Goal: Task Accomplishment & Management: Use online tool/utility

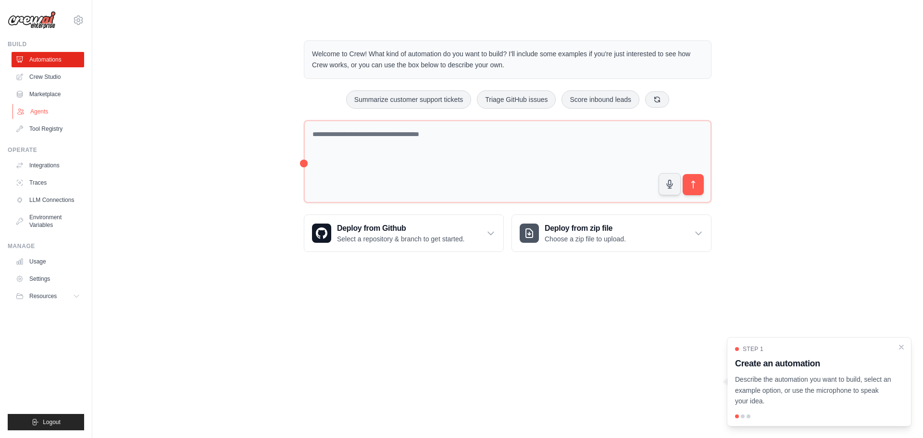
click at [39, 113] on link "Agents" at bounding box center [48, 111] width 73 height 15
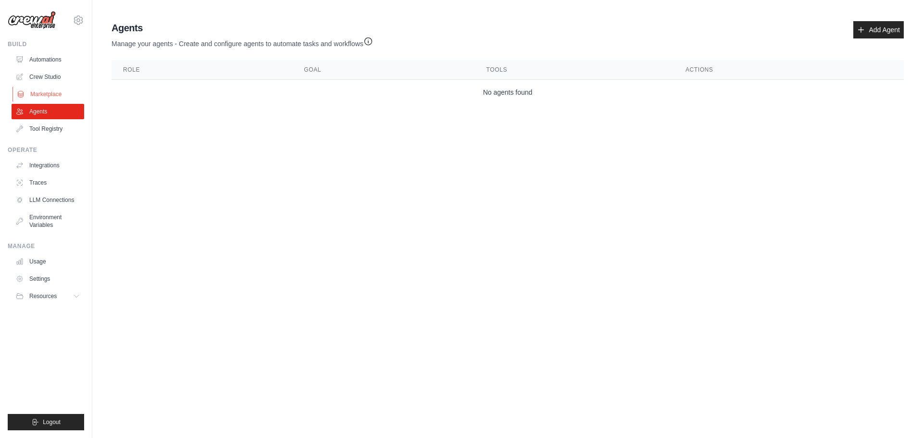
click at [32, 94] on link "Marketplace" at bounding box center [48, 94] width 73 height 15
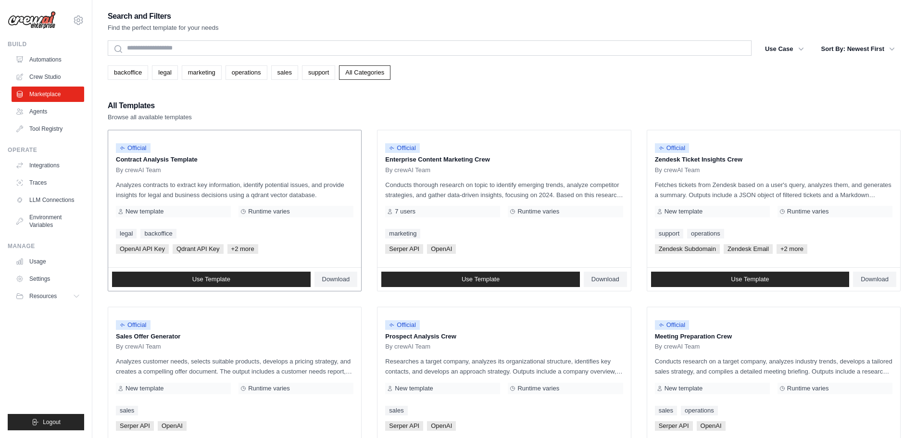
click at [204, 138] on div "Official Contract Analysis Template By crewAI Team" at bounding box center [234, 156] width 237 height 36
click at [253, 278] on link "Use Template" at bounding box center [211, 279] width 199 height 15
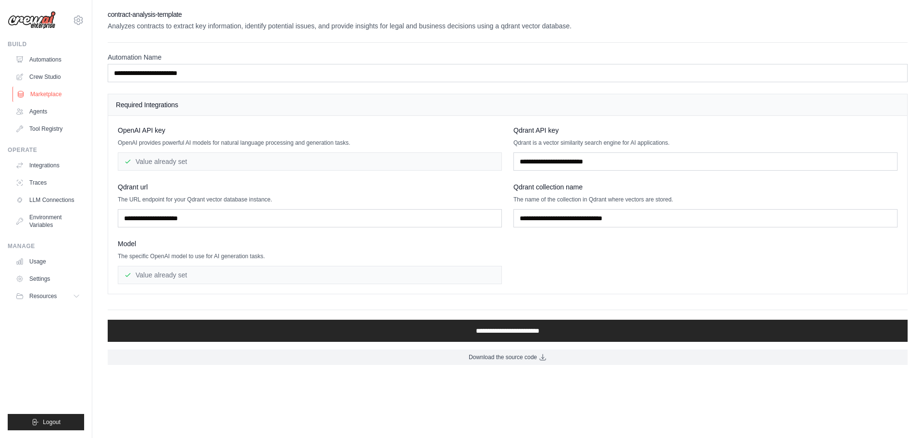
click at [52, 98] on link "Marketplace" at bounding box center [48, 94] width 73 height 15
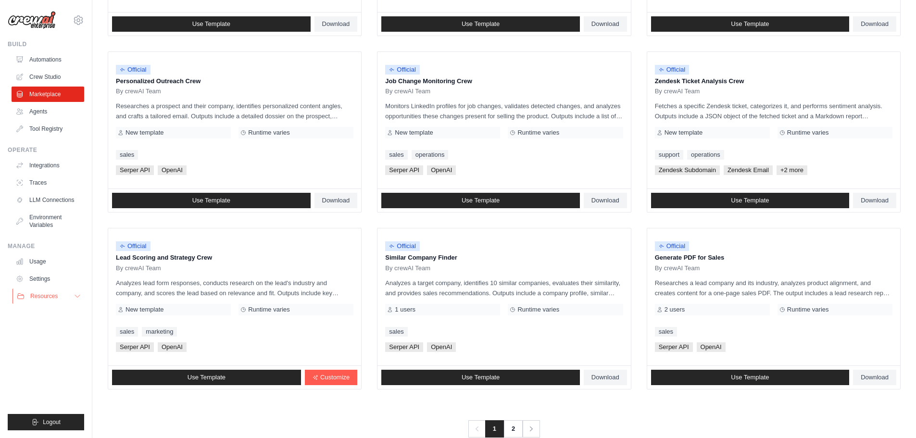
scroll to position [433, 0]
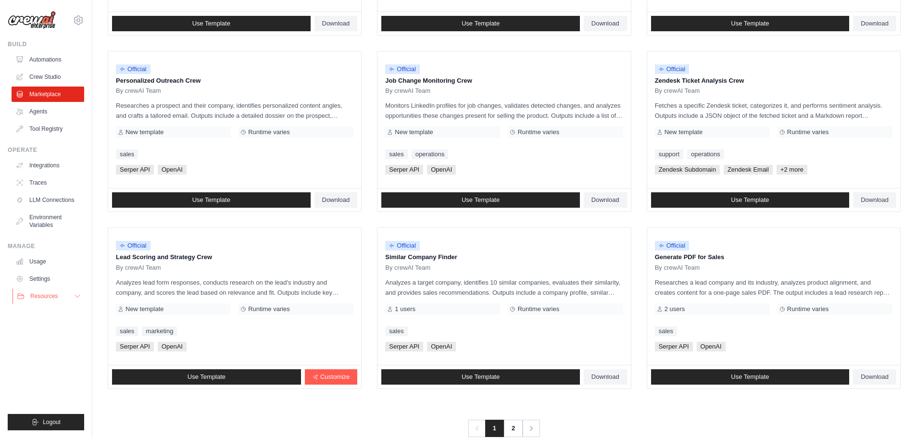
click at [83, 296] on button "Resources" at bounding box center [48, 295] width 73 height 15
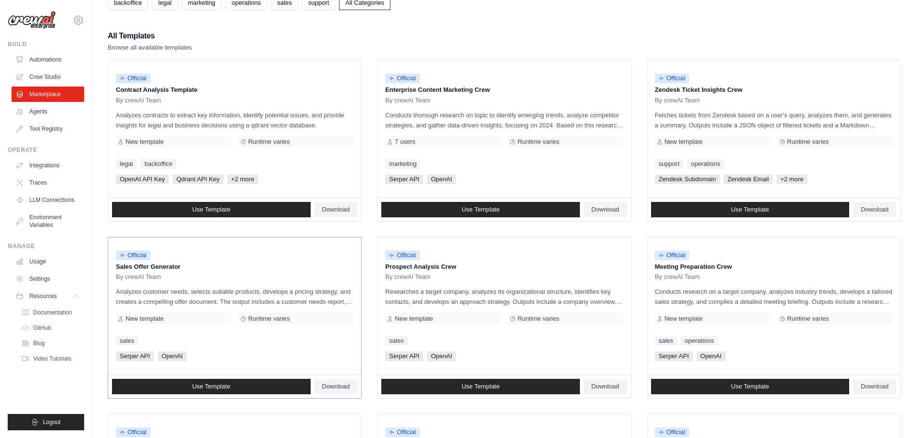
scroll to position [0, 0]
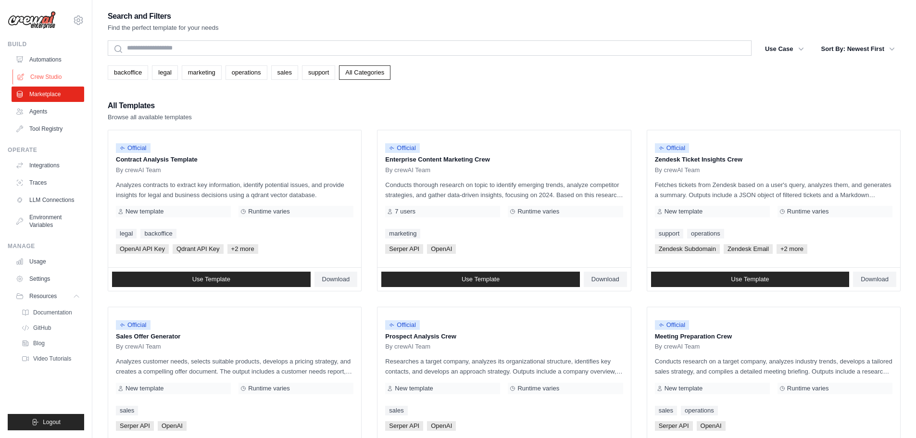
click at [50, 78] on link "Crew Studio" at bounding box center [48, 76] width 73 height 15
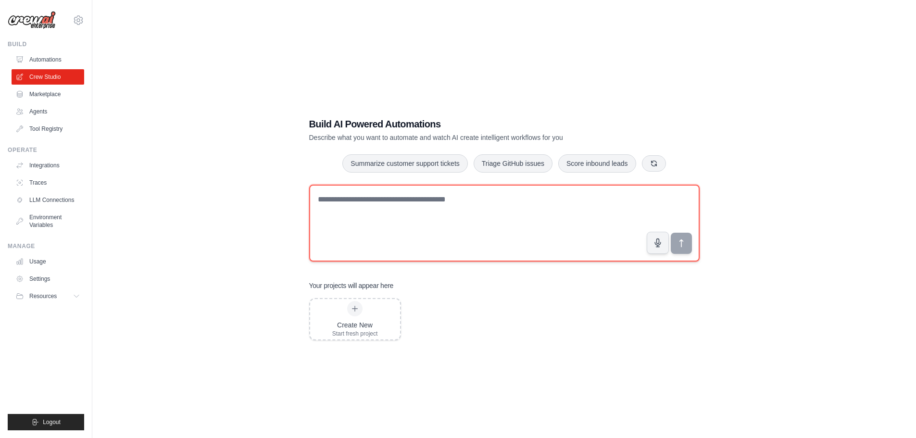
click at [428, 237] on textarea at bounding box center [504, 223] width 390 height 77
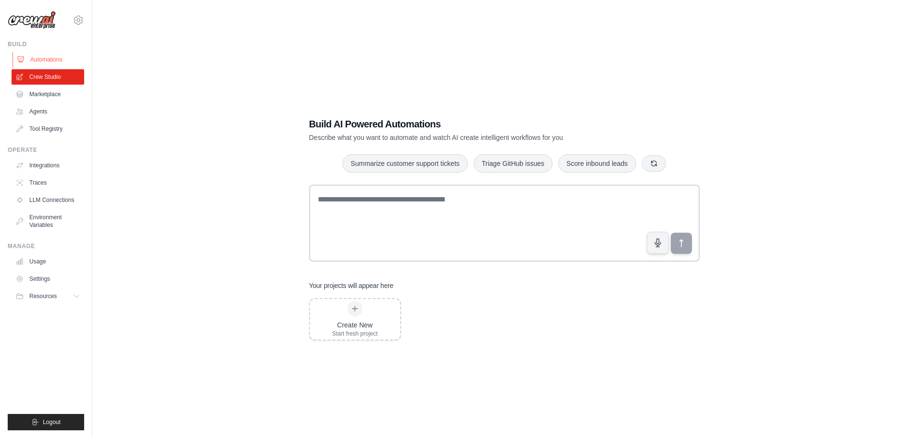
click at [49, 54] on link "Automations" at bounding box center [48, 59] width 73 height 15
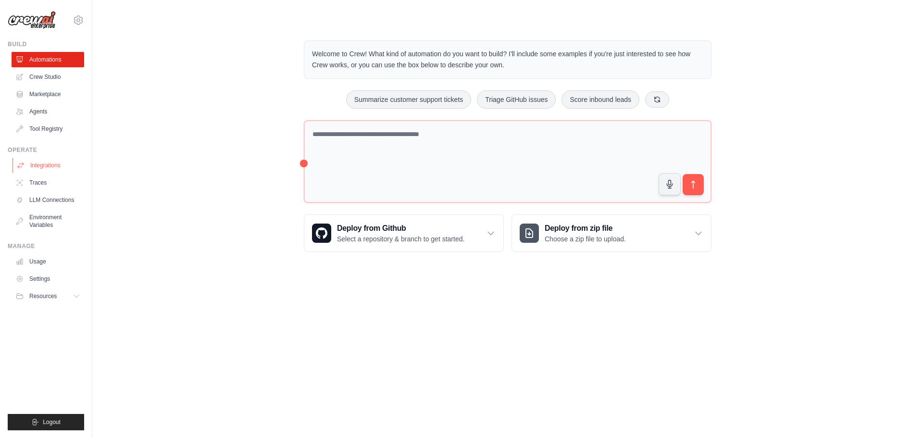
click at [58, 162] on link "Integrations" at bounding box center [48, 165] width 73 height 15
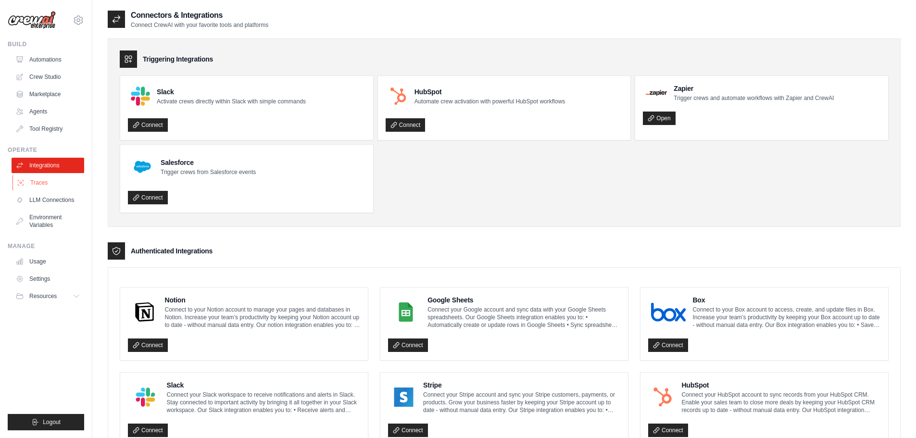
click at [31, 178] on link "Traces" at bounding box center [48, 182] width 73 height 15
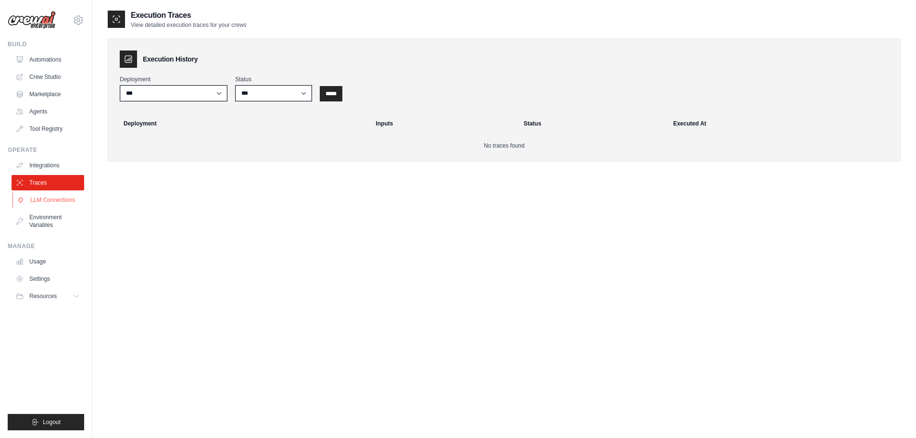
click at [45, 202] on link "LLM Connections" at bounding box center [48, 199] width 73 height 15
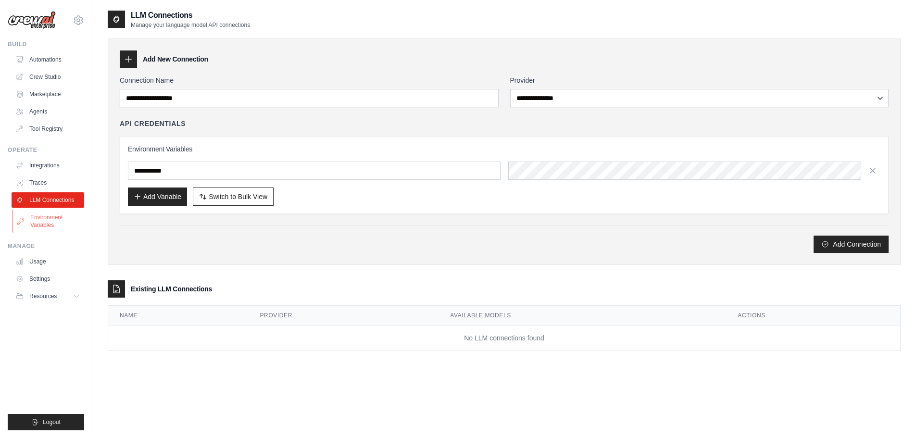
click at [41, 222] on link "Environment Variables" at bounding box center [48, 221] width 73 height 23
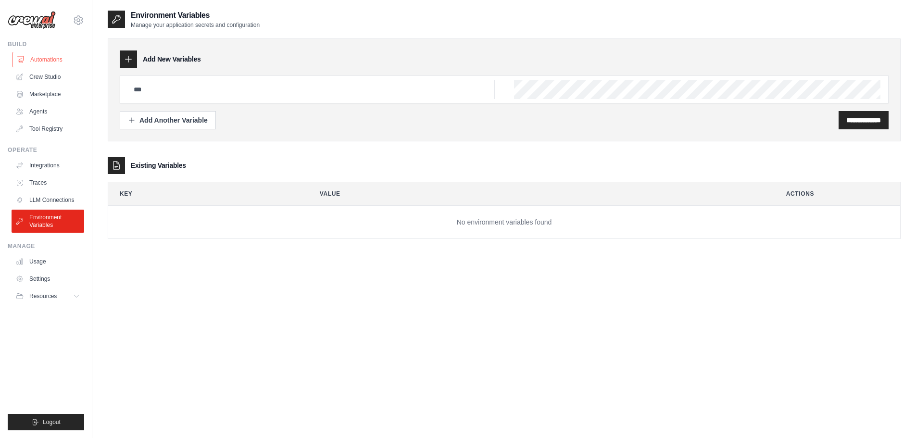
click at [52, 57] on link "Automations" at bounding box center [48, 59] width 73 height 15
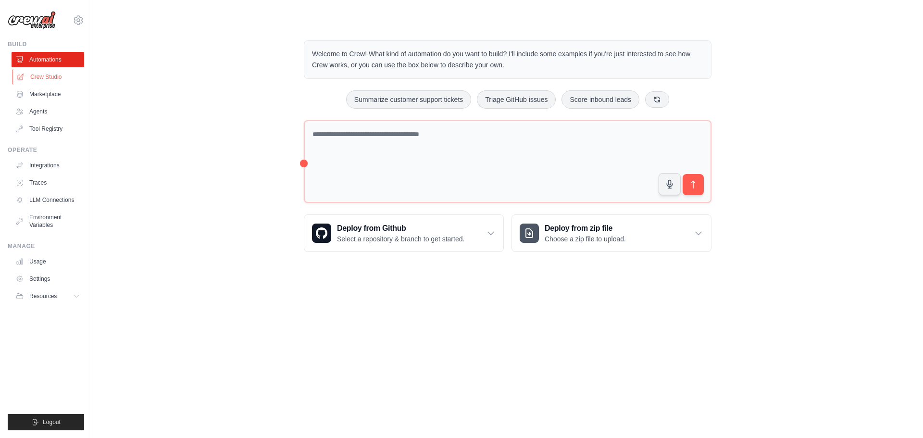
click at [56, 76] on link "Crew Studio" at bounding box center [48, 76] width 73 height 15
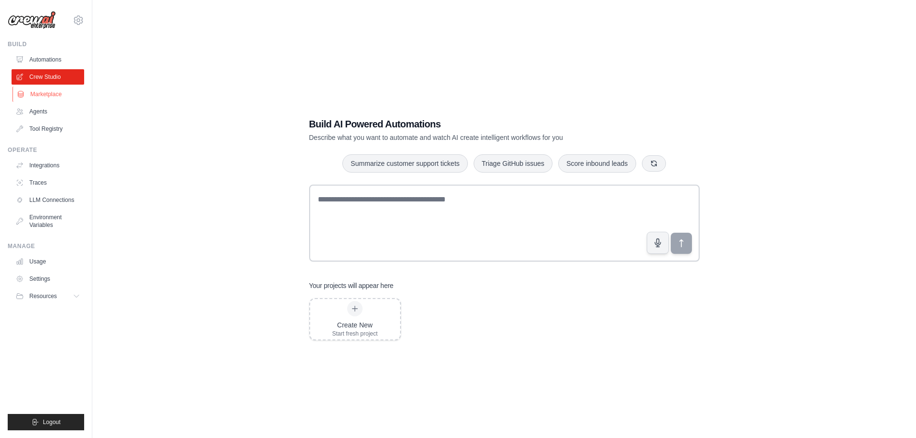
click at [48, 88] on link "Marketplace" at bounding box center [48, 94] width 73 height 15
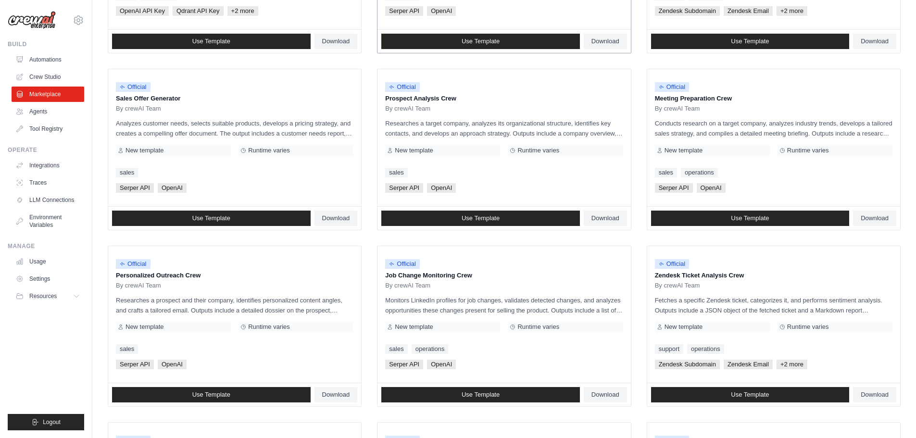
scroll to position [240, 0]
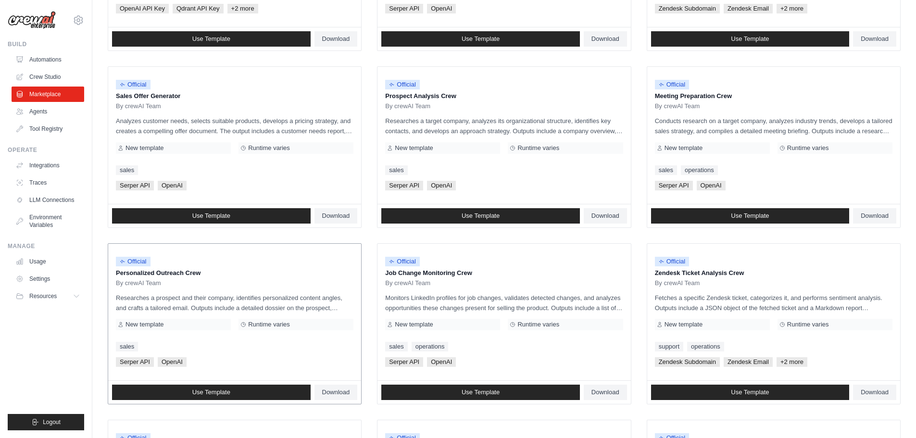
click at [275, 281] on div "By crewAI Team" at bounding box center [234, 283] width 237 height 8
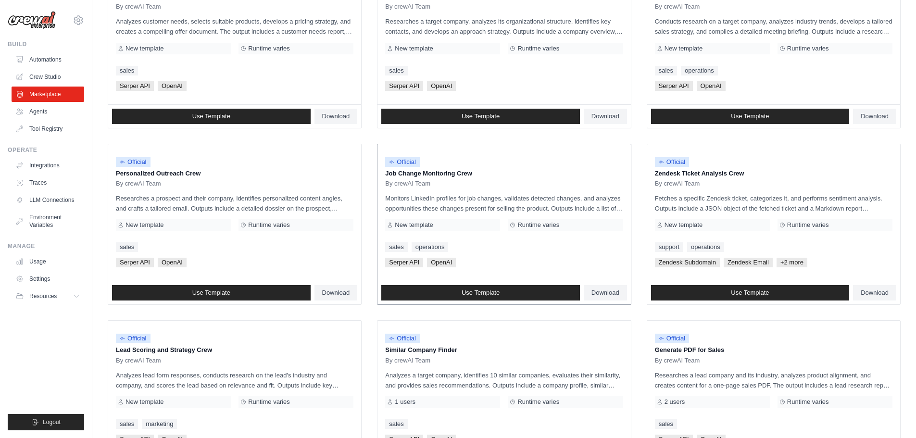
scroll to position [453, 0]
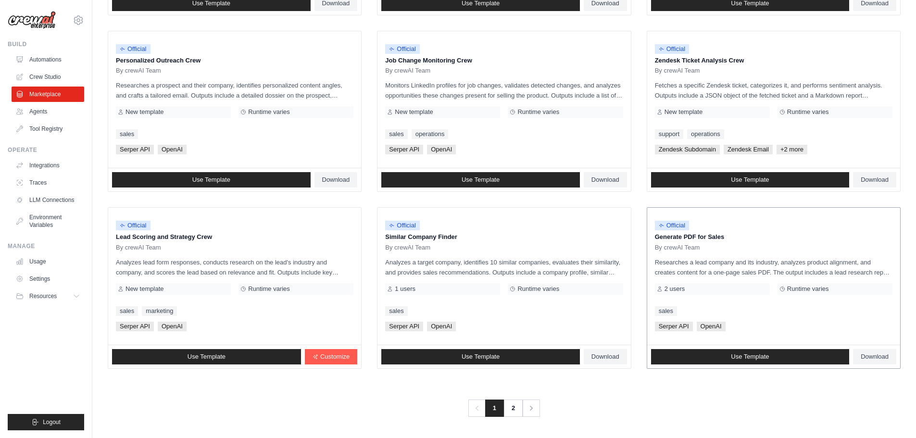
click at [842, 260] on p "Researches a lead company and its industry, analyzes product alignment, and cre…" at bounding box center [773, 267] width 237 height 20
click at [719, 355] on link "Use Template" at bounding box center [750, 356] width 199 height 15
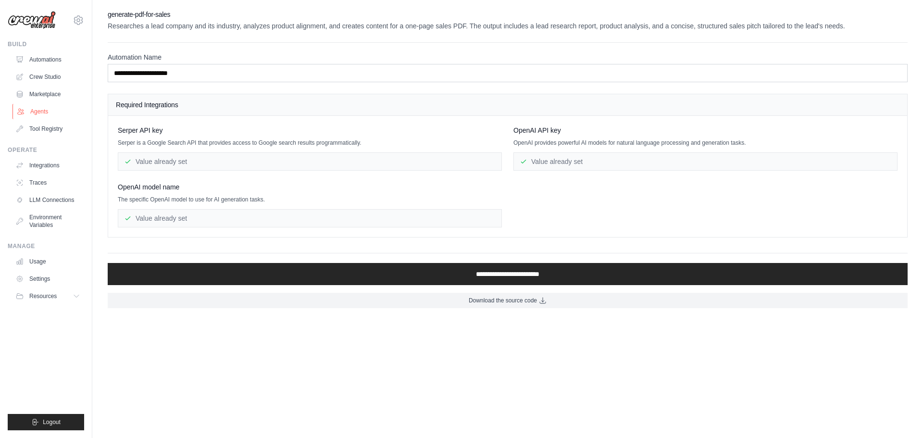
click at [46, 112] on link "Agents" at bounding box center [48, 111] width 73 height 15
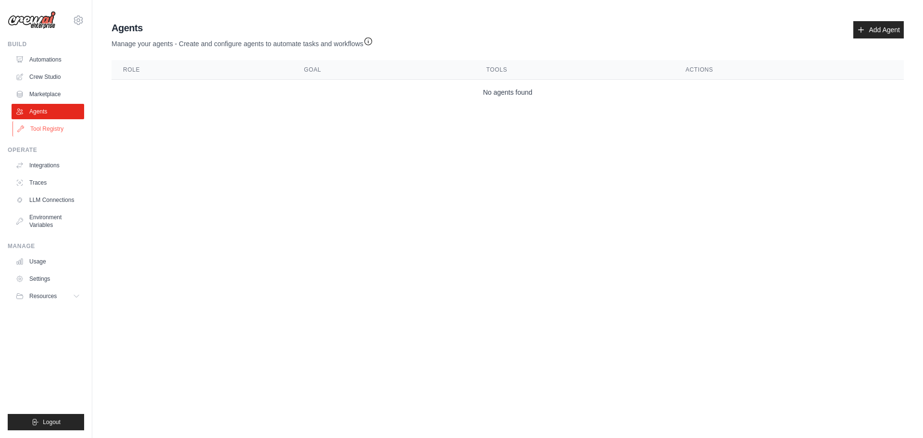
click at [38, 132] on link "Tool Registry" at bounding box center [48, 128] width 73 height 15
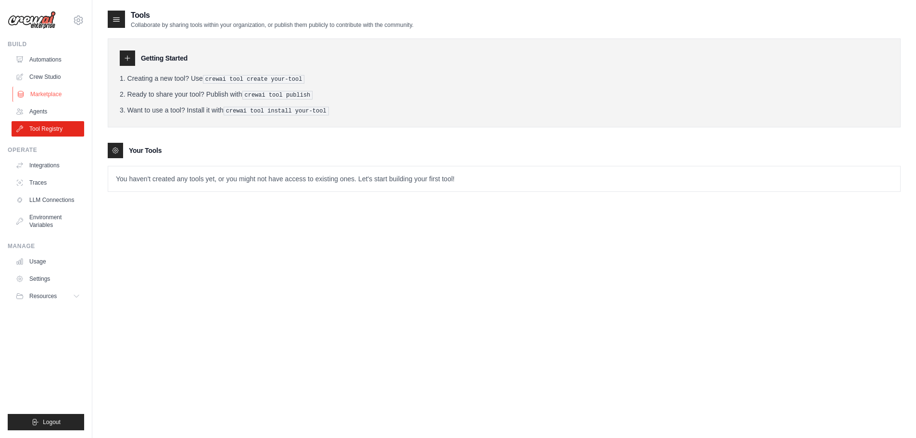
click at [32, 96] on link "Marketplace" at bounding box center [48, 94] width 73 height 15
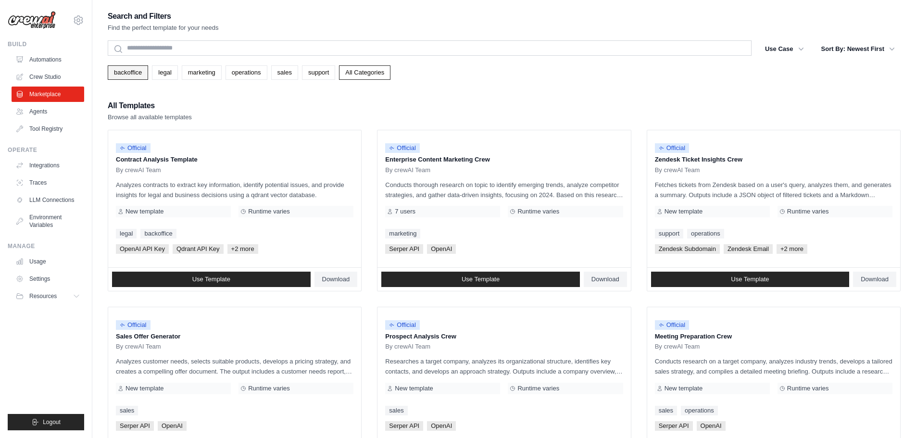
click at [119, 74] on link "backoffice" at bounding box center [128, 72] width 40 height 14
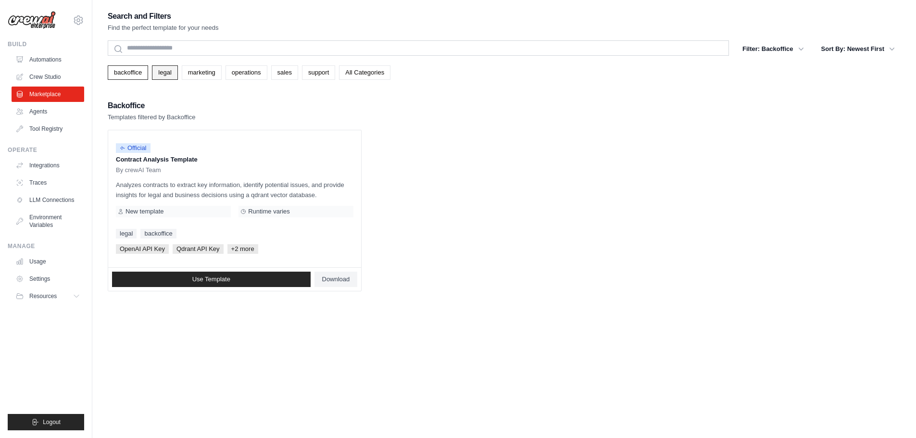
click at [161, 74] on link "legal" at bounding box center [164, 72] width 25 height 14
click at [201, 75] on link "marketing" at bounding box center [202, 72] width 40 height 14
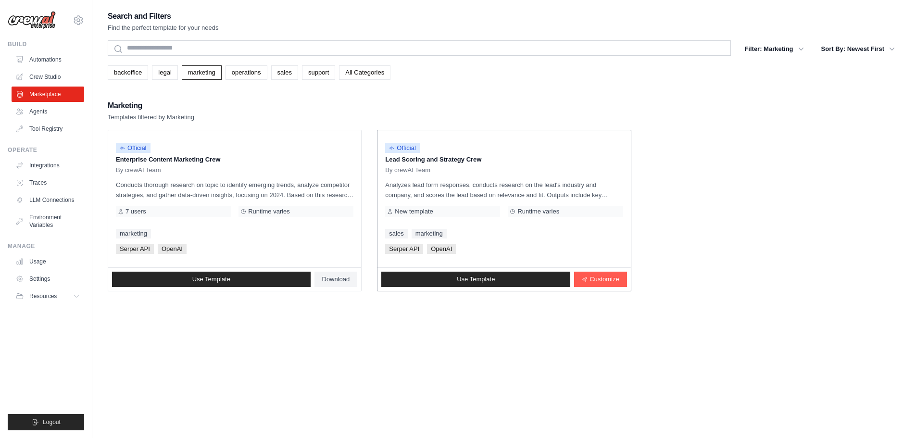
click at [471, 150] on div "Official" at bounding box center [503, 148] width 237 height 13
click at [405, 153] on div "Official" at bounding box center [402, 148] width 35 height 13
click at [606, 279] on span "Customize" at bounding box center [603, 279] width 29 height 8
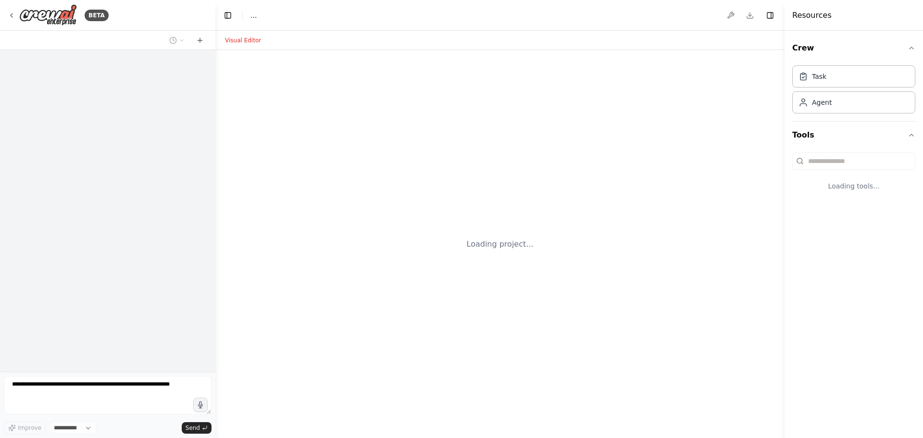
select select "****"
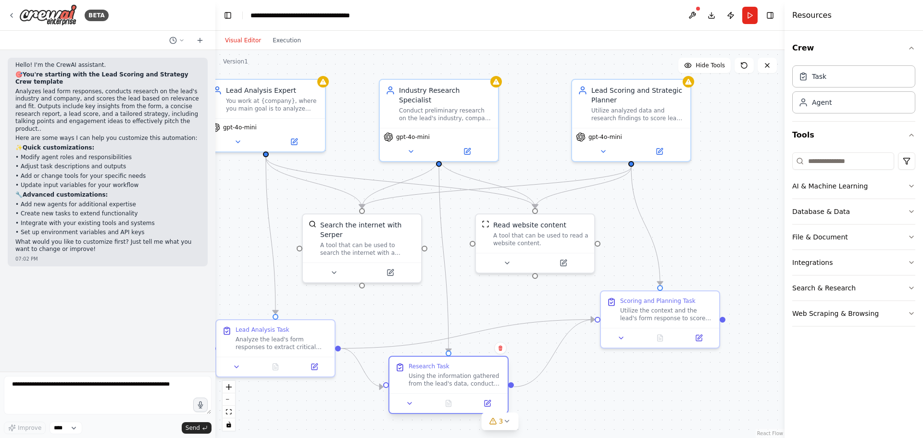
drag, startPoint x: 483, startPoint y: 384, endPoint x: 476, endPoint y: 360, distance: 24.4
click at [476, 360] on div "Research Task Using the information gathered from the lead's data, conduct prel…" at bounding box center [448, 375] width 118 height 37
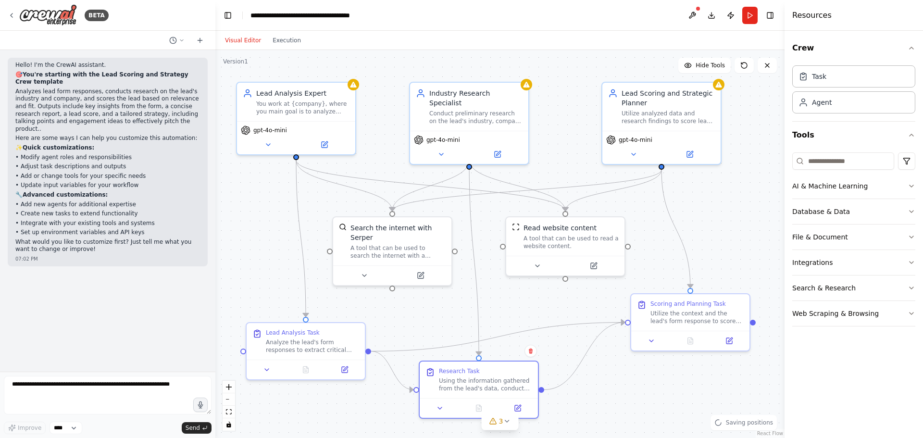
drag, startPoint x: 229, startPoint y: 215, endPoint x: 260, endPoint y: 218, distance: 30.4
click at [260, 218] on div ".deletable-edge-delete-btn { width: 20px; height: 20px; border: 0px solid #ffff…" at bounding box center [499, 244] width 569 height 388
click at [276, 143] on button at bounding box center [268, 143] width 54 height 12
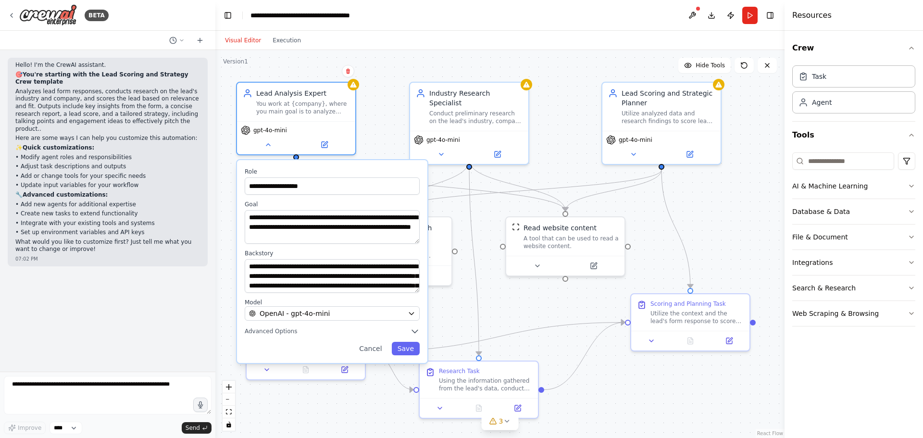
click at [376, 130] on div "**********" at bounding box center [499, 244] width 569 height 388
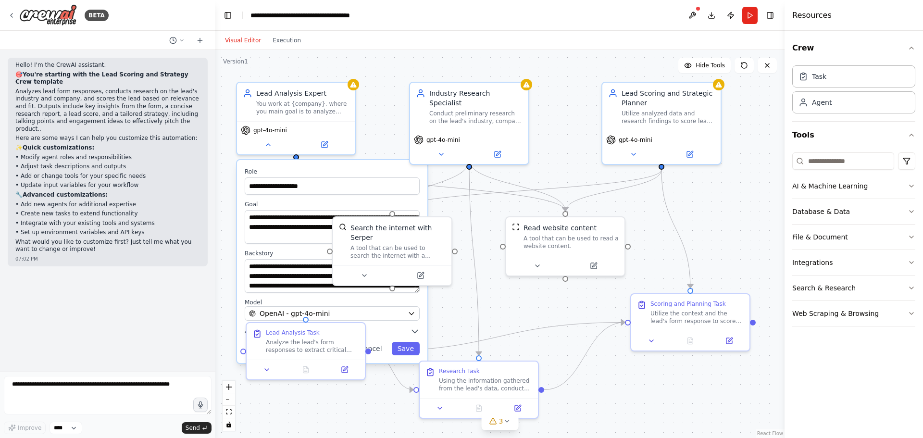
click at [270, 419] on div "**********" at bounding box center [499, 244] width 569 height 388
click at [378, 349] on button "Cancel" at bounding box center [370, 348] width 34 height 13
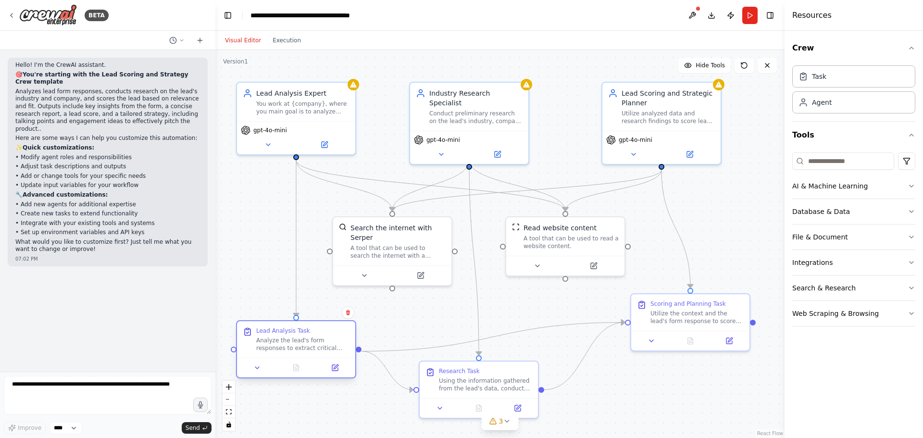
drag, startPoint x: 338, startPoint y: 328, endPoint x: 328, endPoint y: 331, distance: 10.5
click at [328, 331] on div "Lead Analysis Task" at bounding box center [302, 331] width 93 height 8
click at [275, 44] on button "Execution" at bounding box center [287, 41] width 40 height 12
click at [239, 40] on button "Visual Editor" at bounding box center [243, 41] width 48 height 12
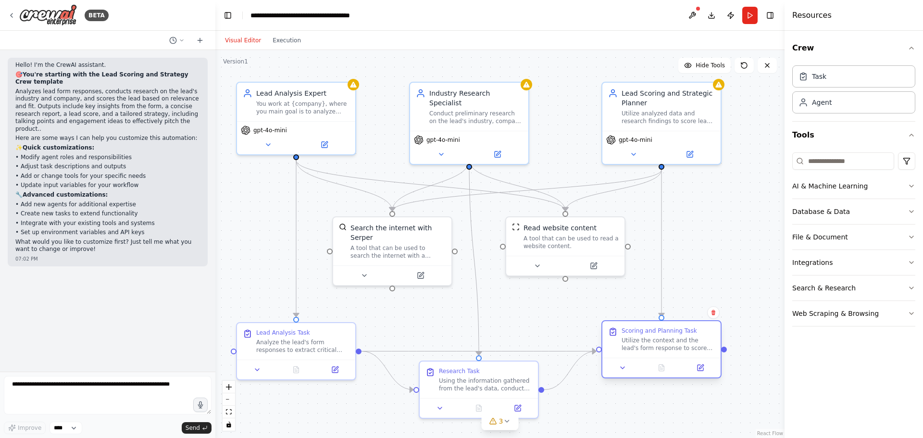
drag, startPoint x: 679, startPoint y: 302, endPoint x: 653, endPoint y: 335, distance: 41.7
click at [653, 335] on div "Scoring and Planning Task Utilize the context and the lead's form response to s…" at bounding box center [668, 339] width 93 height 25
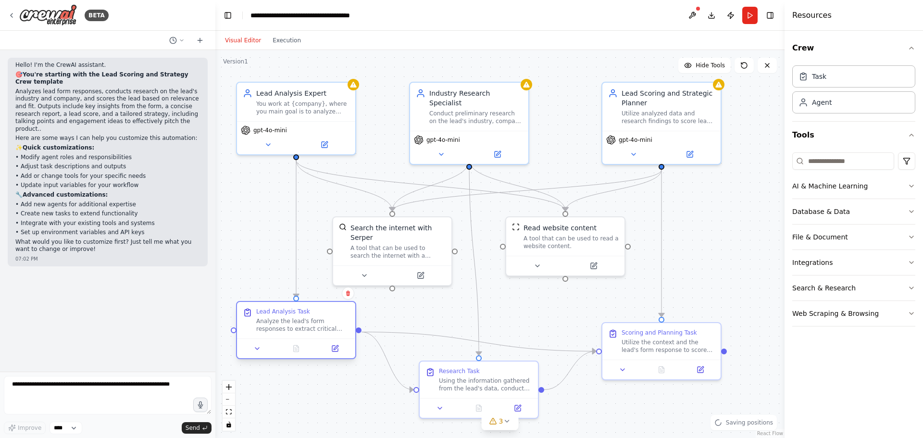
drag, startPoint x: 302, startPoint y: 331, endPoint x: 302, endPoint y: 305, distance: 26.0
click at [302, 305] on div "Lead Analysis Task Analyze the lead's form responses to extract critical inform…" at bounding box center [296, 320] width 118 height 37
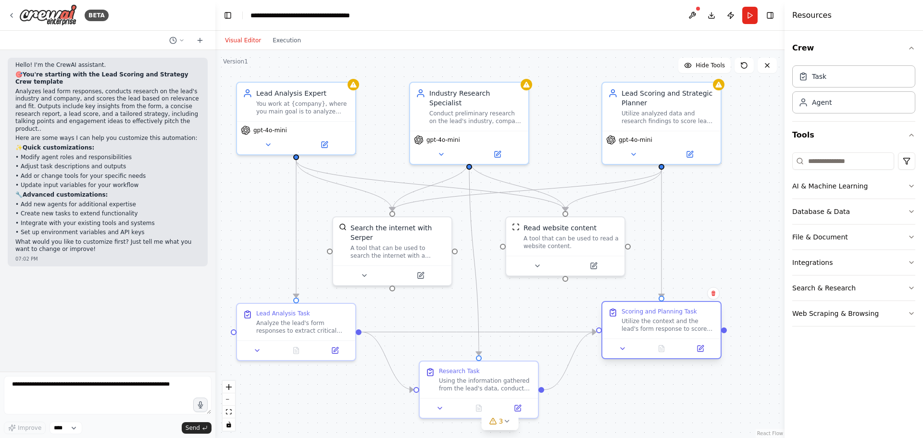
drag, startPoint x: 684, startPoint y: 329, endPoint x: 683, endPoint y: 308, distance: 21.2
click at [683, 308] on div "Scoring and Planning Task" at bounding box center [659, 312] width 75 height 8
click at [711, 254] on div ".deletable-edge-delete-btn { width: 20px; height: 20px; border: 0px solid #ffff…" at bounding box center [499, 244] width 569 height 388
drag, startPoint x: 481, startPoint y: 371, endPoint x: 474, endPoint y: 371, distance: 6.7
click at [474, 371] on div "Research Task" at bounding box center [475, 369] width 93 height 8
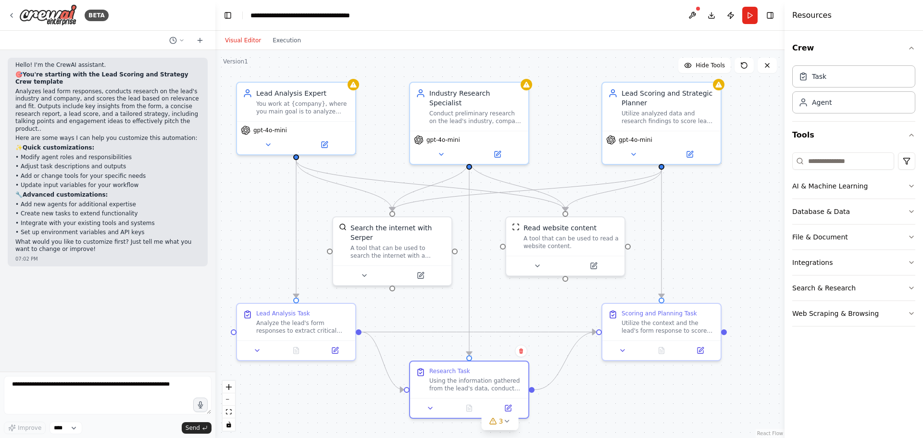
click at [588, 398] on div ".deletable-edge-delete-btn { width: 20px; height: 20px; border: 0px solid #ffff…" at bounding box center [499, 244] width 569 height 388
drag, startPoint x: 494, startPoint y: 378, endPoint x: 497, endPoint y: 370, distance: 9.1
click at [497, 370] on div "Using the information gathered from the lead's data, conduct preliminary resear…" at bounding box center [475, 372] width 93 height 15
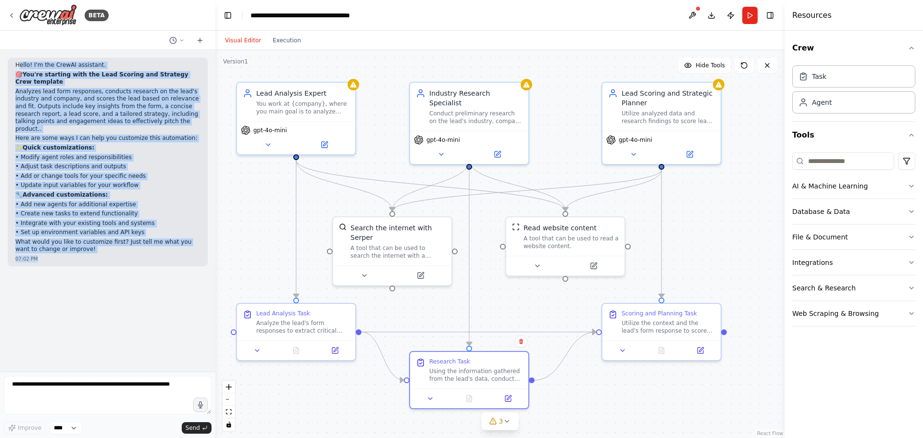
drag, startPoint x: 18, startPoint y: 66, endPoint x: 96, endPoint y: 247, distance: 196.8
click at [96, 247] on div "Hello! I'm the CrewAI assistant. 🎯 You're starting with the Lead Scoring and St…" at bounding box center [108, 162] width 200 height 209
click at [256, 211] on div ".deletable-edge-delete-btn { width: 20px; height: 20px; border: 0px solid #ffff…" at bounding box center [499, 244] width 569 height 388
click at [738, 188] on div ".deletable-edge-delete-btn { width: 20px; height: 20px; border: 0px solid #ffff…" at bounding box center [499, 244] width 569 height 388
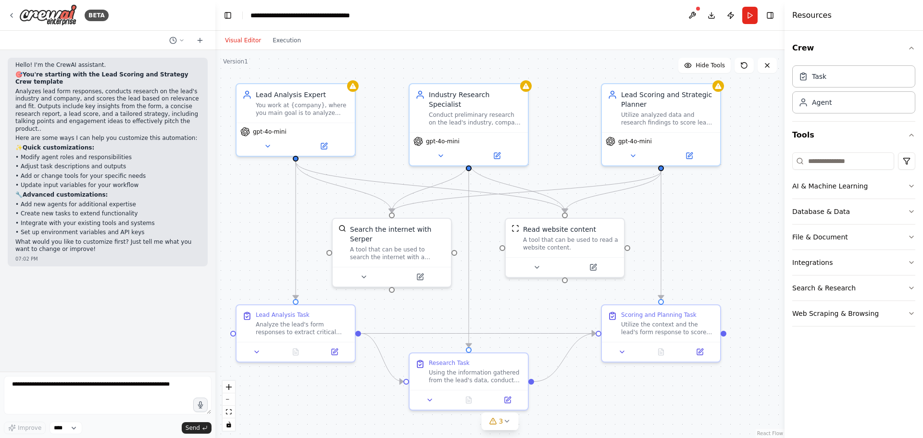
click at [7, 14] on div "BETA" at bounding box center [107, 15] width 215 height 31
click at [12, 18] on icon at bounding box center [12, 16] width 8 height 8
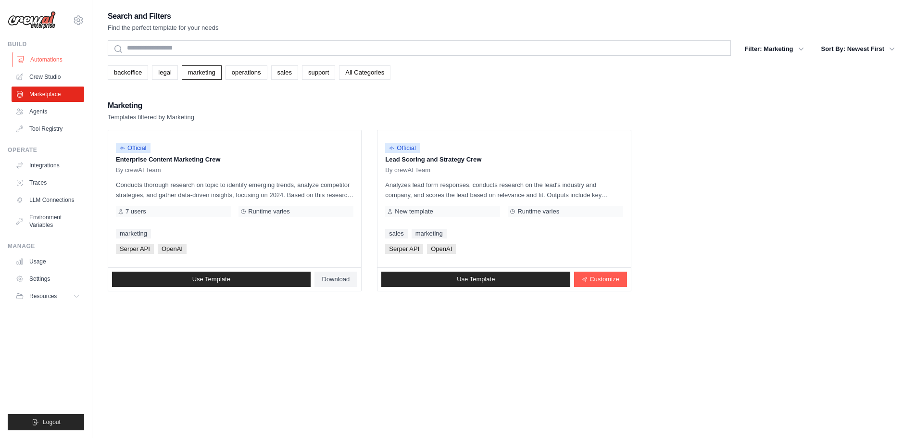
click at [56, 61] on link "Automations" at bounding box center [48, 59] width 73 height 15
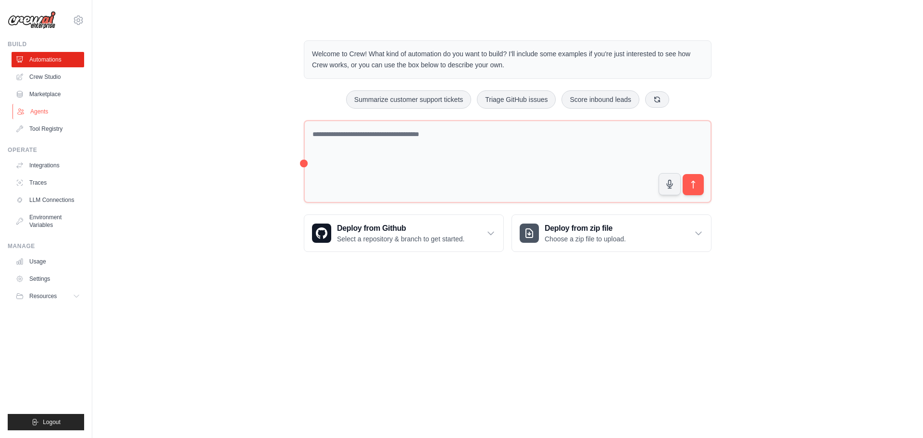
click at [56, 115] on link "Agents" at bounding box center [48, 111] width 73 height 15
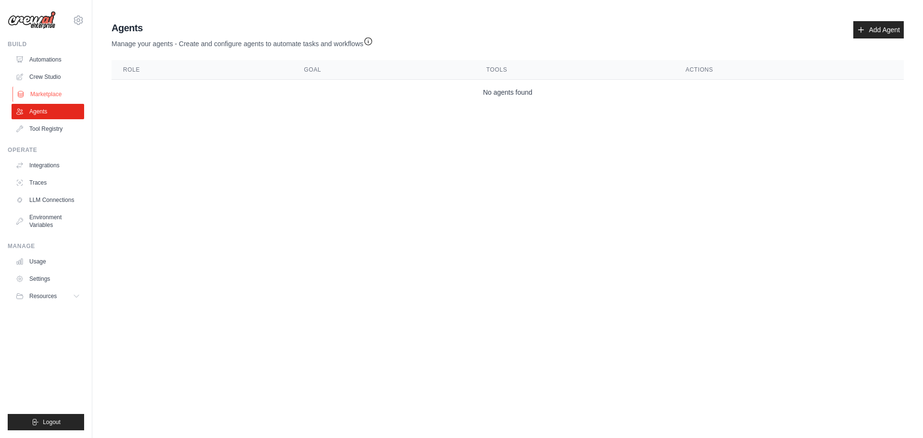
click at [51, 97] on link "Marketplace" at bounding box center [48, 94] width 73 height 15
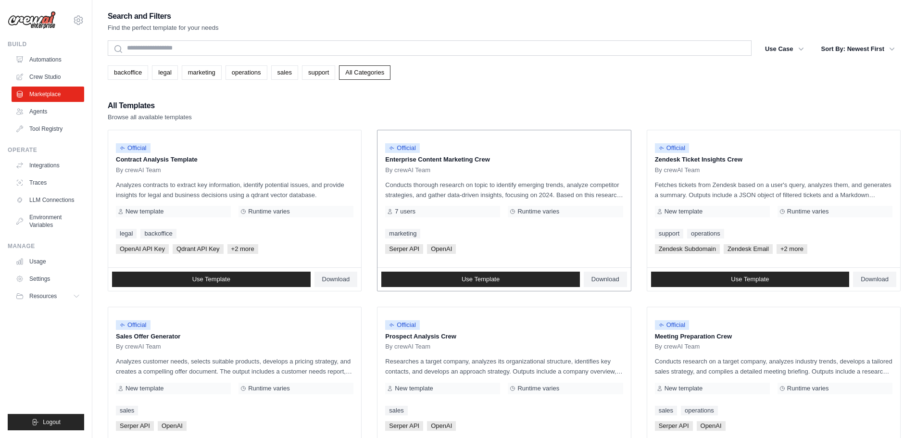
click at [514, 152] on div "Official" at bounding box center [503, 148] width 237 height 13
click at [50, 74] on link "Crew Studio" at bounding box center [48, 76] width 73 height 15
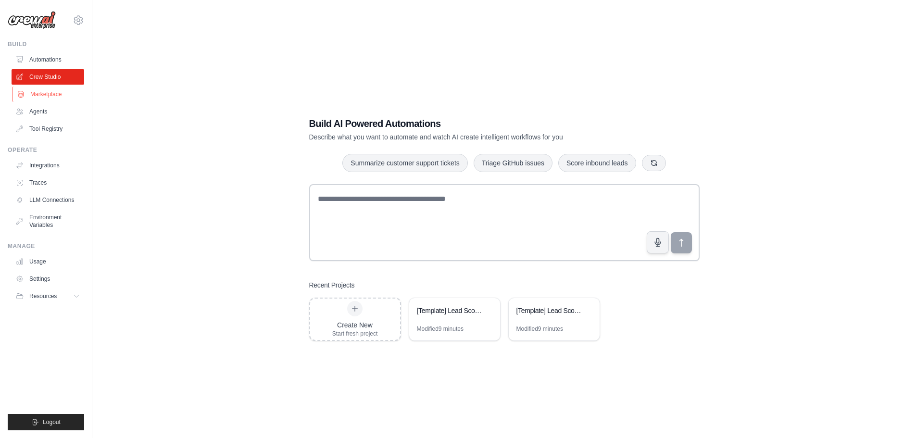
click at [53, 95] on link "Marketplace" at bounding box center [48, 94] width 73 height 15
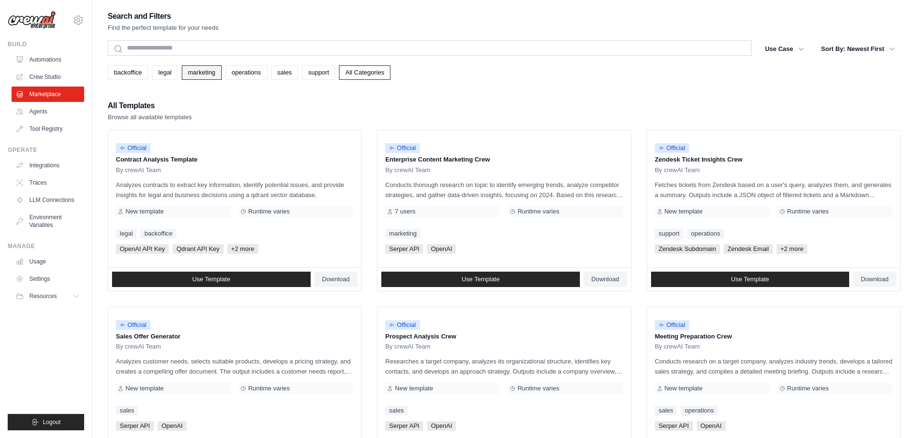
click at [204, 76] on link "marketing" at bounding box center [202, 72] width 40 height 14
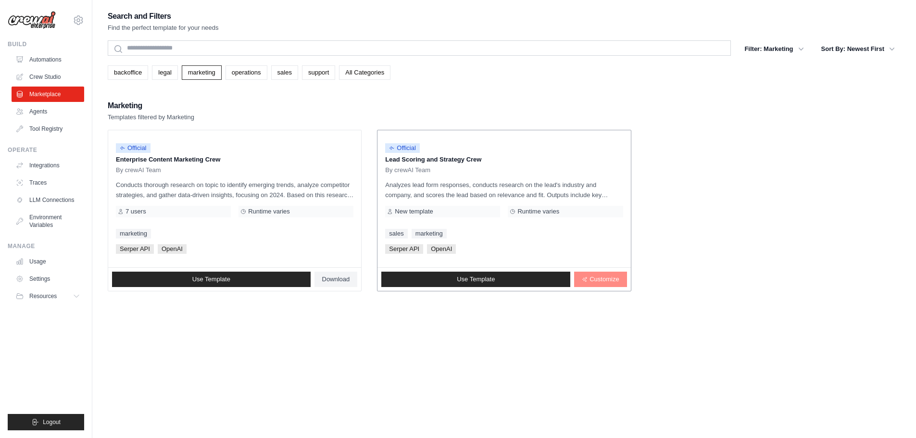
click at [599, 278] on span "Customize" at bounding box center [603, 279] width 29 height 8
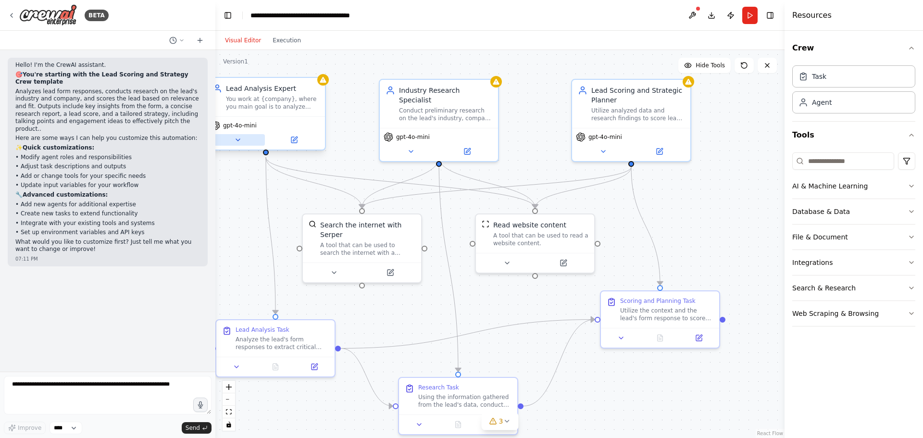
click at [246, 141] on button at bounding box center [238, 140] width 54 height 12
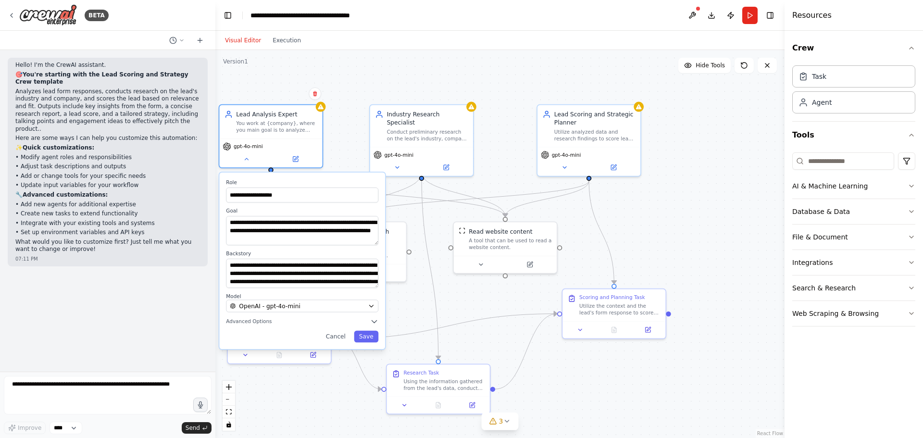
click at [264, 328] on div "**********" at bounding box center [302, 261] width 166 height 176
click at [286, 321] on button "Advanced Options" at bounding box center [302, 321] width 152 height 8
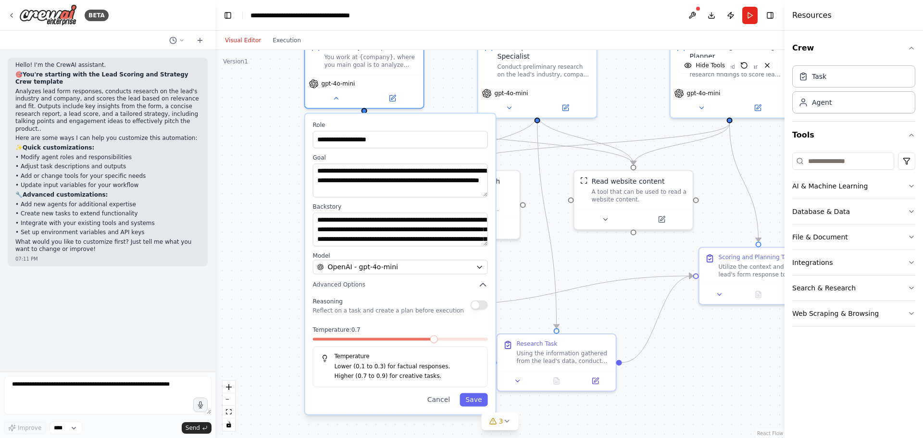
drag, startPoint x: 466, startPoint y: 306, endPoint x: 572, endPoint y: 270, distance: 111.3
click at [572, 270] on div "**********" at bounding box center [499, 244] width 569 height 388
click at [387, 265] on span "OpenAI - gpt-4o-mini" at bounding box center [363, 267] width 70 height 10
click at [262, 249] on div "**********" at bounding box center [499, 244] width 569 height 388
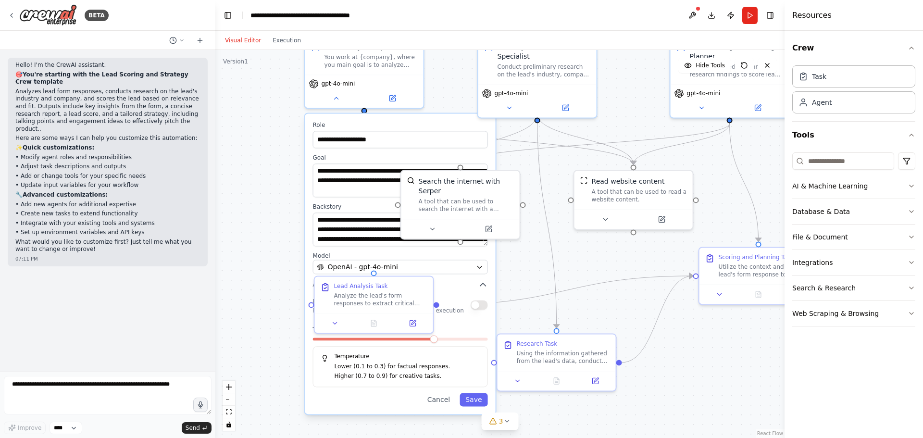
click at [526, 277] on div "**********" at bounding box center [499, 244] width 569 height 388
click at [438, 402] on button "Cancel" at bounding box center [439, 399] width 34 height 13
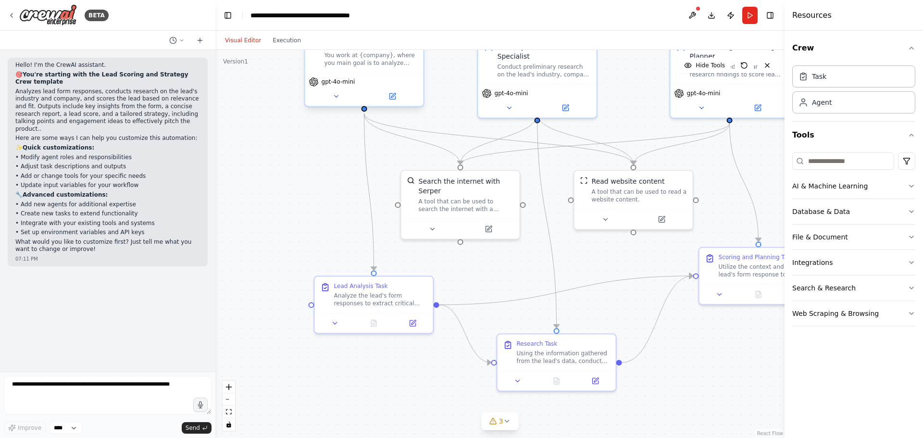
click at [340, 81] on span "gpt-4o-mini" at bounding box center [339, 82] width 34 height 8
click at [336, 98] on icon at bounding box center [336, 96] width 8 height 8
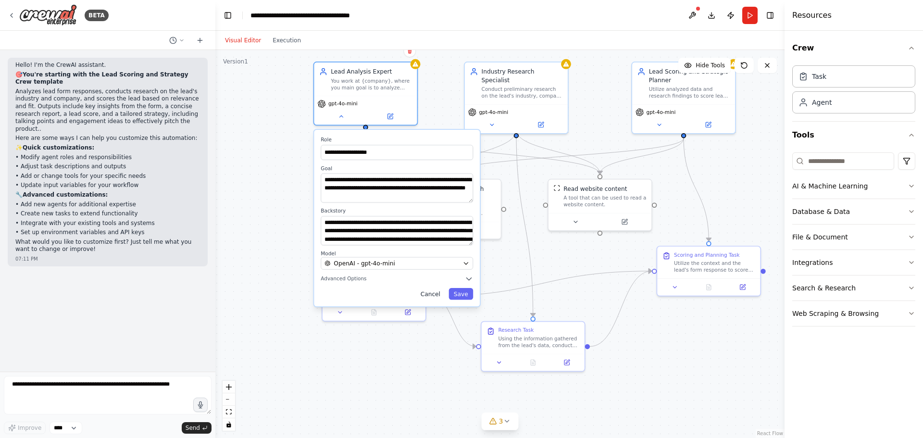
click at [427, 299] on button "Cancel" at bounding box center [430, 294] width 30 height 12
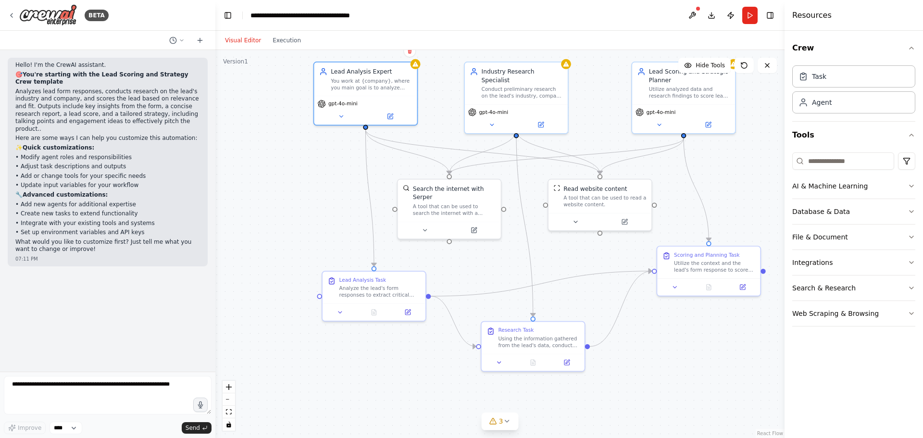
click at [618, 393] on div ".deletable-edge-delete-btn { width: 20px; height: 20px; border: 0px solid #ffff…" at bounding box center [499, 244] width 569 height 388
click at [755, 11] on header "**********" at bounding box center [499, 15] width 569 height 31
click at [751, 10] on button "Run" at bounding box center [749, 15] width 15 height 17
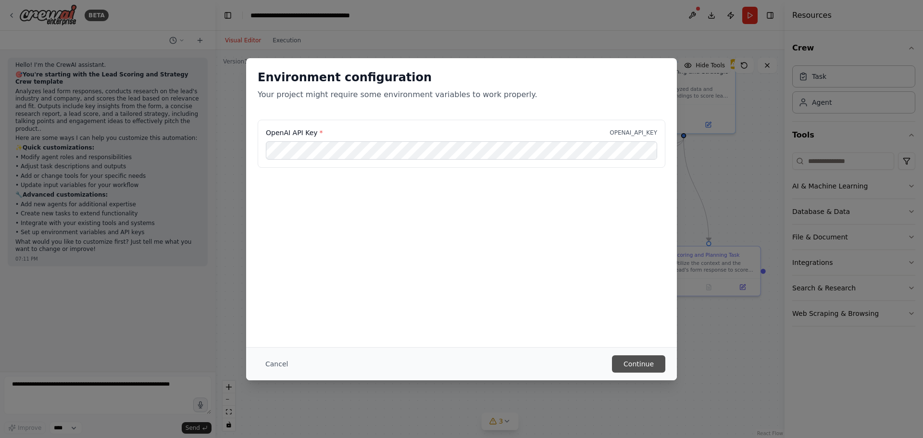
click at [637, 365] on button "Continue" at bounding box center [638, 363] width 53 height 17
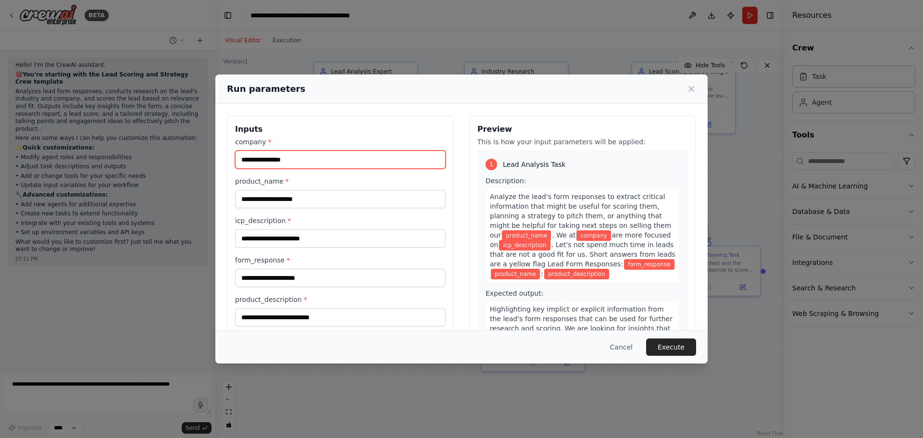
click at [311, 158] on input "company *" at bounding box center [340, 159] width 211 height 18
type input "***"
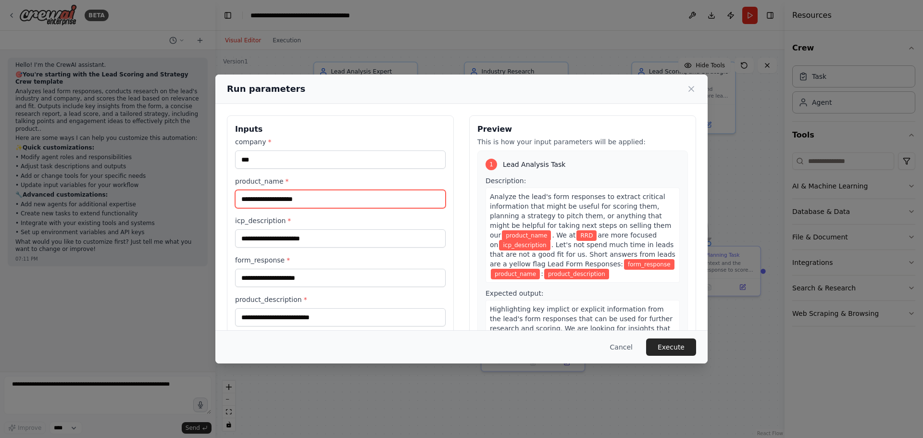
click at [296, 200] on input "product_name *" at bounding box center [340, 199] width 211 height 18
type input "*"
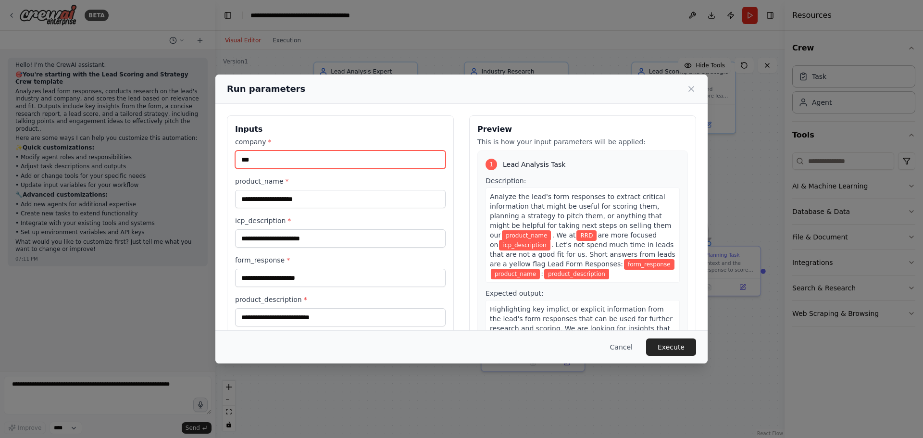
drag, startPoint x: 300, startPoint y: 160, endPoint x: 177, endPoint y: 154, distance: 122.7
click at [177, 154] on div "Run parameters Inputs company * *** product_name * icp_description * form_respo…" at bounding box center [461, 219] width 923 height 438
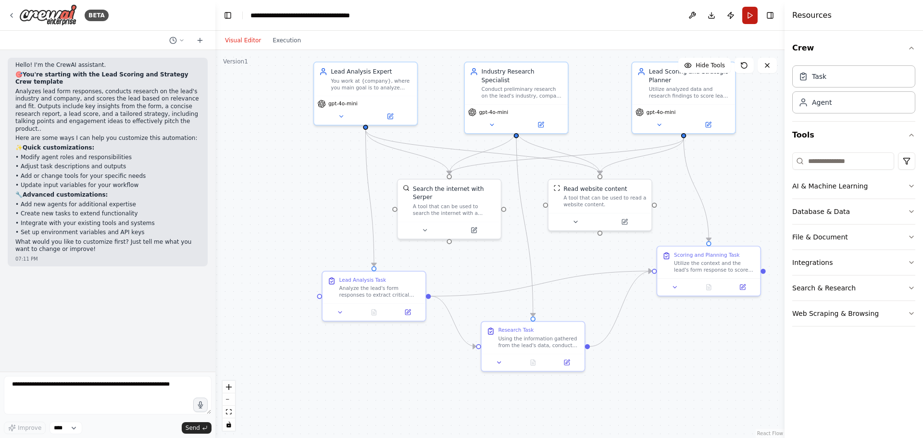
click at [748, 18] on button "Run" at bounding box center [749, 15] width 15 height 17
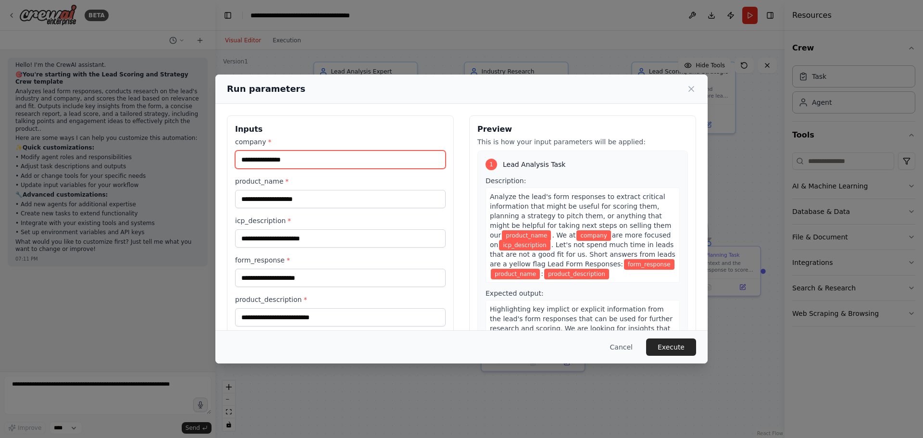
click at [299, 162] on input "company *" at bounding box center [340, 159] width 211 height 18
type input "********"
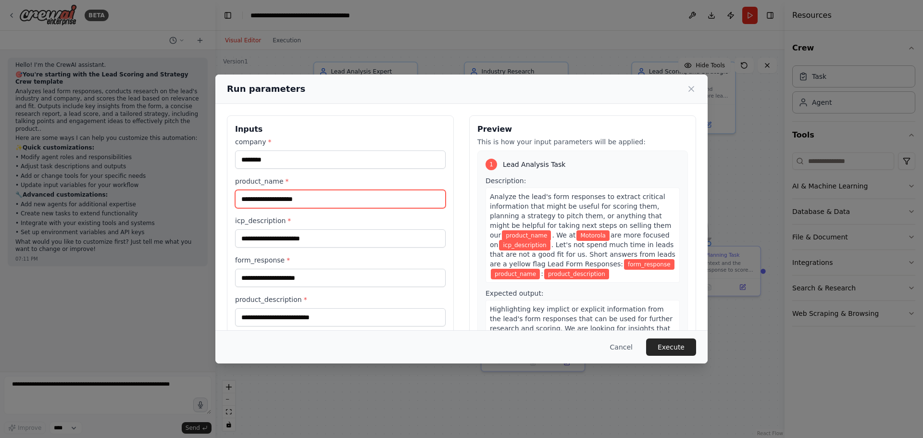
click at [285, 193] on input "product_name *" at bounding box center [340, 199] width 211 height 18
type input "**********"
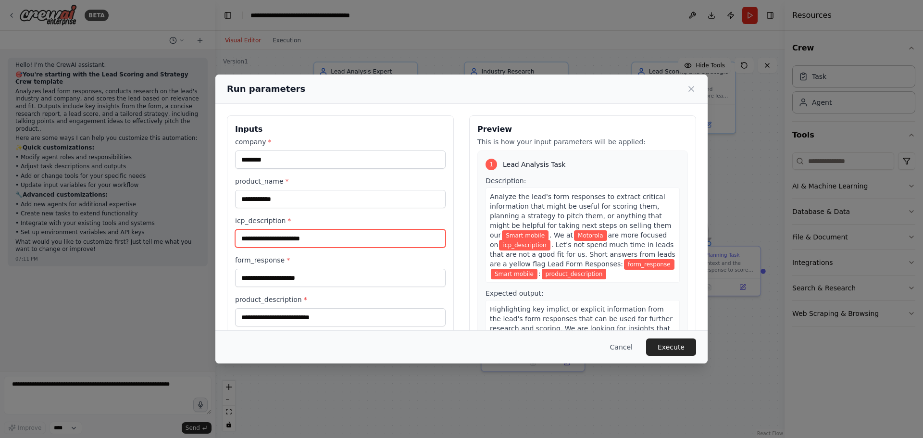
click at [299, 245] on input "icp_description *" at bounding box center [340, 238] width 211 height 18
paste input "**********"
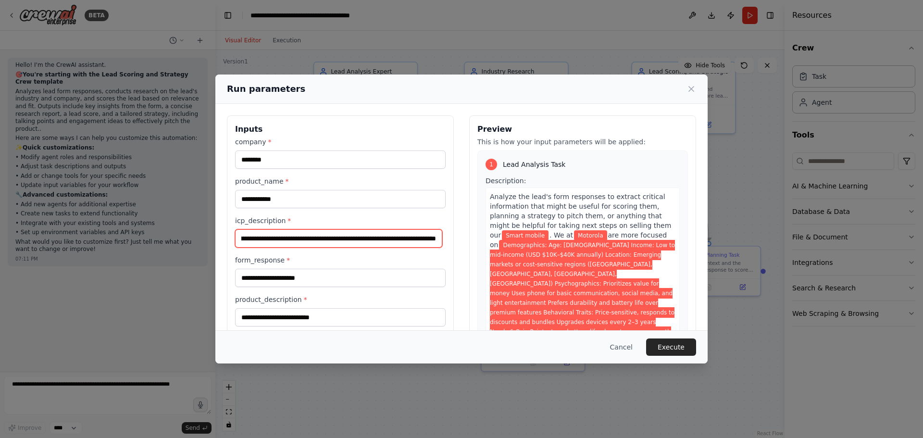
type input "**********"
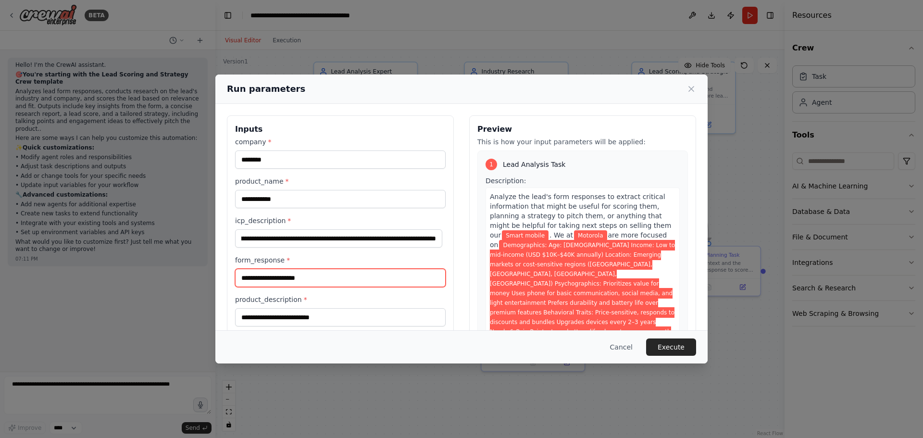
scroll to position [0, 0]
click at [341, 278] on input "form_response *" at bounding box center [340, 278] width 211 height 18
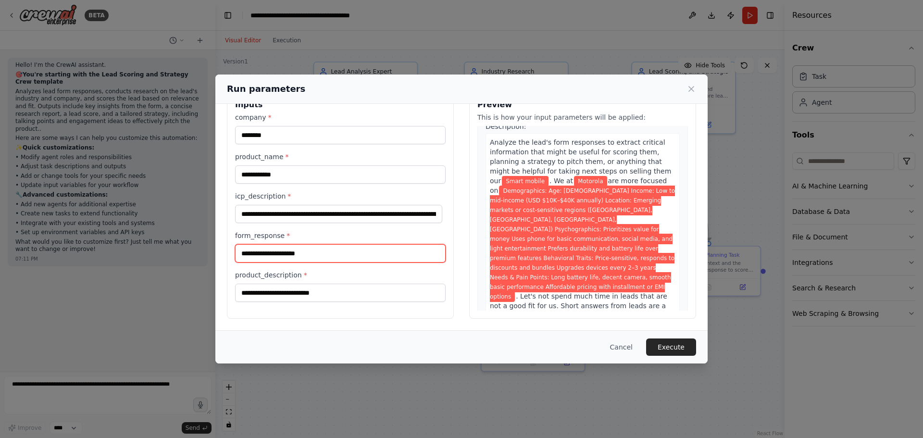
scroll to position [48, 0]
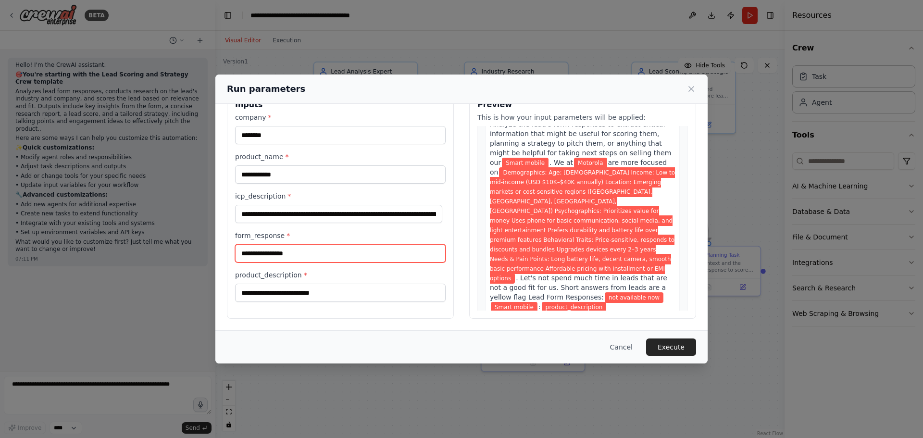
type input "**********"
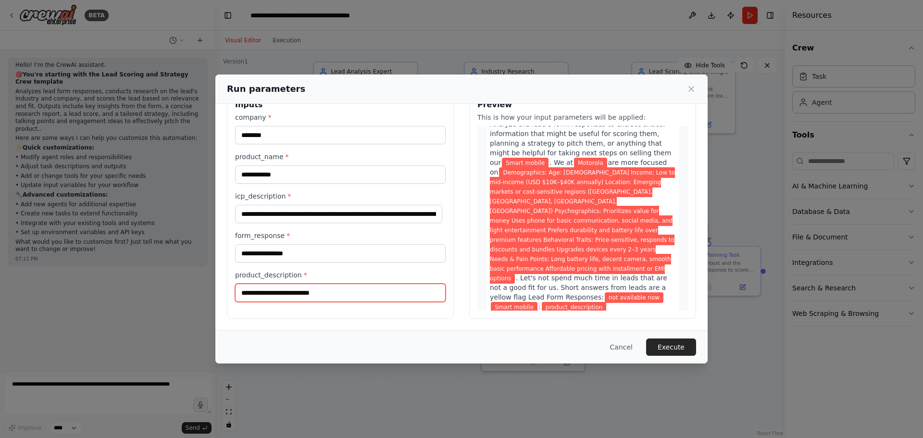
click at [374, 294] on input "product_description *" at bounding box center [340, 293] width 211 height 18
click at [364, 294] on input "product_description *" at bounding box center [340, 293] width 211 height 18
paste input "**********"
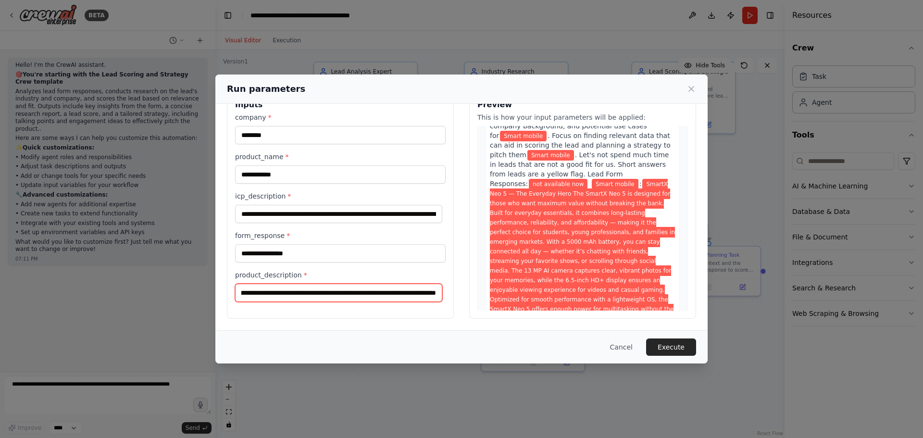
scroll to position [625, 0]
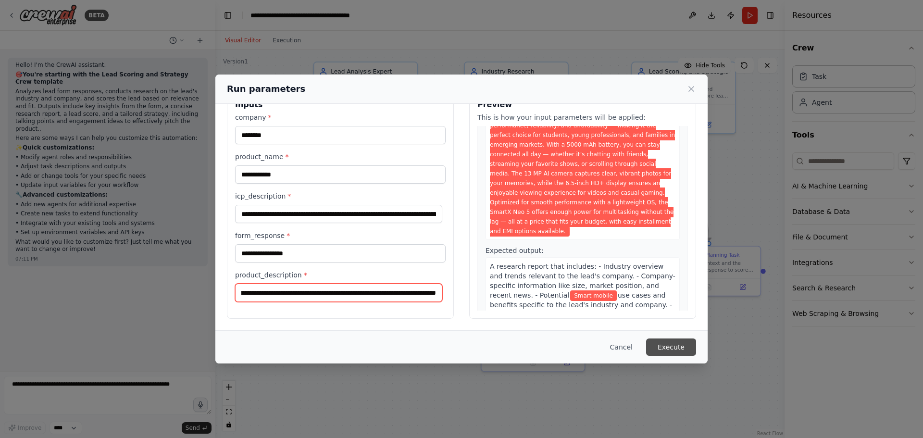
type input "**********"
click at [682, 344] on button "Execute" at bounding box center [671, 346] width 50 height 17
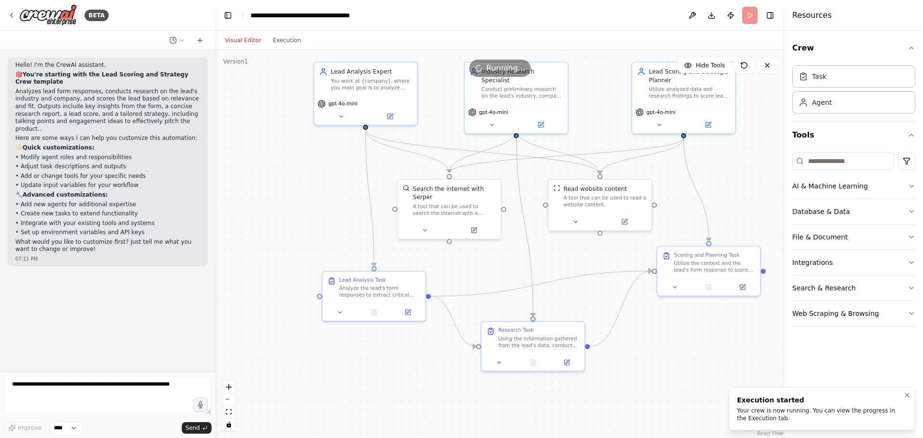
click at [819, 414] on div "Your crew is now running. You can view the progress in the Execution tab." at bounding box center [820, 414] width 166 height 15
click at [285, 45] on button "Execution" at bounding box center [287, 41] width 40 height 12
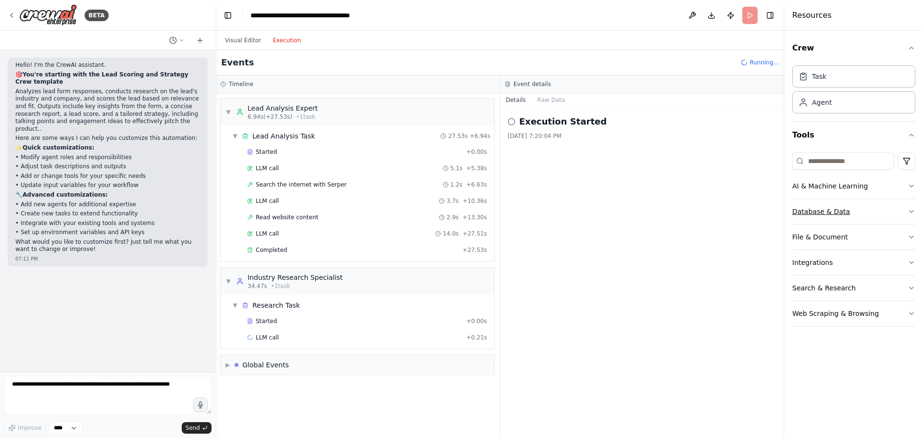
click at [907, 213] on button "Database & Data" at bounding box center [853, 211] width 123 height 25
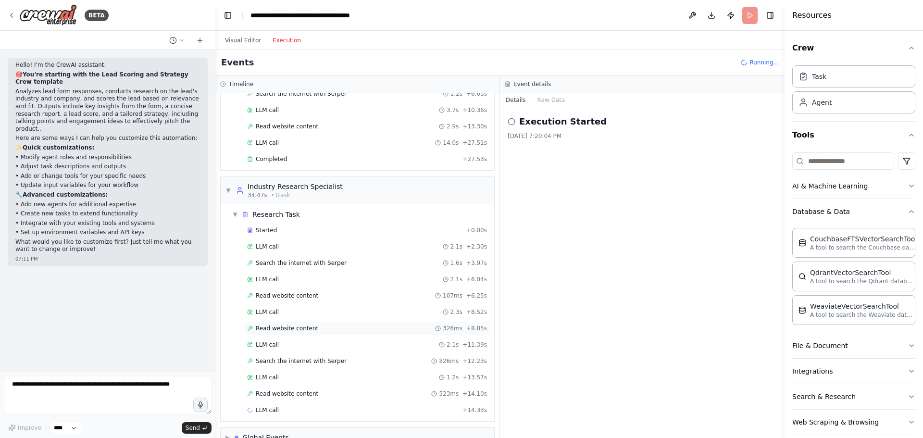
scroll to position [111, 0]
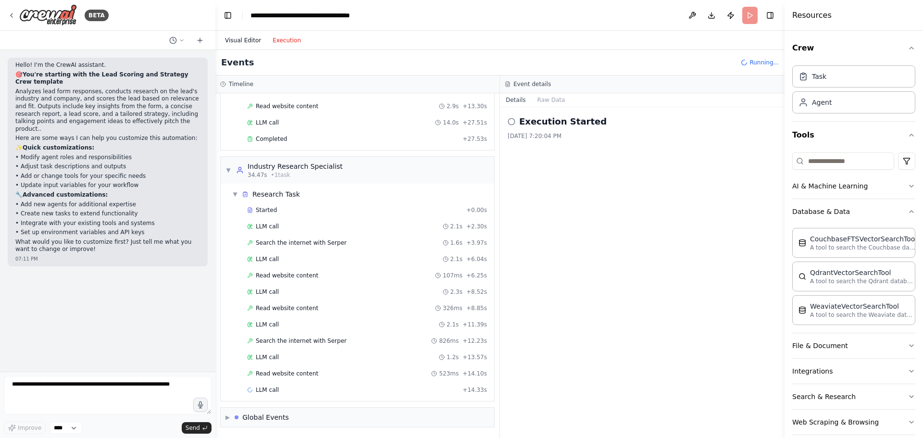
click at [244, 39] on button "Visual Editor" at bounding box center [243, 41] width 48 height 12
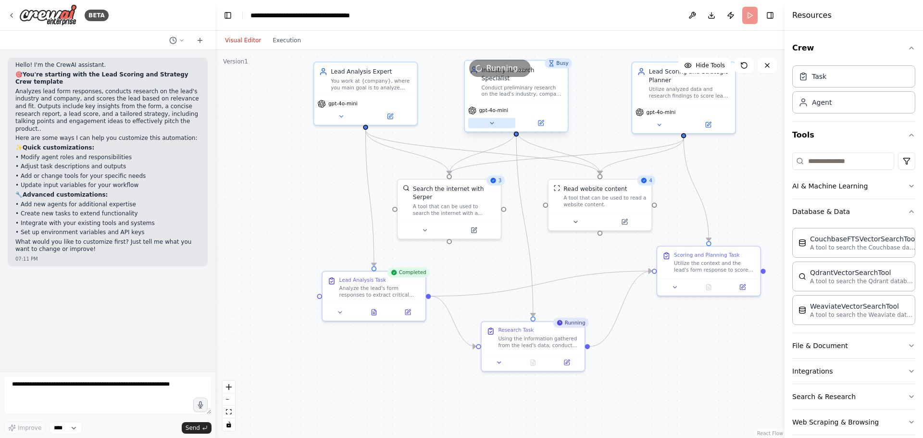
click at [491, 120] on icon at bounding box center [491, 123] width 7 height 7
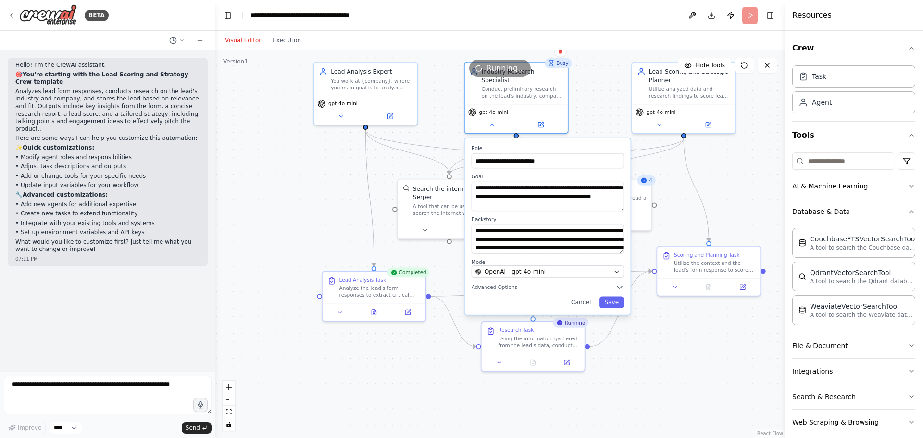
drag, startPoint x: 584, startPoint y: 290, endPoint x: 578, endPoint y: 287, distance: 7.1
click at [584, 296] on button "Cancel" at bounding box center [581, 302] width 30 height 12
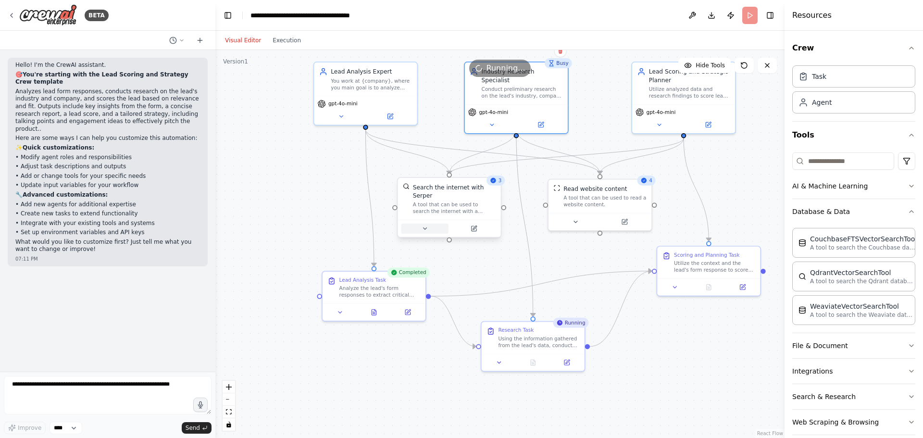
click at [427, 225] on icon at bounding box center [425, 228] width 7 height 7
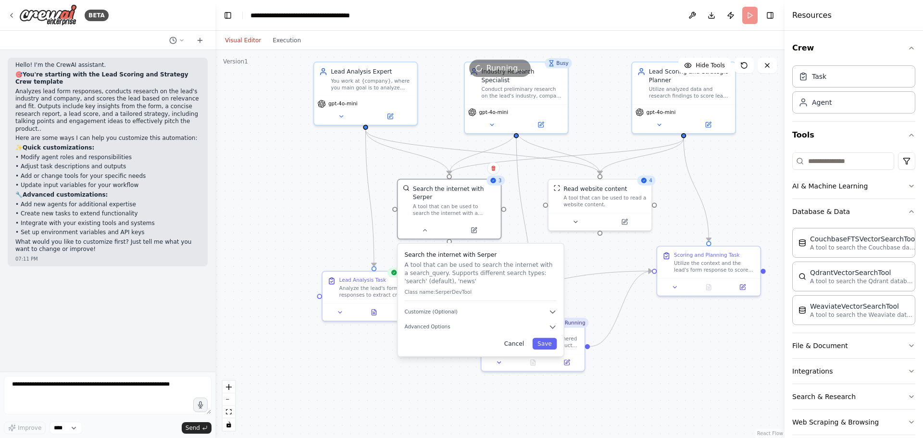
drag, startPoint x: 516, startPoint y: 337, endPoint x: 521, endPoint y: 332, distance: 6.8
click at [517, 338] on button "Cancel" at bounding box center [514, 344] width 30 height 12
click at [518, 338] on button "Cancel" at bounding box center [514, 344] width 30 height 12
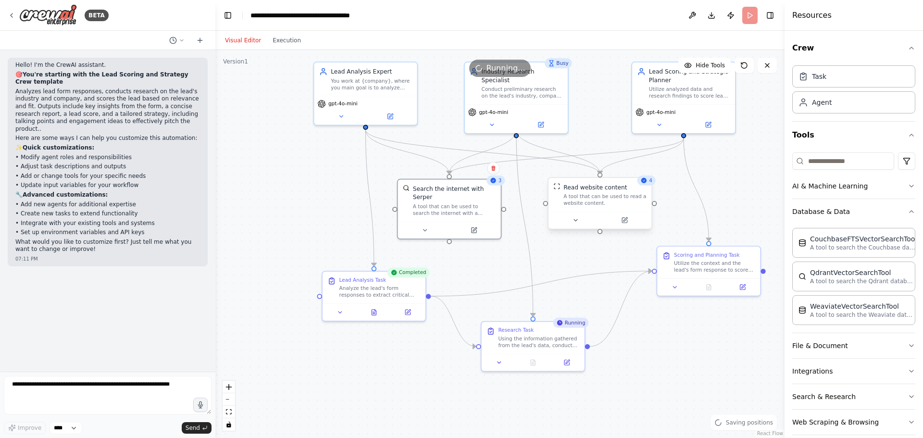
click at [576, 226] on div at bounding box center [600, 220] width 103 height 17
click at [578, 220] on icon at bounding box center [575, 220] width 7 height 7
click at [700, 285] on icon "button" at bounding box center [703, 287] width 8 height 8
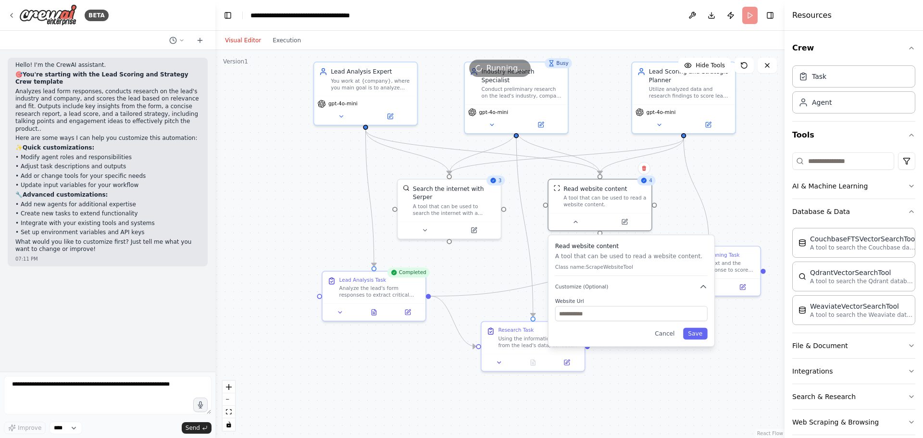
click at [676, 199] on div ".deletable-edge-delete-btn { width: 20px; height: 20px; border: 0px solid #ffff…" at bounding box center [499, 244] width 569 height 388
click at [669, 337] on button "Cancel" at bounding box center [665, 334] width 30 height 12
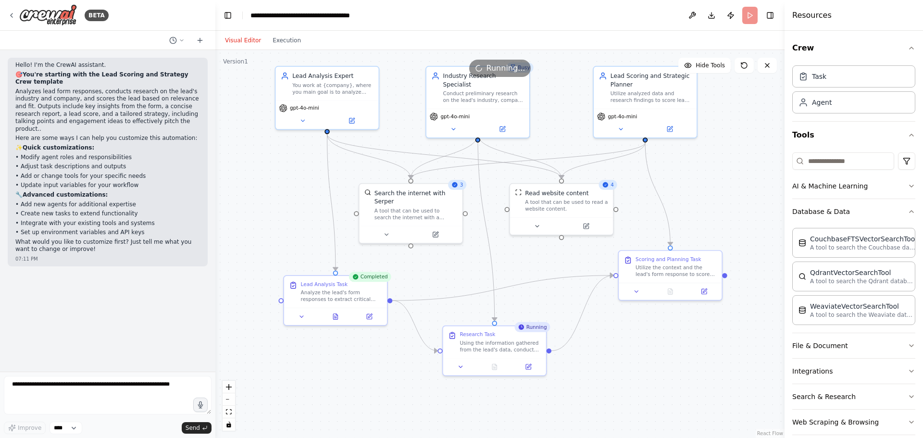
click at [614, 361] on div ".deletable-edge-delete-btn { width: 20px; height: 20px; border: 0px solid #ffff…" at bounding box center [499, 244] width 569 height 388
drag, startPoint x: 614, startPoint y: 361, endPoint x: 564, endPoint y: 415, distance: 73.9
click at [567, 412] on div ".deletable-edge-delete-btn { width: 20px; height: 20px; border: 0px solid #ffff…" at bounding box center [499, 244] width 569 height 388
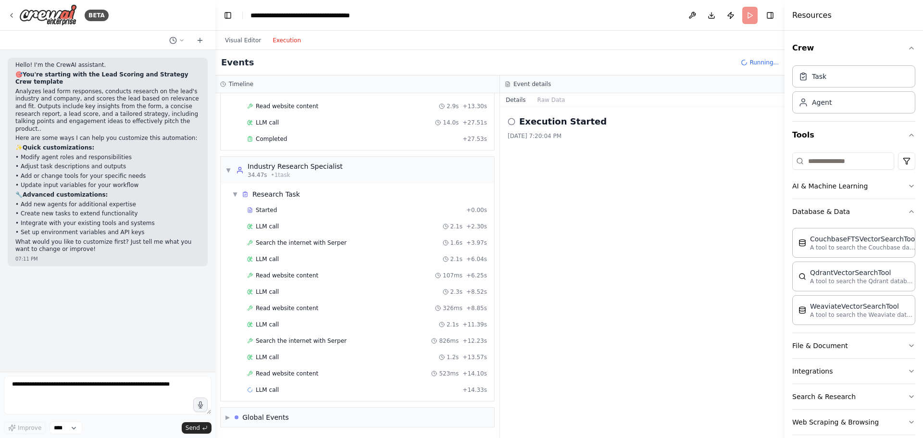
click at [277, 41] on button "Execution" at bounding box center [287, 41] width 40 height 12
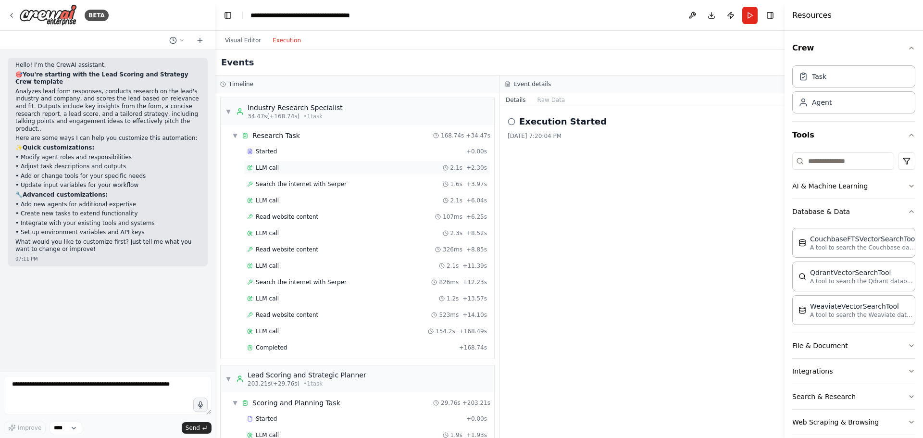
scroll to position [329, 0]
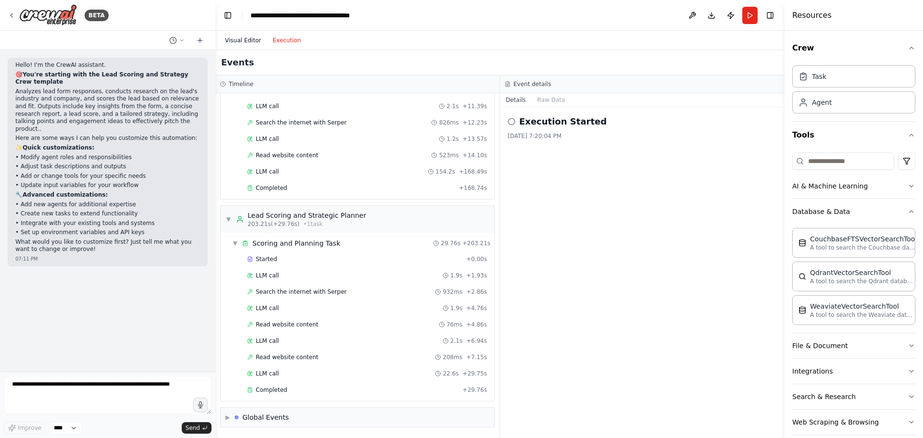
click at [237, 42] on button "Visual Editor" at bounding box center [243, 41] width 48 height 12
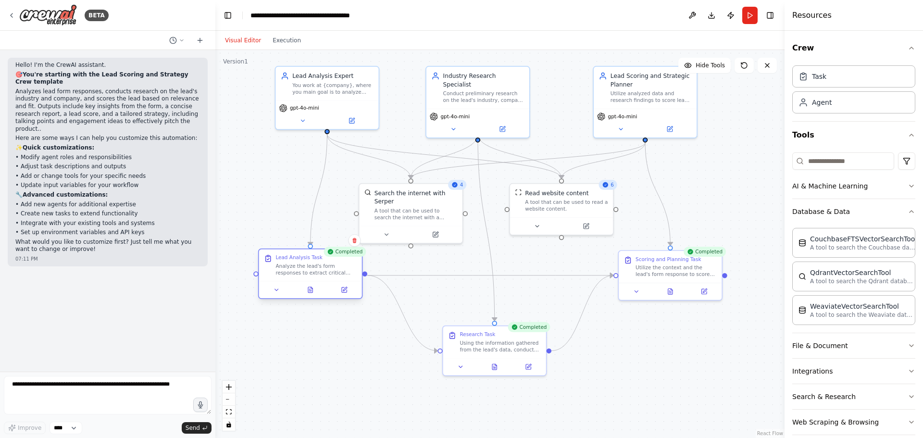
drag, startPoint x: 328, startPoint y: 283, endPoint x: 303, endPoint y: 256, distance: 36.4
click at [303, 256] on div "Lead Analysis Task" at bounding box center [298, 257] width 47 height 7
drag, startPoint x: 668, startPoint y: 259, endPoint x: 688, endPoint y: 259, distance: 20.2
click at [688, 259] on div "Scoring and Planning Task" at bounding box center [684, 257] width 65 height 7
drag, startPoint x: 309, startPoint y: 260, endPoint x: 292, endPoint y: 258, distance: 17.4
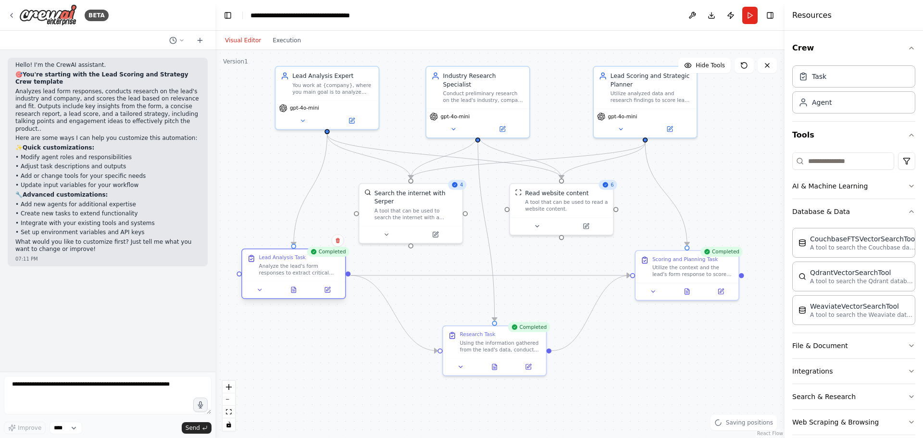
click at [292, 258] on div "Lead Analysis Task Analyze the lead's form responses to extract critical inform…" at bounding box center [299, 265] width 81 height 22
click at [682, 351] on div ".deletable-edge-delete-btn { width: 20px; height: 20px; border: 0px solid #ffff…" at bounding box center [499, 244] width 569 height 388
drag, startPoint x: 495, startPoint y: 334, endPoint x: 480, endPoint y: 336, distance: 15.5
click at [480, 336] on div "Research Task" at bounding box center [483, 333] width 81 height 7
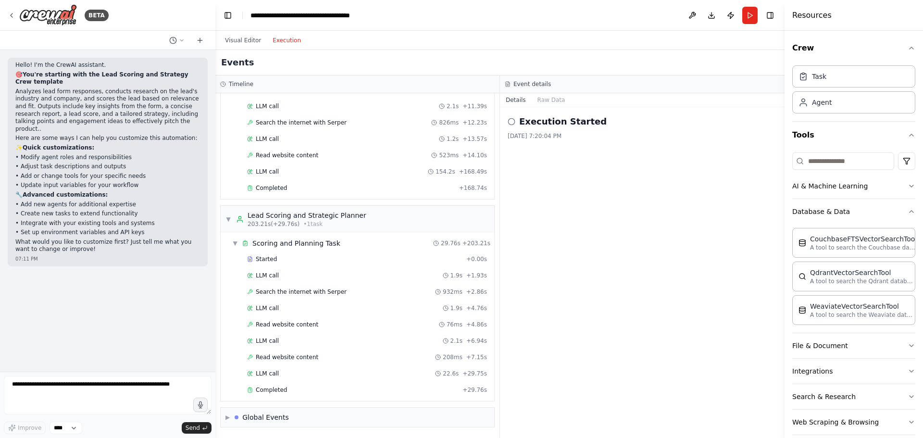
click at [277, 40] on button "Execution" at bounding box center [287, 41] width 40 height 12
click at [371, 387] on div "Completed" at bounding box center [353, 390] width 212 height 8
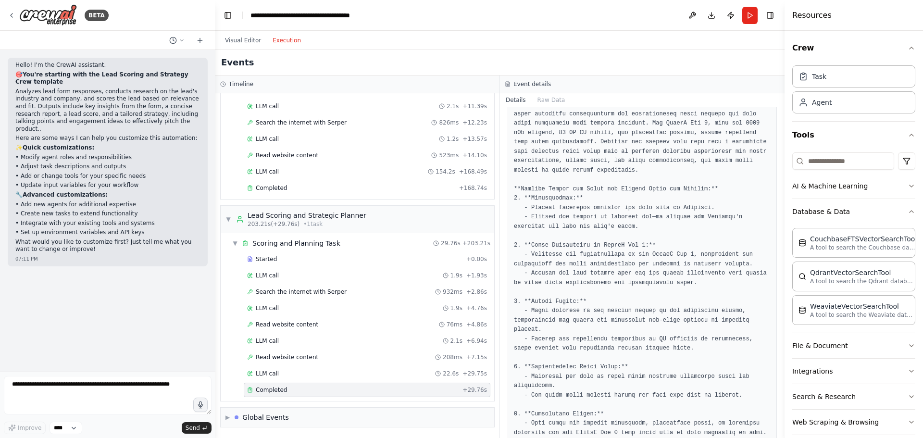
scroll to position [240, 0]
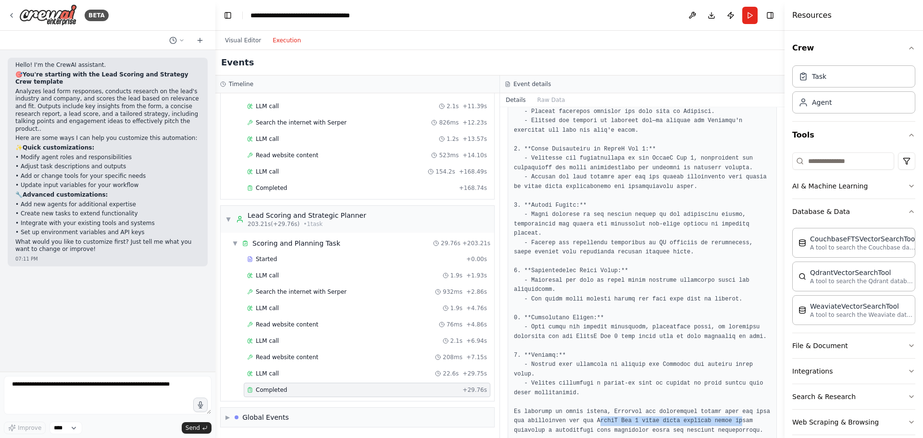
drag, startPoint x: 580, startPoint y: 401, endPoint x: 726, endPoint y: 401, distance: 146.1
click at [721, 401] on pre at bounding box center [642, 182] width 257 height 506
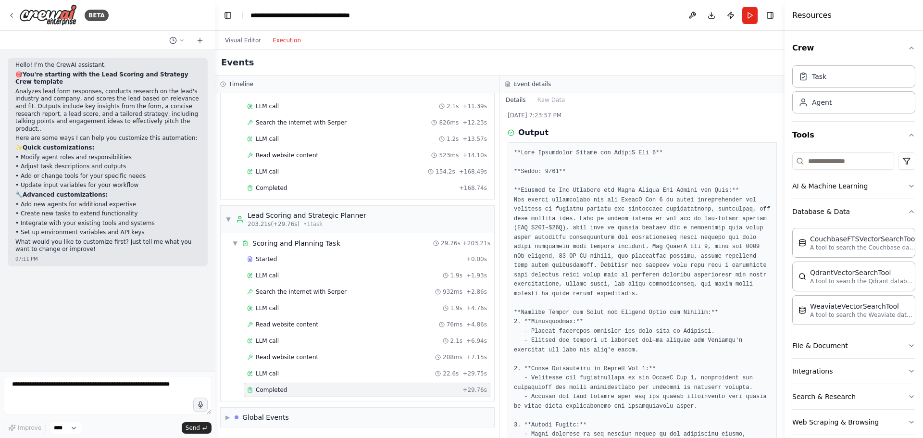
scroll to position [0, 0]
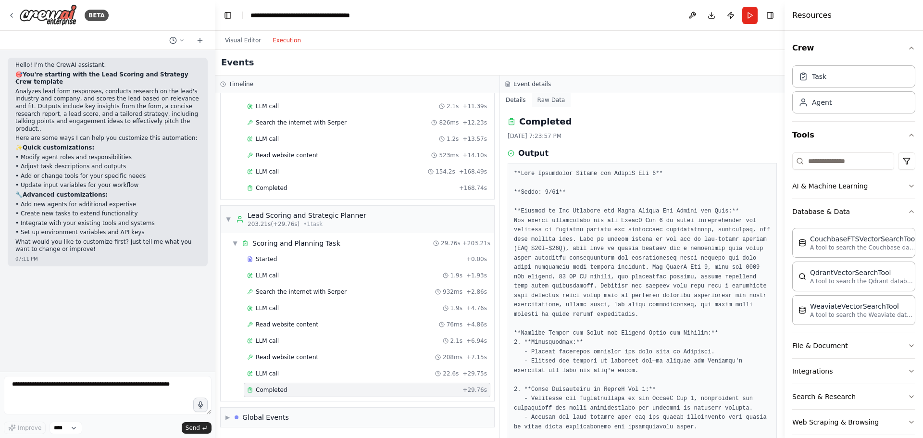
click at [555, 100] on button "Raw Data" at bounding box center [551, 99] width 39 height 13
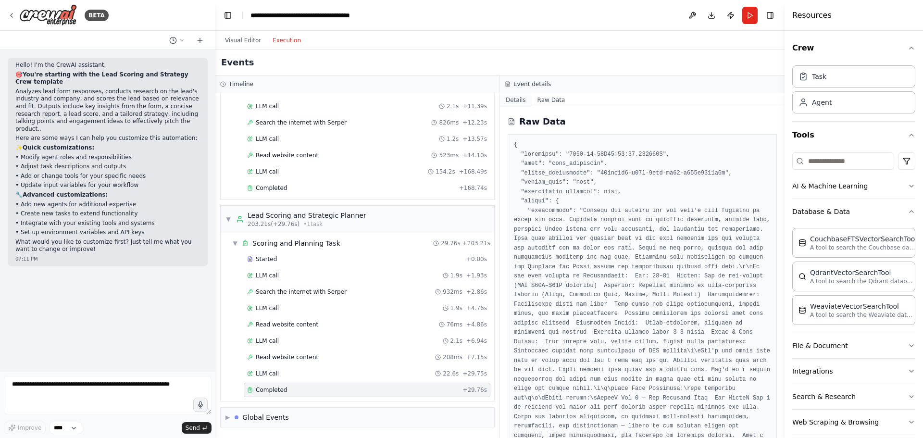
click at [518, 95] on button "Details" at bounding box center [516, 99] width 32 height 13
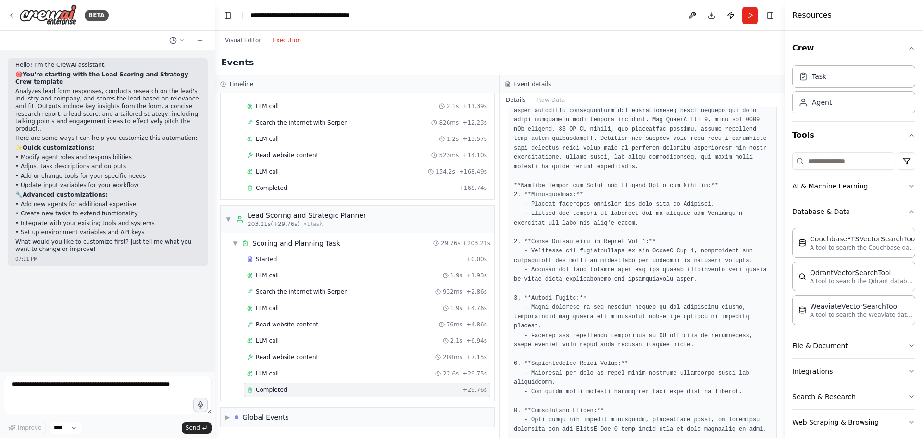
scroll to position [240, 0]
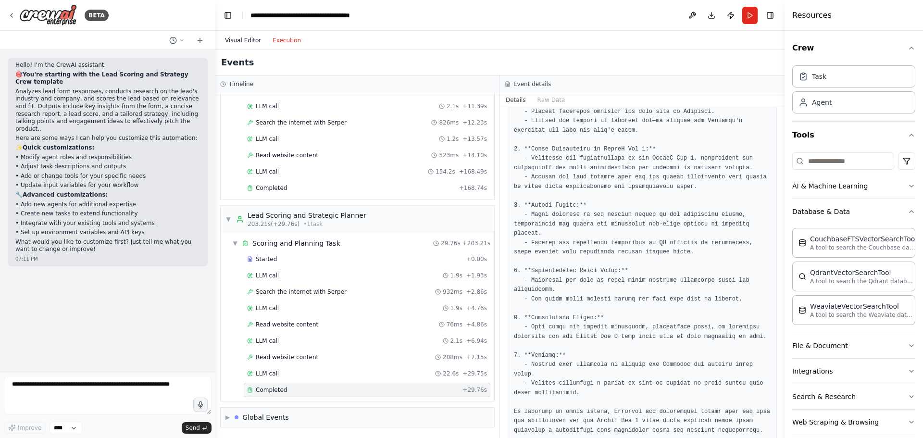
click at [249, 41] on button "Visual Editor" at bounding box center [243, 41] width 48 height 12
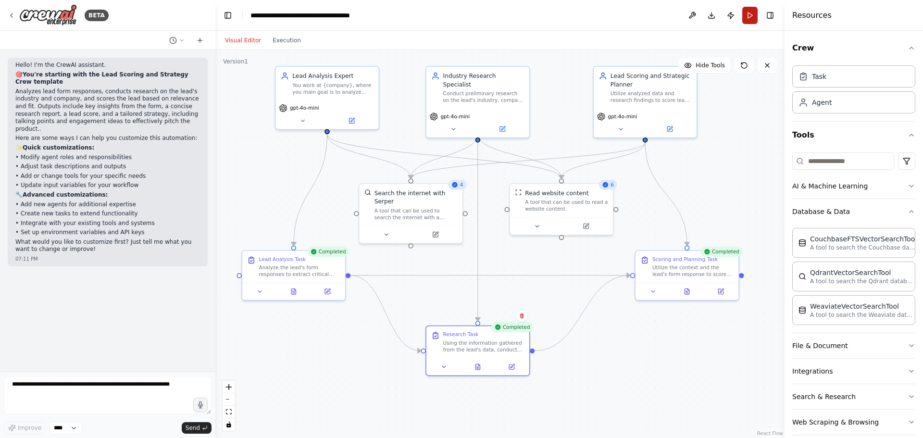
click at [749, 16] on button "Run" at bounding box center [749, 15] width 15 height 17
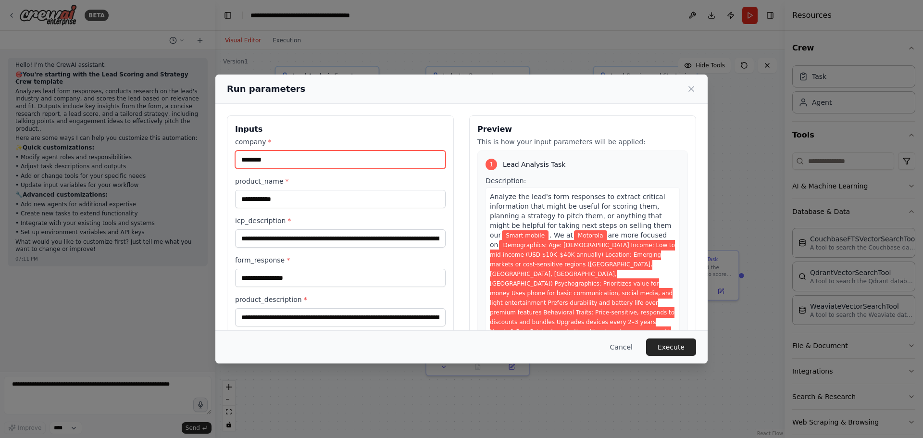
click at [330, 159] on input "********" at bounding box center [340, 159] width 211 height 18
click at [329, 159] on input "********" at bounding box center [340, 159] width 211 height 18
paste input "**********"
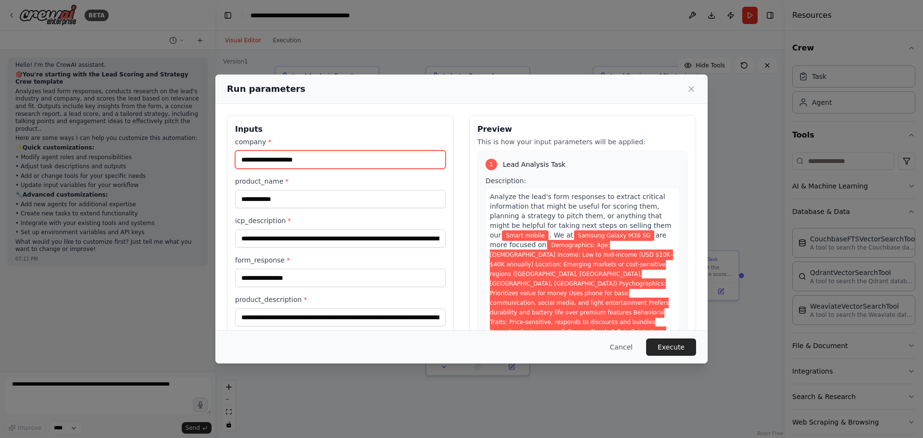
drag, startPoint x: 273, startPoint y: 161, endPoint x: 430, endPoint y: 150, distance: 157.1
click at [430, 150] on input "**********" at bounding box center [340, 159] width 211 height 18
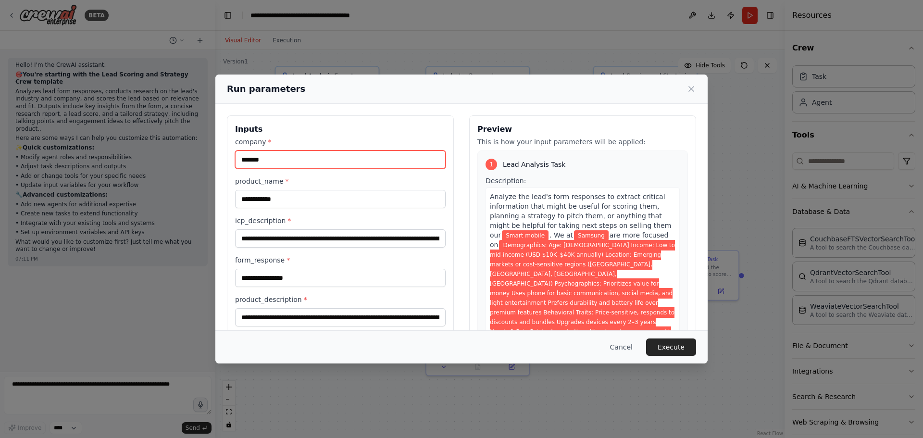
type input "*******"
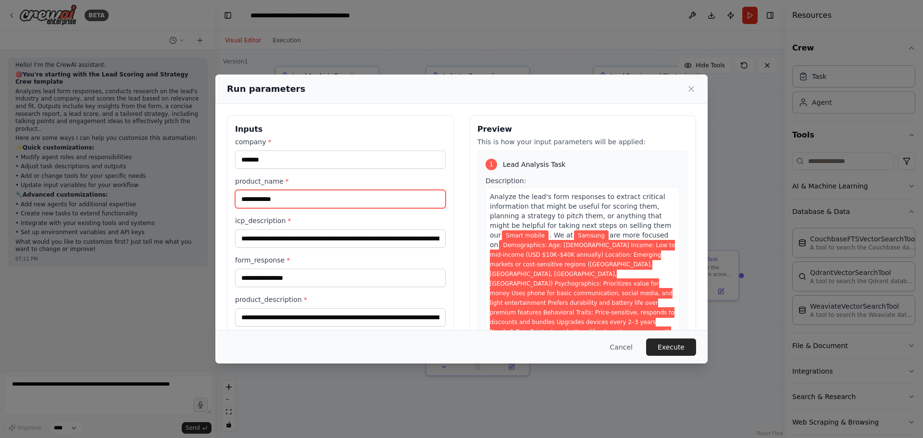
paste input "**********"
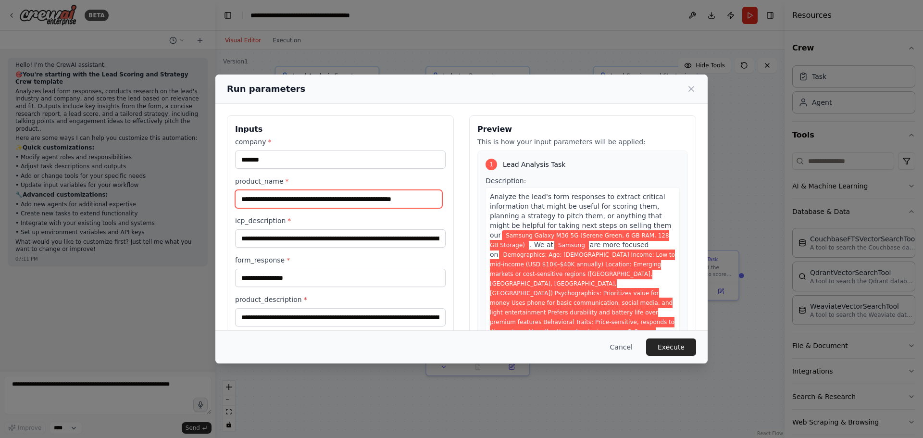
type input "**********"
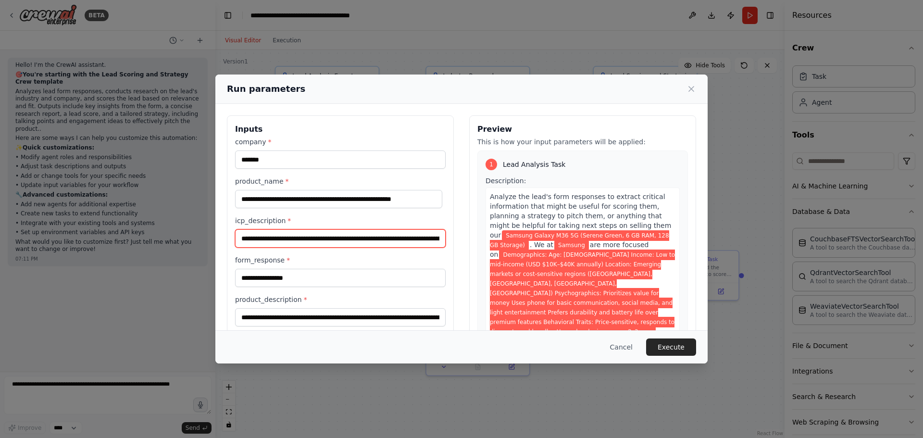
click at [364, 237] on input "**********" at bounding box center [340, 238] width 211 height 18
paste input "text"
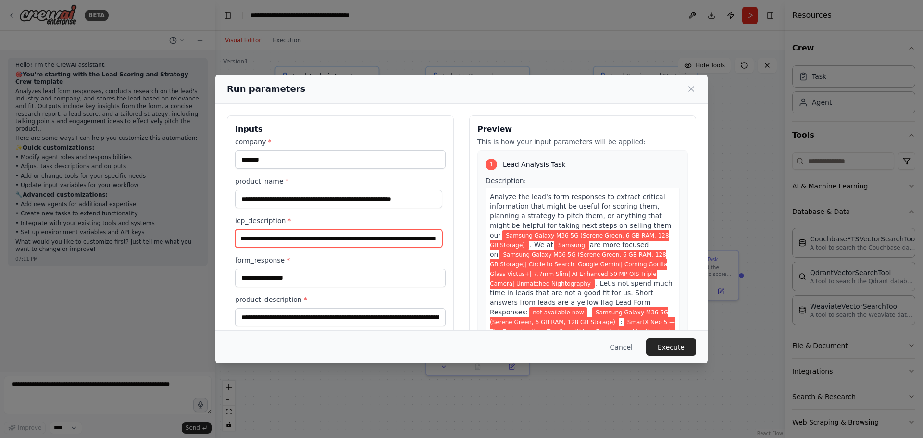
type input "**********"
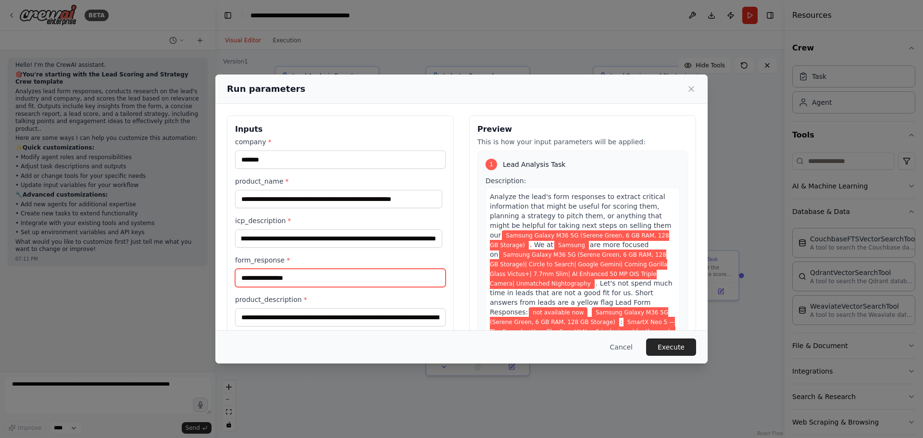
scroll to position [0, 0]
click at [387, 274] on input "**********" at bounding box center [340, 278] width 211 height 18
drag, startPoint x: 300, startPoint y: 277, endPoint x: 163, endPoint y: 265, distance: 137.1
click at [163, 265] on div "**********" at bounding box center [461, 219] width 923 height 438
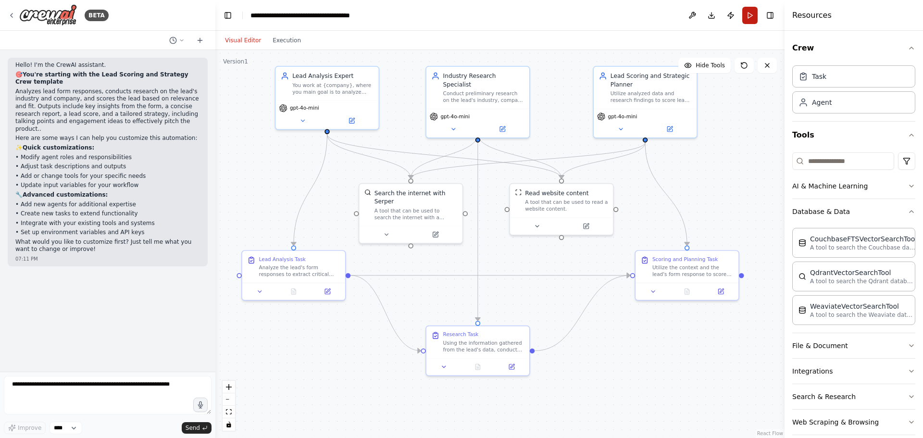
click at [748, 18] on button "Run" at bounding box center [749, 15] width 15 height 17
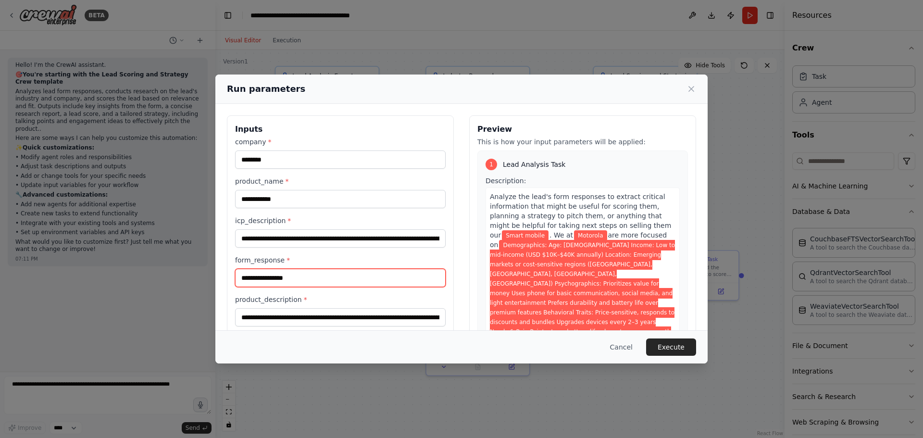
click at [342, 275] on input "**********" at bounding box center [340, 278] width 211 height 18
paste input "**********"
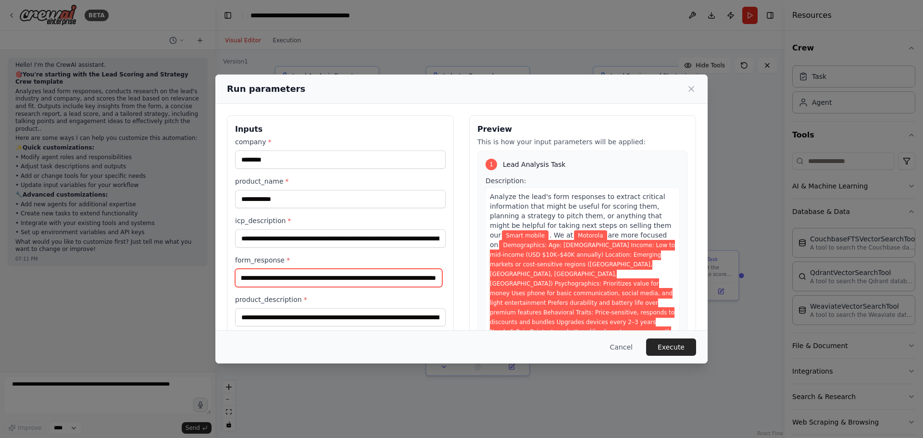
type input "**********"
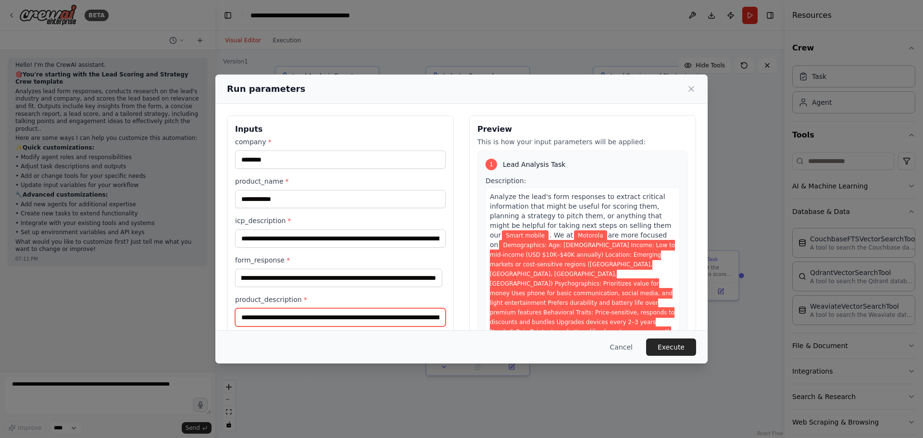
scroll to position [0, 0]
click at [342, 317] on input "**********" at bounding box center [340, 317] width 211 height 18
click at [372, 317] on input "**********" at bounding box center [340, 317] width 211 height 18
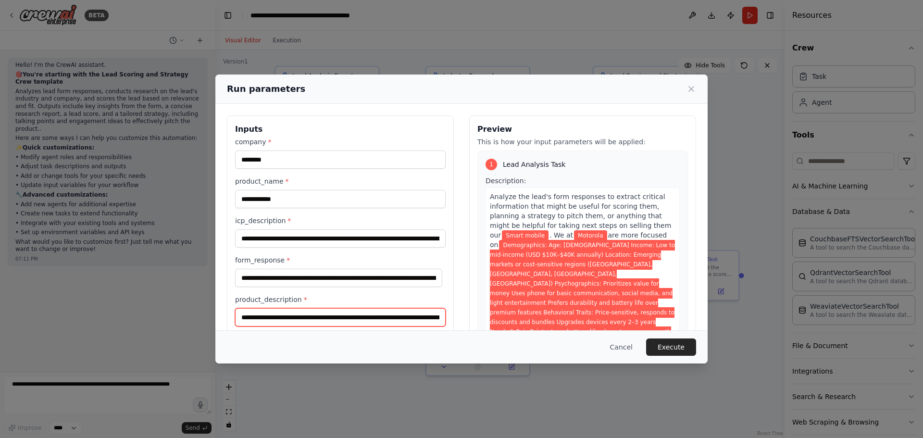
paste input "**********"
drag, startPoint x: 403, startPoint y: 316, endPoint x: 462, endPoint y: 318, distance: 59.1
click at [462, 318] on div "**********" at bounding box center [461, 229] width 469 height 228
type input "**********"
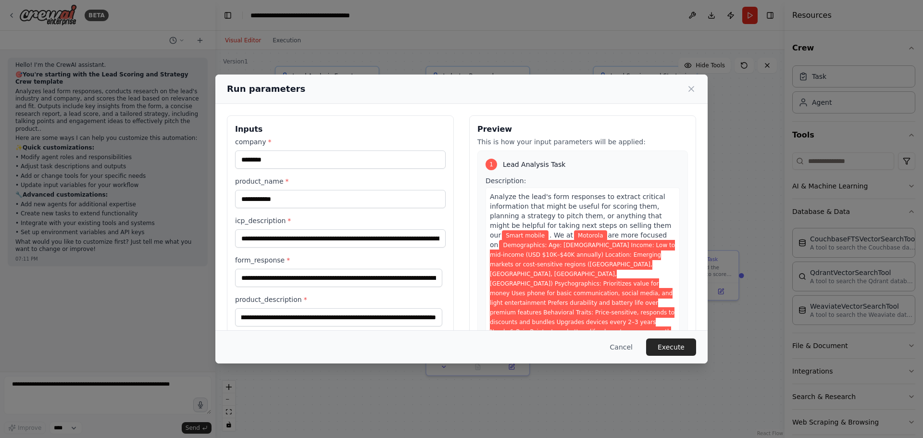
click at [618, 303] on span "Demographics: Age: 18–35 Income: Low to mid-income (USD $10K–$40K annually) Loc…" at bounding box center [582, 298] width 185 height 116
click at [675, 347] on button "Execute" at bounding box center [671, 346] width 50 height 17
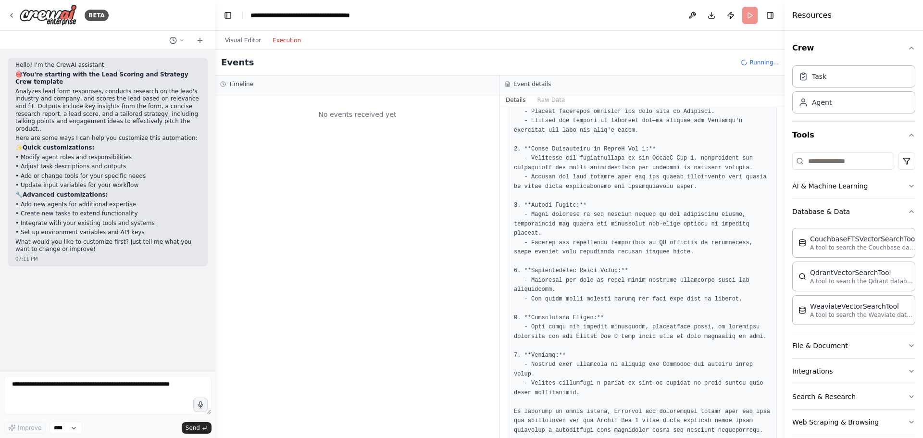
click at [287, 44] on button "Execution" at bounding box center [287, 41] width 40 height 12
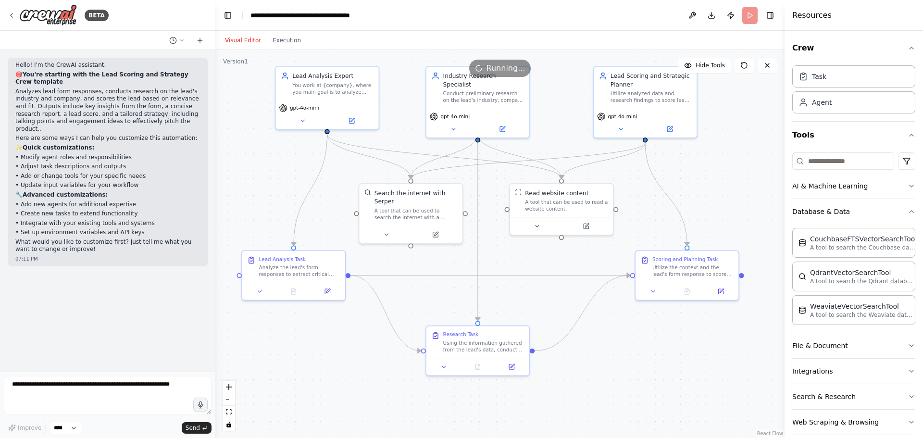
click at [246, 37] on button "Visual Editor" at bounding box center [243, 41] width 48 height 12
click at [812, 400] on button "Search & Research" at bounding box center [853, 396] width 123 height 25
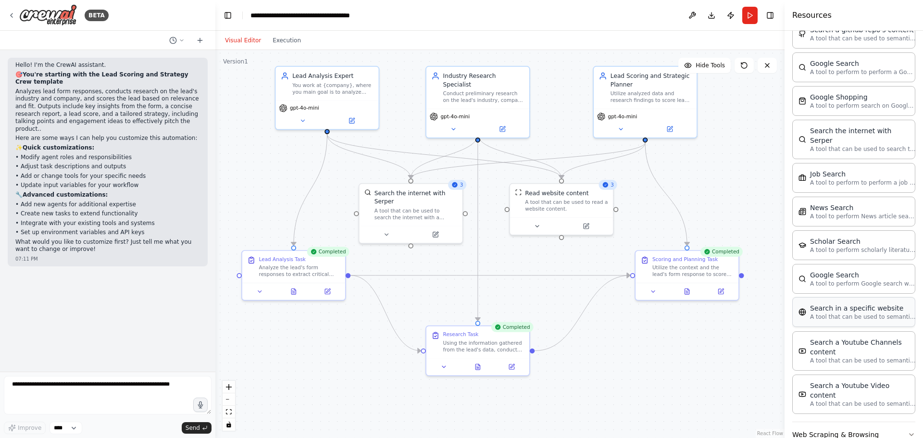
scroll to position [501, 0]
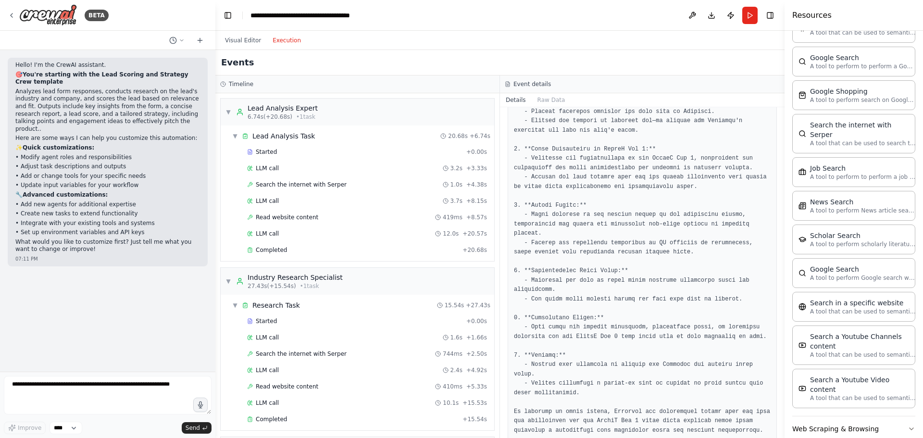
click at [283, 41] on button "Execution" at bounding box center [287, 41] width 40 height 12
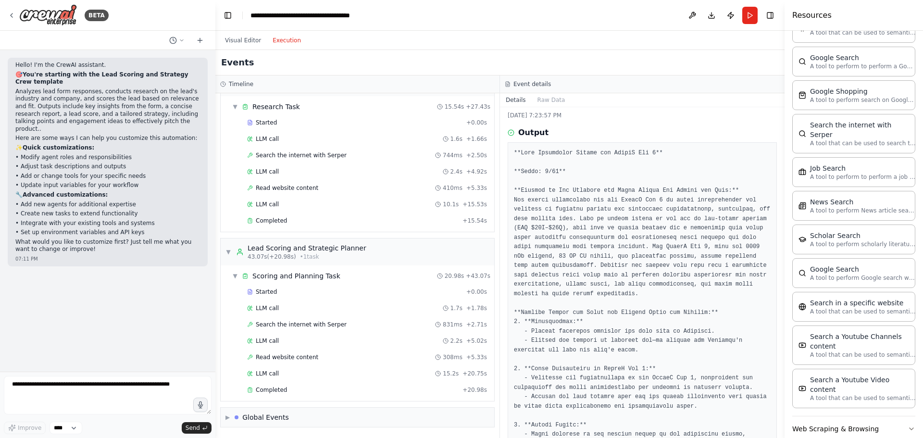
scroll to position [0, 0]
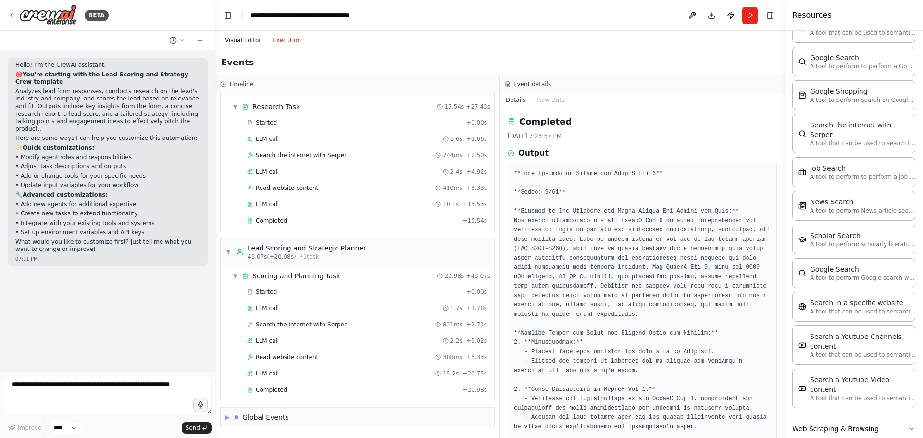
click at [236, 40] on button "Visual Editor" at bounding box center [243, 41] width 48 height 12
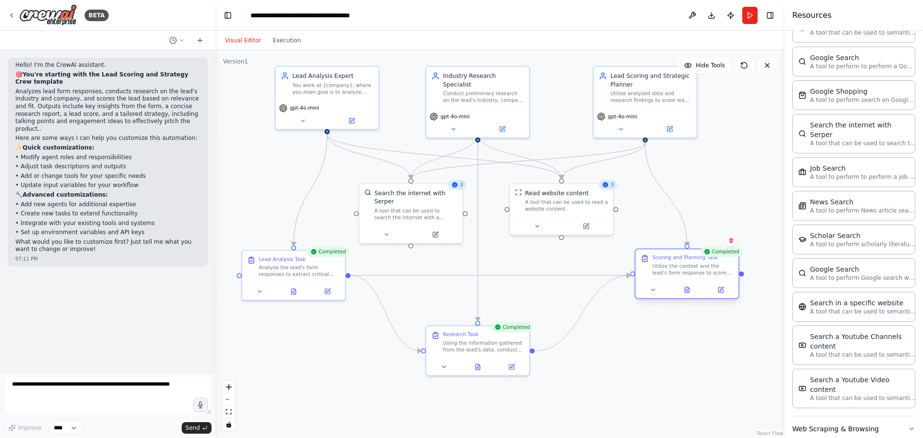
click at [691, 262] on div "Utilize the context and the lead's form response to score the lead. Consider fa…" at bounding box center [692, 268] width 81 height 13
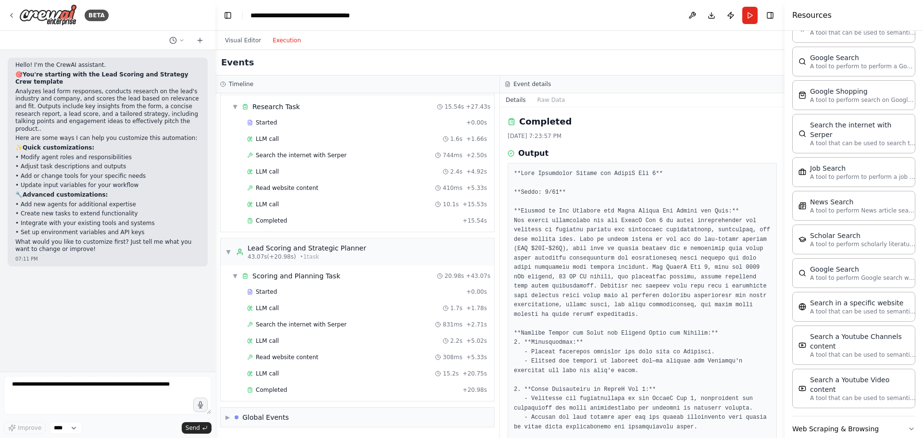
click at [290, 41] on button "Execution" at bounding box center [287, 41] width 40 height 12
click at [230, 85] on h3 "Timeline" at bounding box center [241, 84] width 25 height 8
click at [223, 82] on circle at bounding box center [223, 84] width 5 height 5
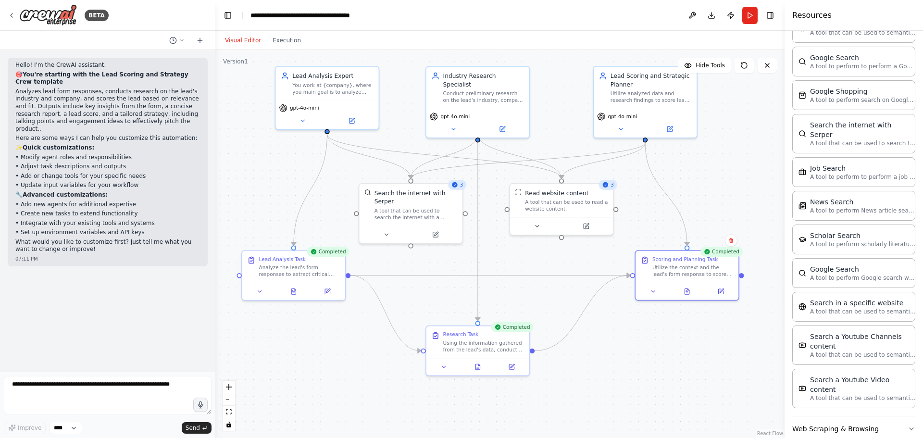
click at [240, 41] on button "Visual Editor" at bounding box center [243, 41] width 48 height 12
click at [184, 44] on button at bounding box center [176, 41] width 23 height 12
click at [234, 138] on div ".deletable-edge-delete-btn { width: 20px; height: 20px; border: 0px solid #ffff…" at bounding box center [499, 244] width 569 height 388
click at [594, 379] on div ".deletable-edge-delete-btn { width: 20px; height: 20px; border: 0px solid #ffff…" at bounding box center [499, 244] width 569 height 388
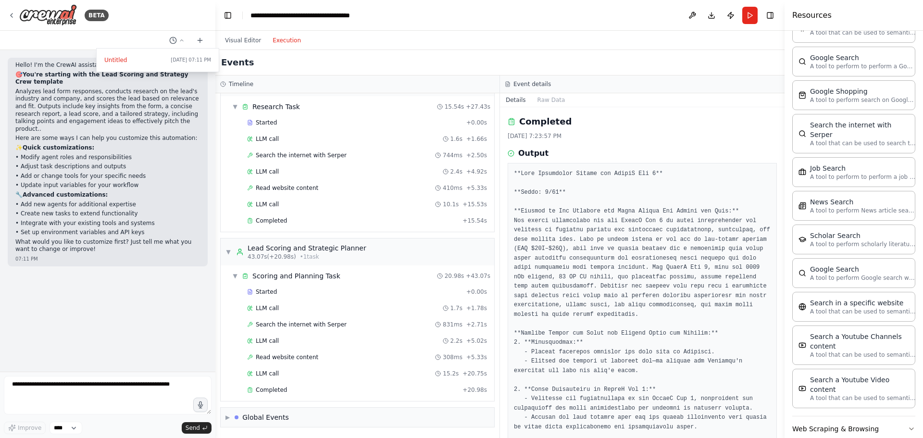
click at [278, 46] on button "Execution" at bounding box center [287, 41] width 40 height 12
click at [231, 109] on div "▼ Research Task 15.54s + 27.43s" at bounding box center [361, 106] width 266 height 17
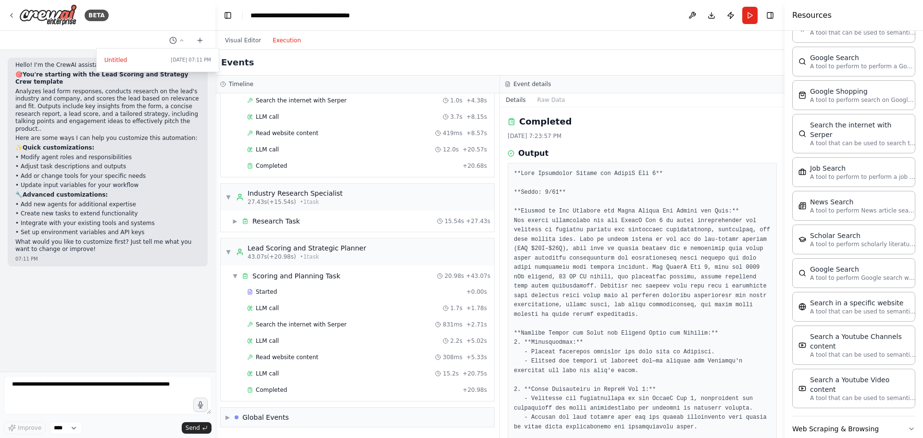
scroll to position [84, 0]
click at [229, 252] on span "▼" at bounding box center [228, 252] width 6 height 8
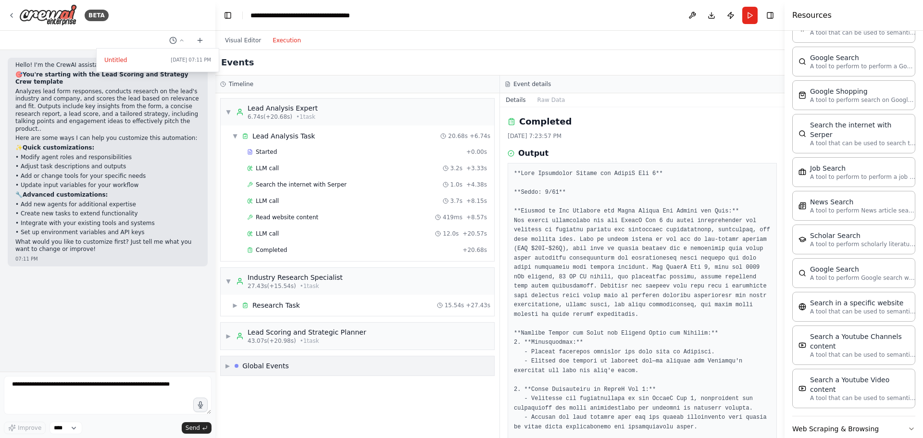
click at [269, 368] on div "Global Events" at bounding box center [265, 366] width 47 height 10
click at [612, 309] on pre at bounding box center [642, 422] width 257 height 506
click at [274, 17] on div "**********" at bounding box center [304, 16] width 108 height 10
click at [239, 39] on button "Visual Editor" at bounding box center [243, 41] width 48 height 12
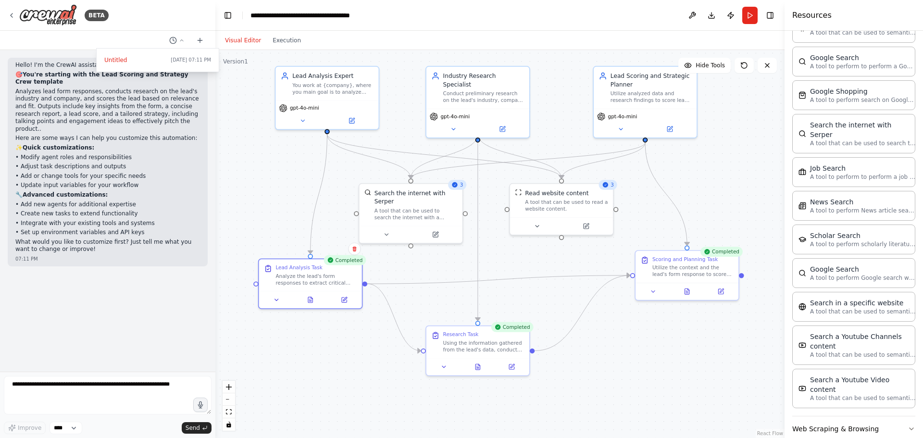
drag, startPoint x: 327, startPoint y: 259, endPoint x: 344, endPoint y: 264, distance: 17.5
click at [344, 264] on div "Completed Lead Analysis Task Analyze the lead's form responses to extract criti…" at bounding box center [310, 284] width 105 height 50
click at [304, 299] on button at bounding box center [311, 298] width 36 height 10
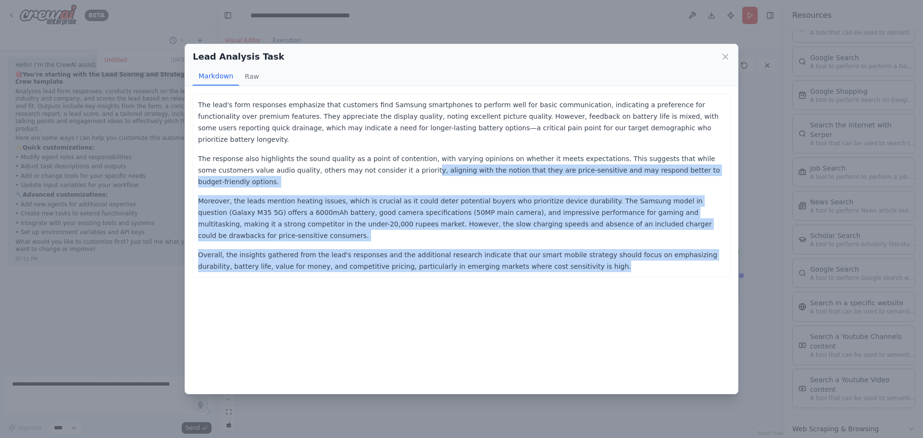
drag, startPoint x: 510, startPoint y: 233, endPoint x: 342, endPoint y: 161, distance: 182.6
click at [342, 161] on div "The lead's form responses emphasize that customers find Samsung smartphones to …" at bounding box center [461, 185] width 527 height 173
click at [536, 195] on p "Moreover, the leads mention heating issues, which is crucial as it could deter …" at bounding box center [461, 218] width 527 height 46
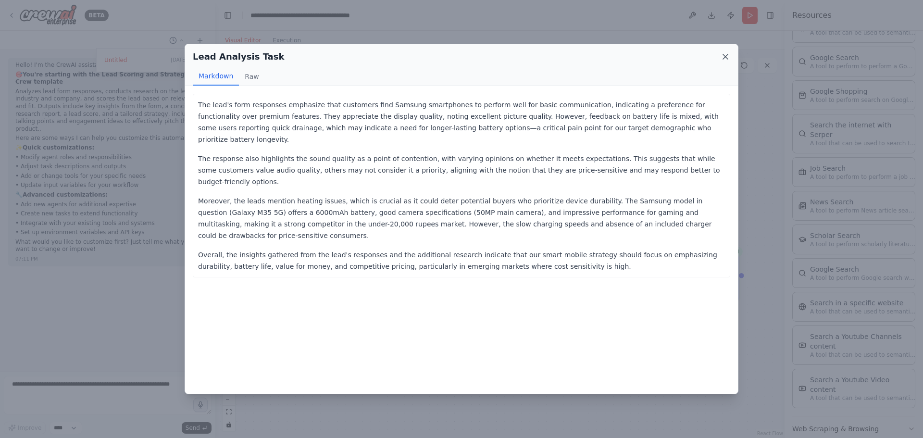
click at [726, 53] on icon at bounding box center [726, 57] width 10 height 10
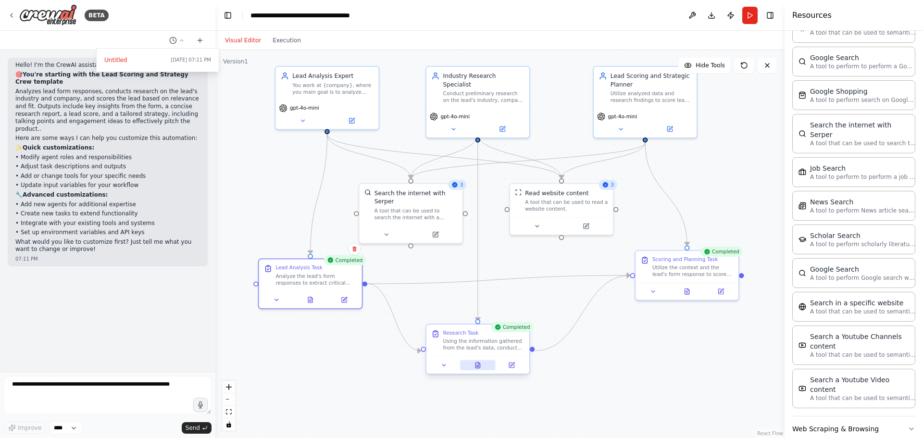
click at [482, 366] on button at bounding box center [478, 365] width 36 height 10
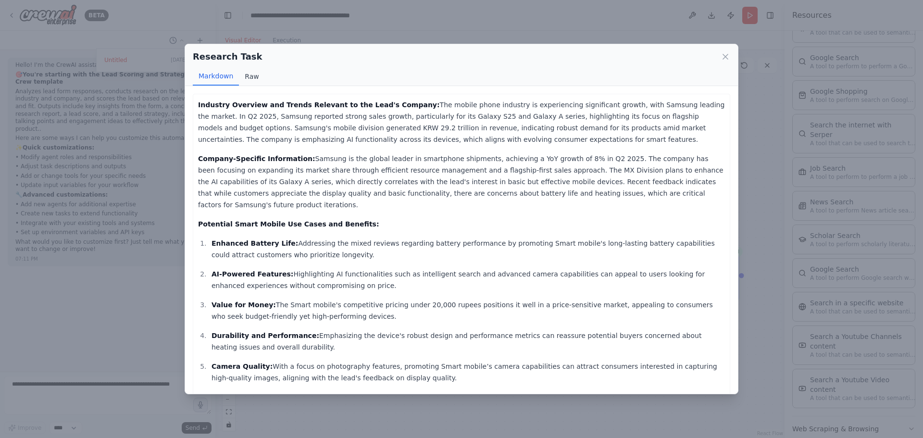
click at [241, 76] on button "Raw" at bounding box center [251, 76] width 25 height 18
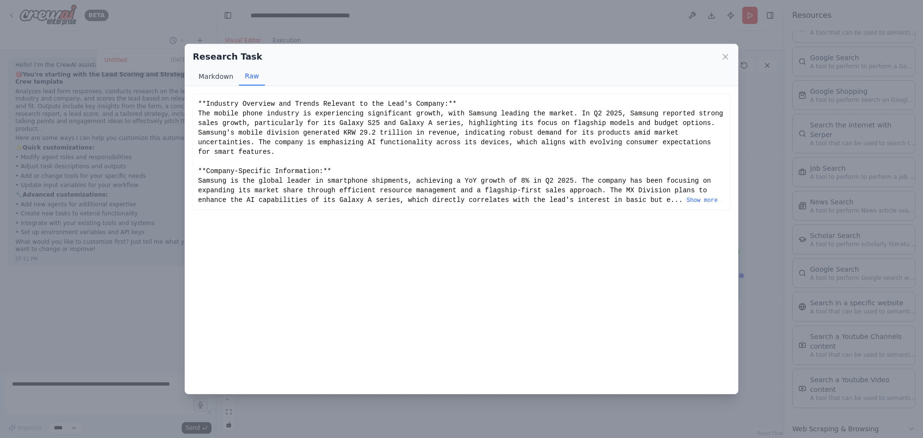
click at [223, 77] on button "Markdown" at bounding box center [216, 76] width 46 height 18
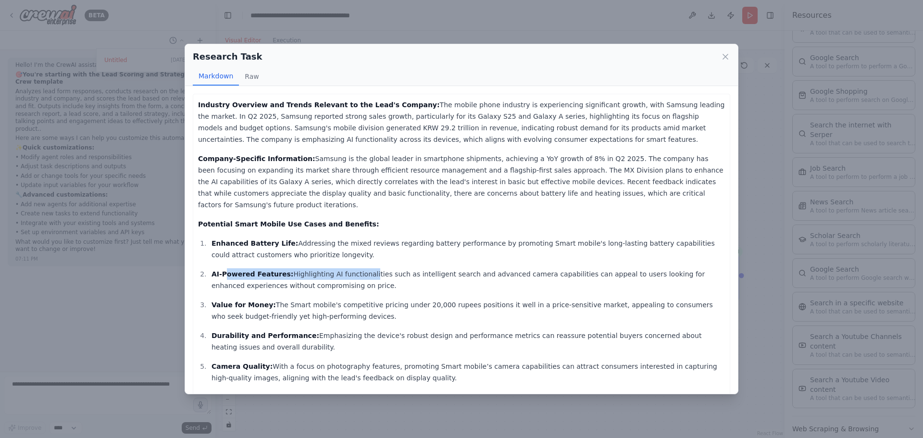
drag, startPoint x: 258, startPoint y: 261, endPoint x: 396, endPoint y: 239, distance: 140.1
click at [365, 256] on ol "Enhanced Battery Life: Addressing the mixed reviews regarding battery performan…" at bounding box center [461, 310] width 527 height 146
click at [723, 55] on icon at bounding box center [726, 57] width 10 height 10
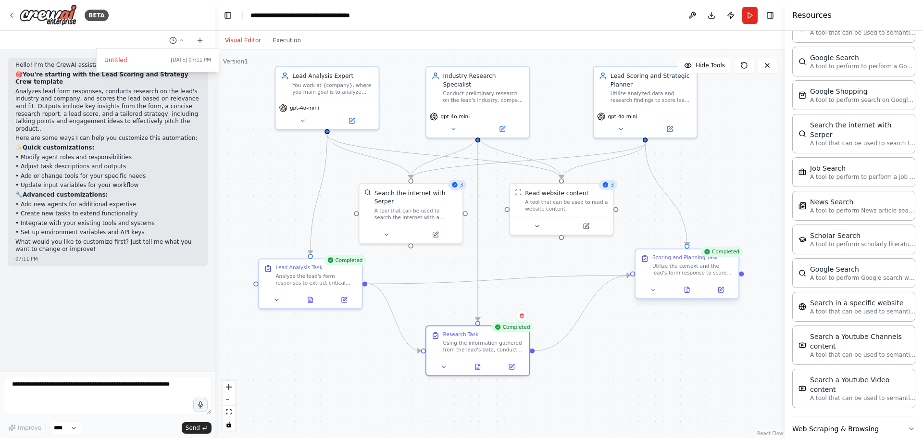
click at [688, 299] on div "Completed Scoring and Planning Task Utilize the context and the lead's form res…" at bounding box center [687, 275] width 105 height 50
click at [688, 295] on button at bounding box center [687, 290] width 36 height 10
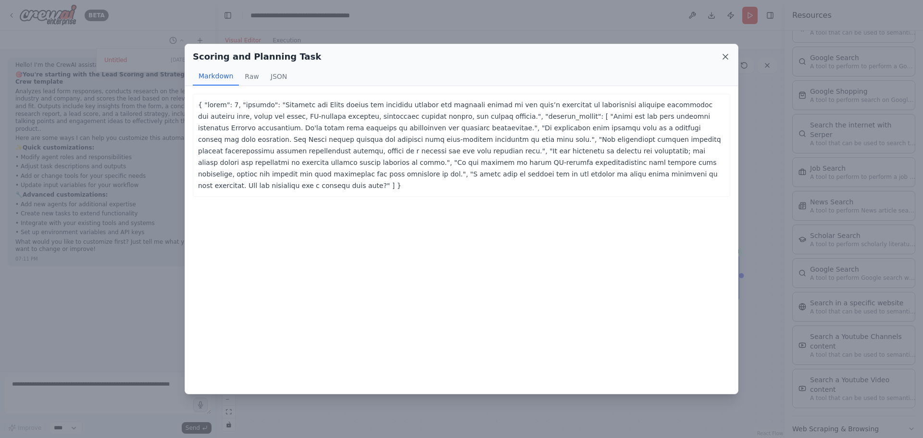
click at [723, 58] on icon at bounding box center [726, 57] width 10 height 10
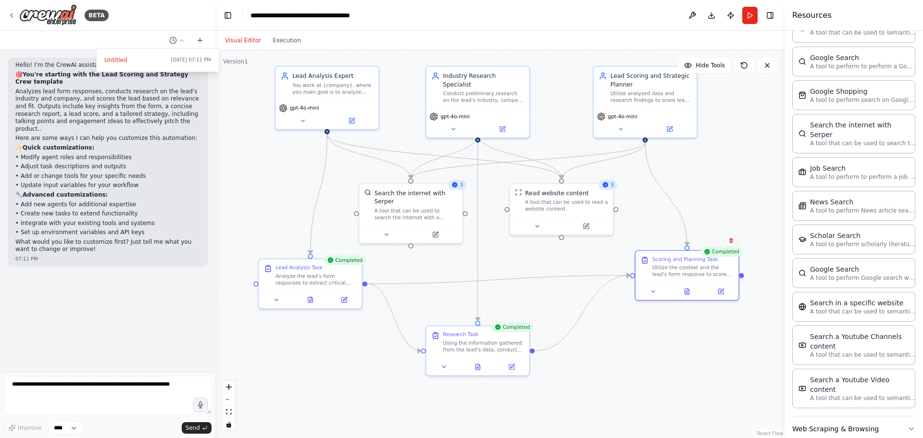
click at [704, 197] on div ".deletable-edge-delete-btn { width: 20px; height: 20px; border: 0px solid #ffff…" at bounding box center [499, 244] width 569 height 388
click at [407, 284] on icon "Edge from 38a434b5-a8ee-47bb-81e6-944f5a87230e to 7d9d6927-5caa-4798-b660-0a8c6…" at bounding box center [498, 279] width 263 height 8
click at [394, 314] on icon "Edge from 38a434b5-a8ee-47bb-81e6-944f5a87230e to b9147602-40dc-4afe-ae4f-75aed…" at bounding box center [393, 317] width 53 height 67
click at [423, 260] on div ".deletable-edge-delete-btn { width: 20px; height: 20px; border: 0px solid #ffff…" at bounding box center [499, 244] width 569 height 388
click at [412, 191] on div "Search the internet with Serper" at bounding box center [416, 195] width 83 height 17
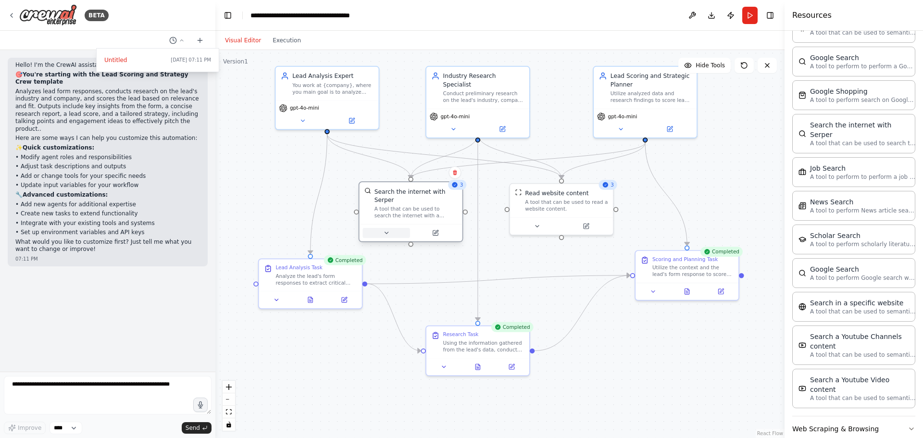
click at [391, 228] on button at bounding box center [385, 233] width 47 height 10
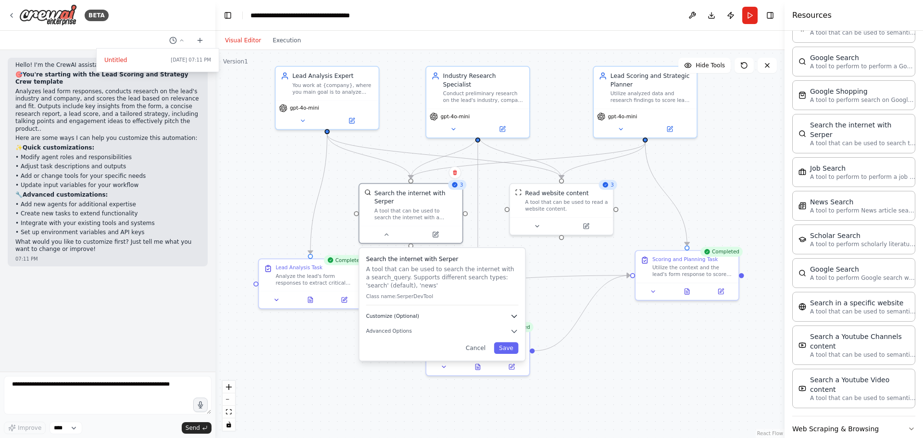
click at [431, 312] on button "Customize (Optional)" at bounding box center [442, 316] width 152 height 8
drag, startPoint x: 444, startPoint y: 391, endPoint x: 358, endPoint y: 392, distance: 85.6
click at [359, 392] on div "**********" at bounding box center [442, 401] width 167 height 309
click at [429, 255] on h3 "Search the internet with Serper" at bounding box center [442, 259] width 152 height 8
click at [512, 312] on icon "button" at bounding box center [514, 316] width 8 height 8
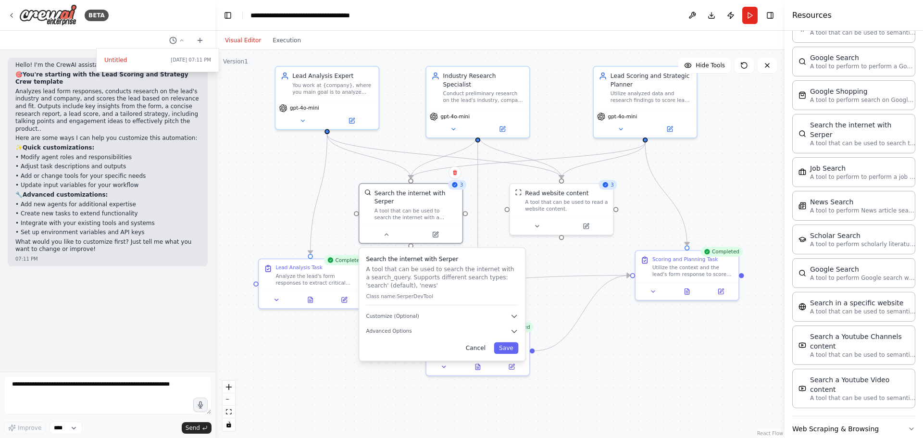
click at [484, 342] on button "Cancel" at bounding box center [476, 348] width 30 height 12
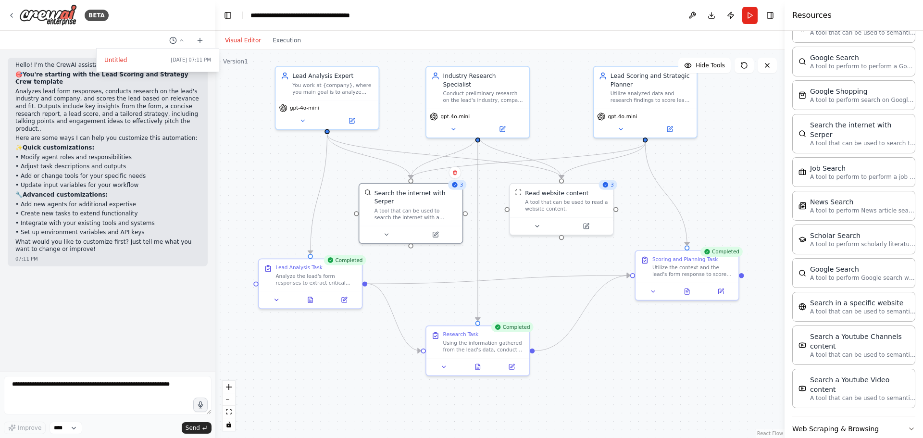
click at [200, 38] on div at bounding box center [107, 219] width 215 height 438
click at [12, 11] on div "BETA" at bounding box center [58, 15] width 101 height 22
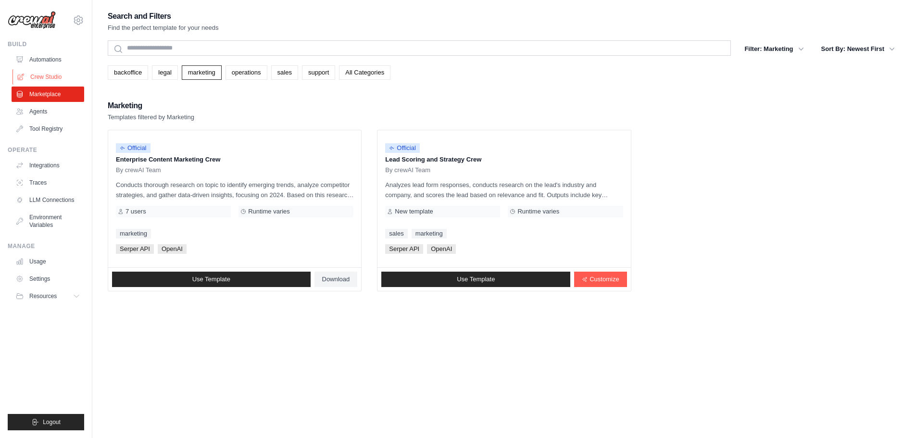
click at [53, 75] on link "Crew Studio" at bounding box center [48, 76] width 73 height 15
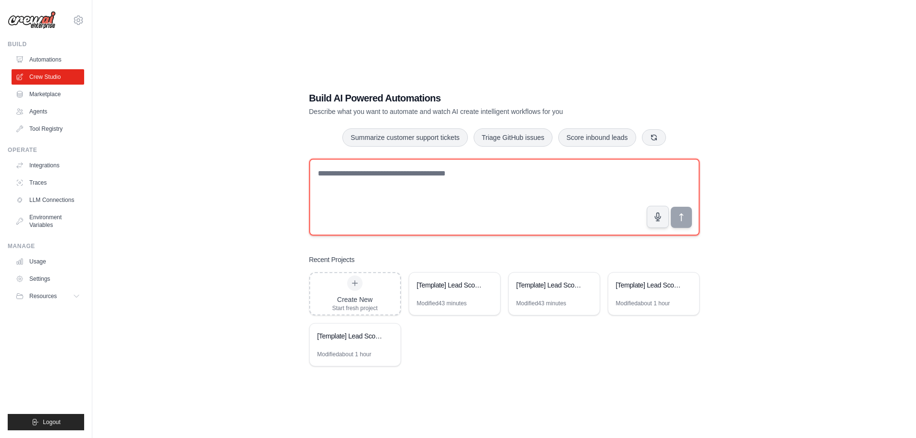
click at [336, 173] on textarea at bounding box center [504, 197] width 390 height 77
click at [359, 193] on textarea at bounding box center [504, 197] width 390 height 77
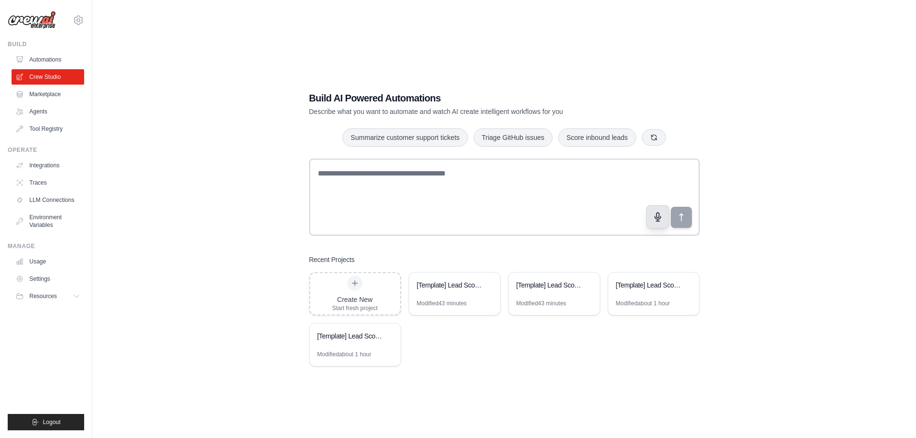
click at [659, 209] on button "button" at bounding box center [657, 216] width 23 height 23
click at [663, 224] on button "button" at bounding box center [657, 216] width 23 height 23
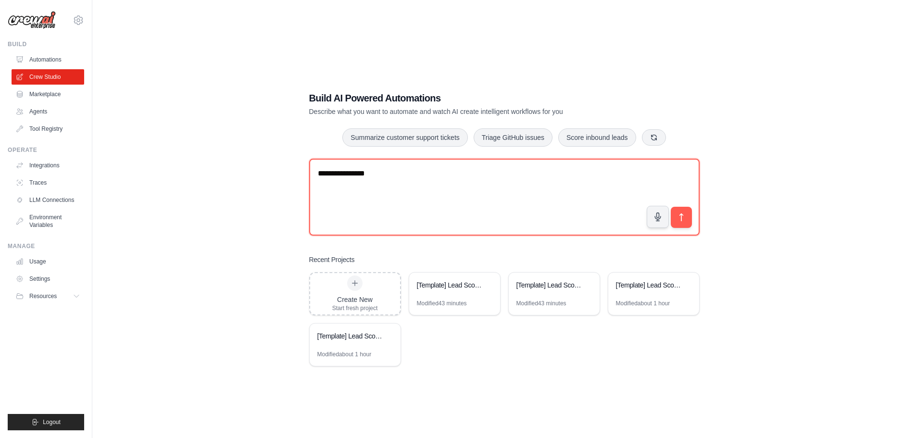
drag, startPoint x: 495, startPoint y: 188, endPoint x: 254, endPoint y: 167, distance: 241.8
click at [254, 167] on div "**********" at bounding box center [504, 229] width 793 height 438
type textarea "**********"
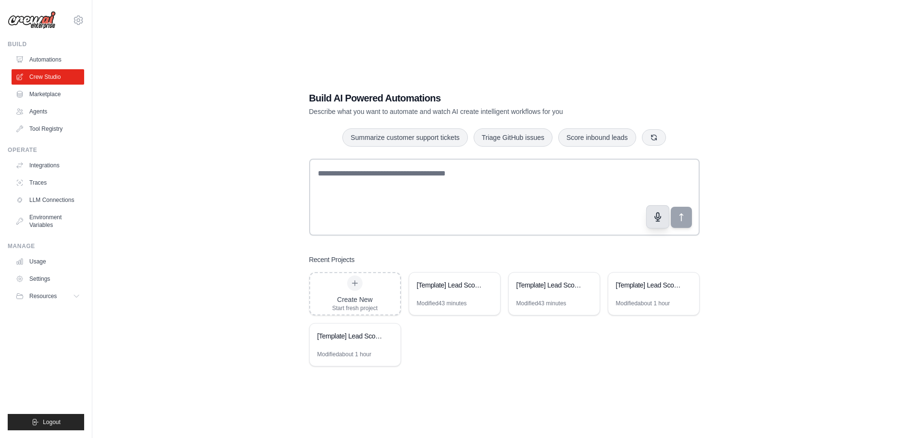
click at [653, 225] on button "button" at bounding box center [657, 216] width 23 height 23
click at [653, 224] on button "button" at bounding box center [657, 216] width 23 height 23
click at [686, 216] on icon "submit" at bounding box center [681, 217] width 10 height 10
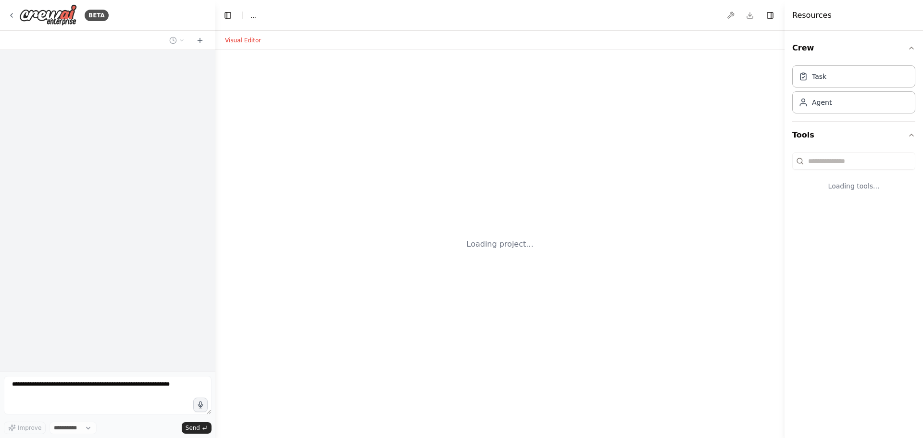
select select "****"
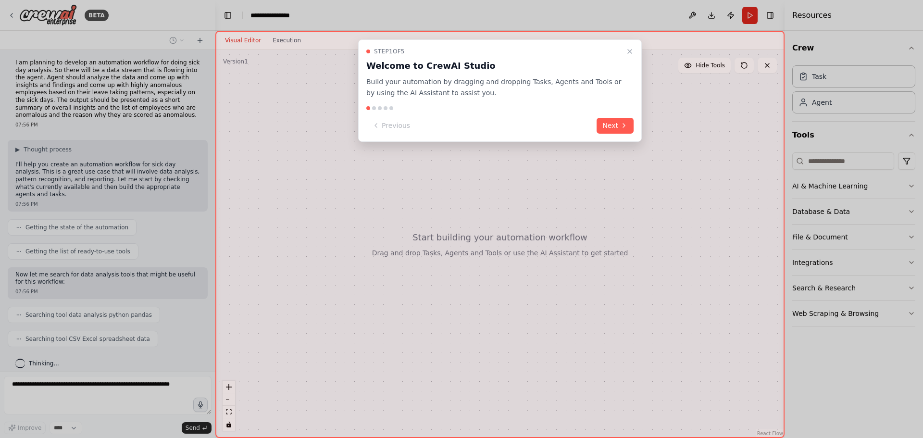
scroll to position [26, 0]
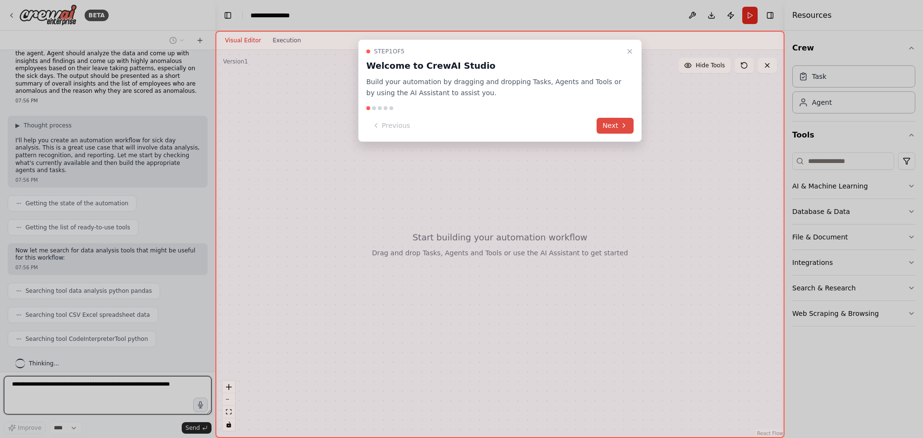
click at [607, 125] on button "Next" at bounding box center [615, 126] width 37 height 16
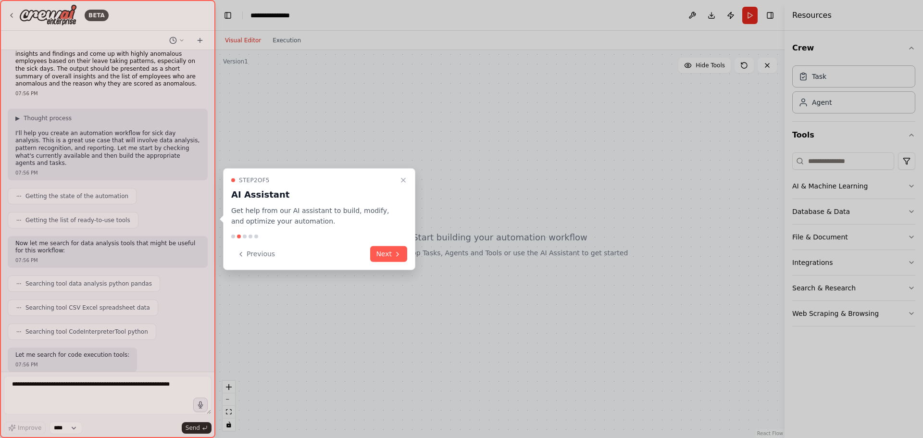
scroll to position [83, 0]
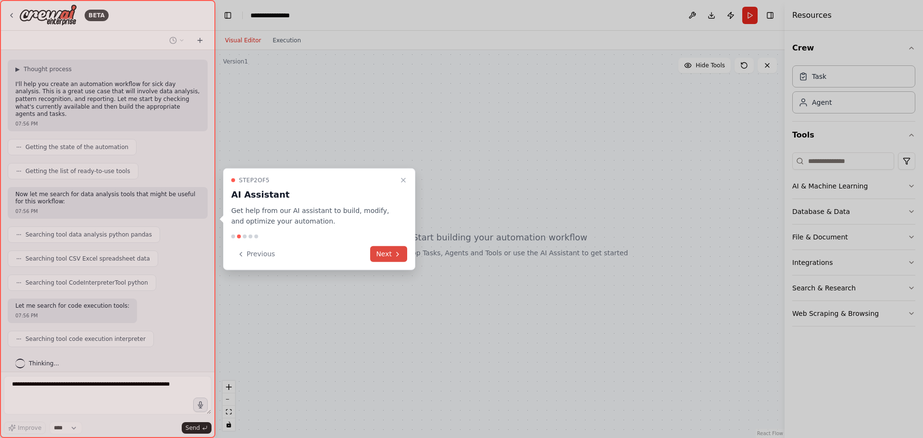
click at [400, 249] on button "Next" at bounding box center [388, 254] width 37 height 16
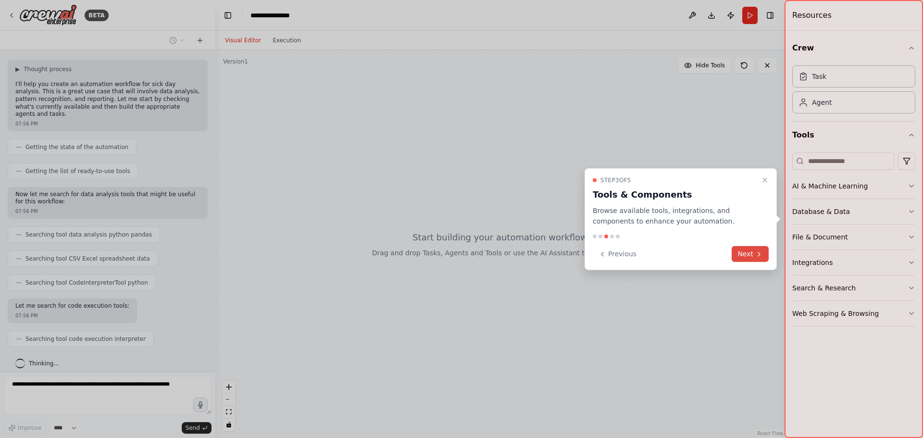
scroll to position [107, 0]
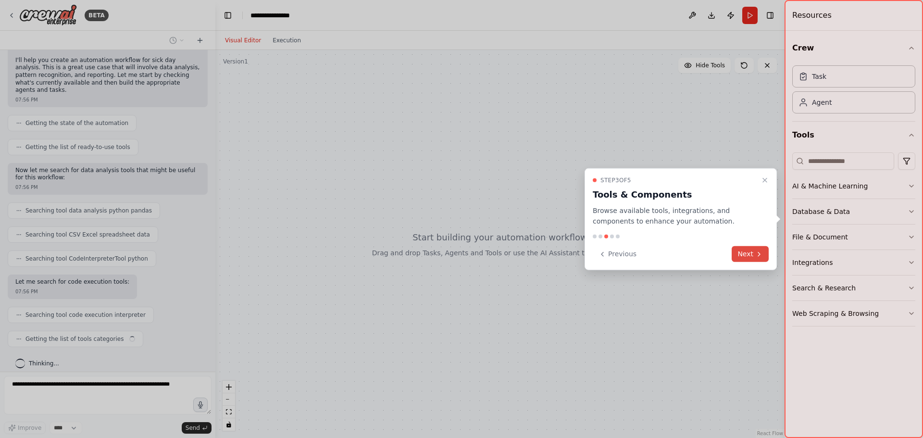
click at [741, 252] on button "Next" at bounding box center [750, 254] width 37 height 16
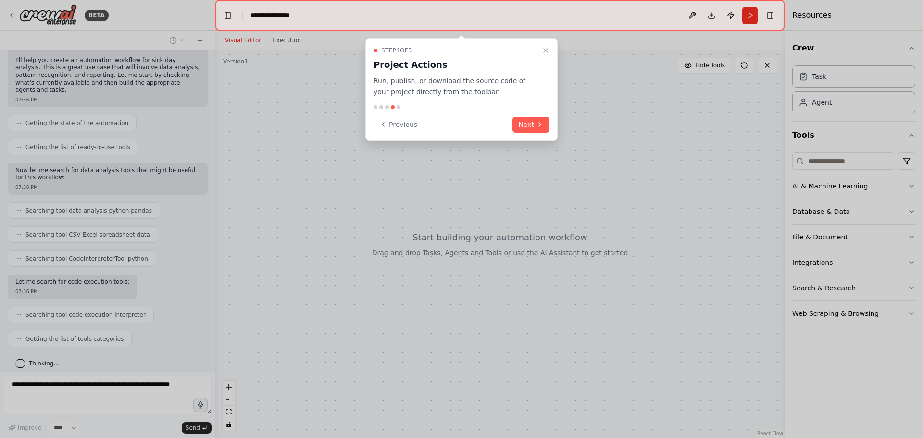
scroll to position [131, 0]
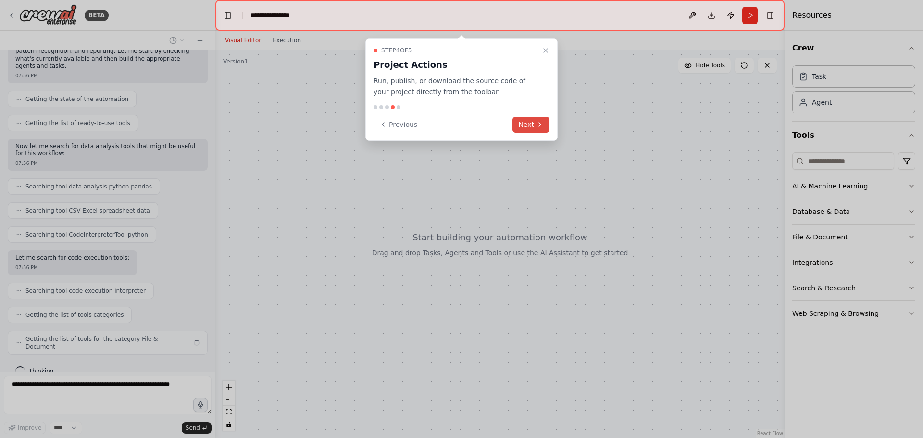
click at [537, 123] on icon at bounding box center [540, 125] width 8 height 8
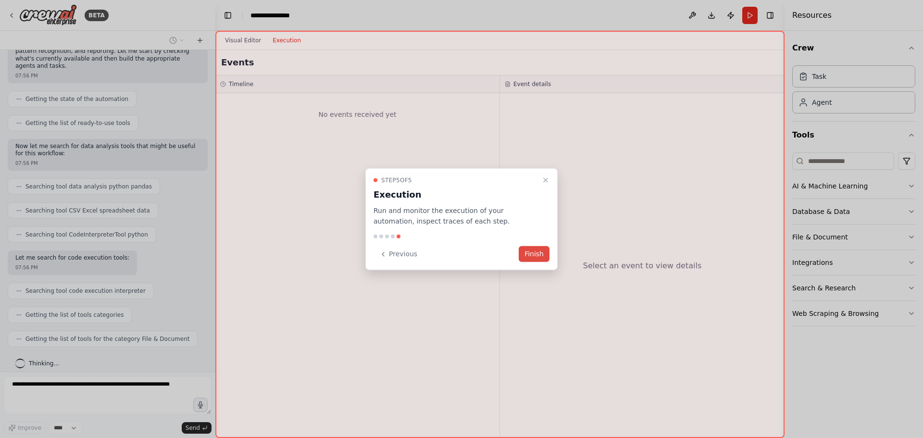
click at [534, 254] on button "Finish" at bounding box center [534, 254] width 31 height 16
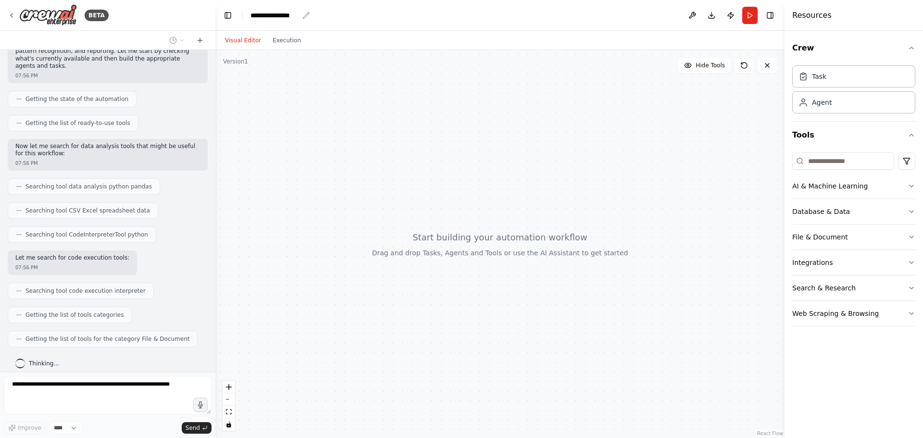
click at [275, 16] on div "**********" at bounding box center [274, 16] width 48 height 10
click at [275, 16] on div "**********" at bounding box center [286, 16] width 72 height 10
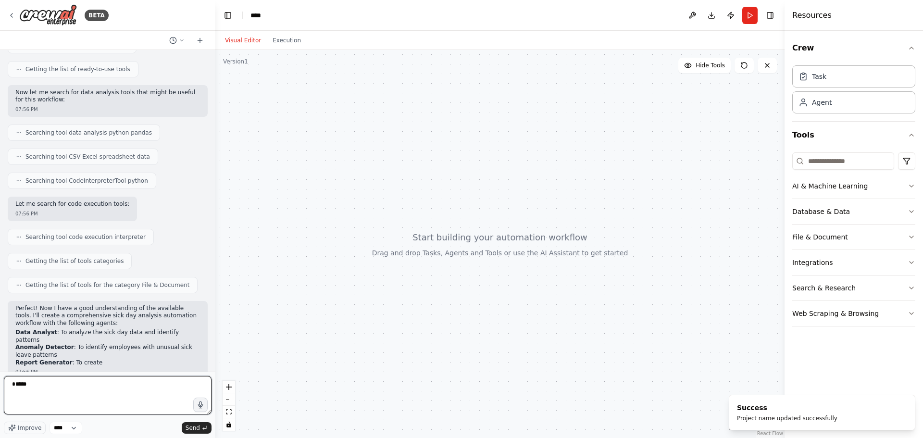
scroll to position [192, 0]
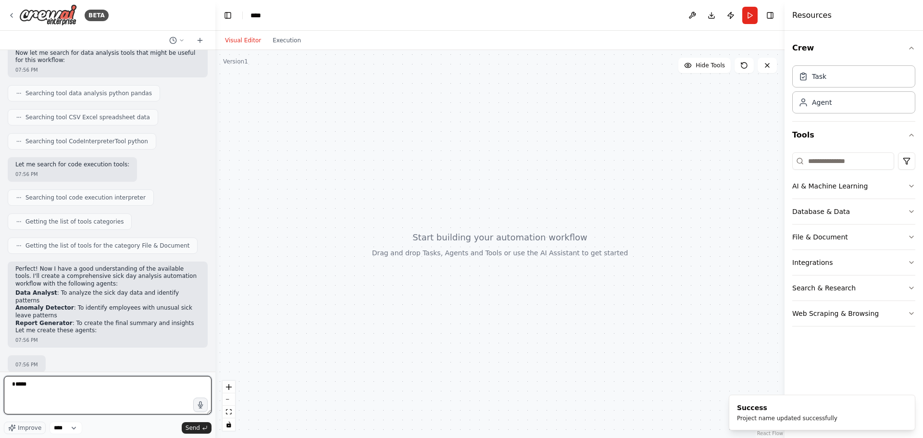
type textarea "****"
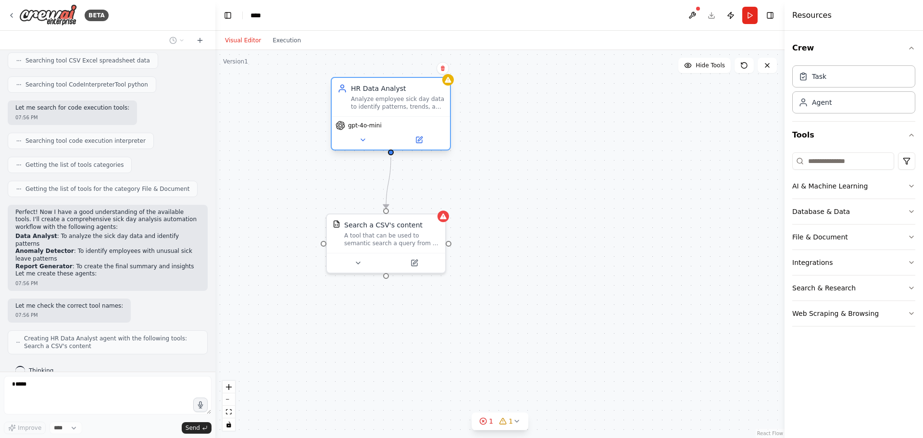
drag, startPoint x: 337, startPoint y: 112, endPoint x: 406, endPoint y: 91, distance: 71.8
click at [406, 91] on div "HR Data Analyst" at bounding box center [397, 89] width 93 height 10
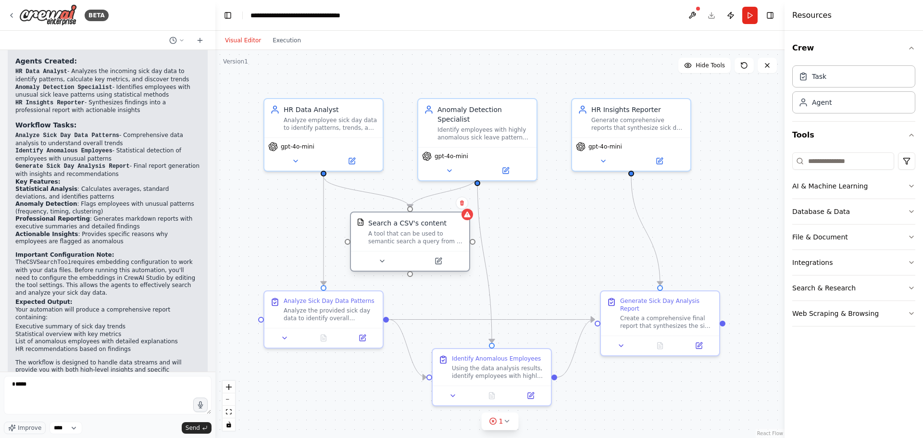
scroll to position [938, 0]
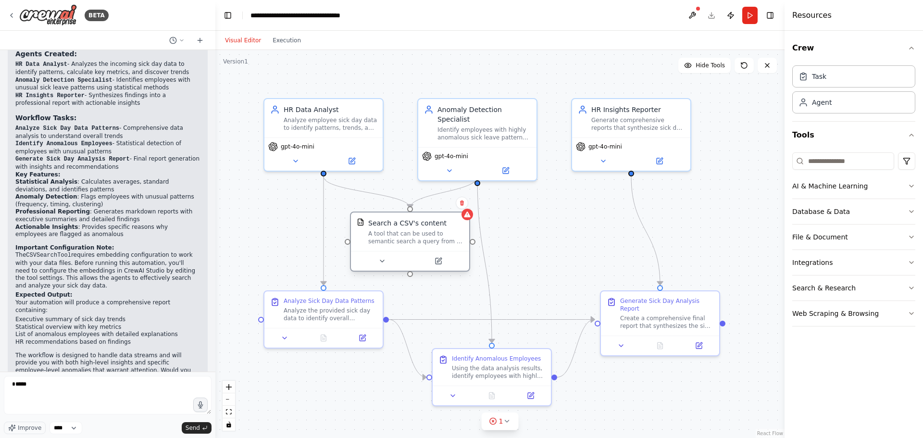
drag, startPoint x: 390, startPoint y: 224, endPoint x: 414, endPoint y: 228, distance: 24.3
click at [414, 228] on div "Search a CSV's content A tool that can be used to semantic search a query from …" at bounding box center [415, 231] width 95 height 27
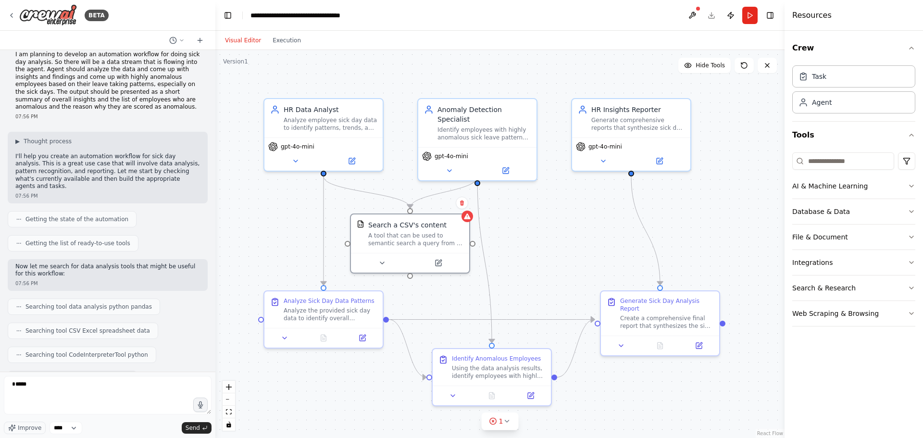
scroll to position [0, 0]
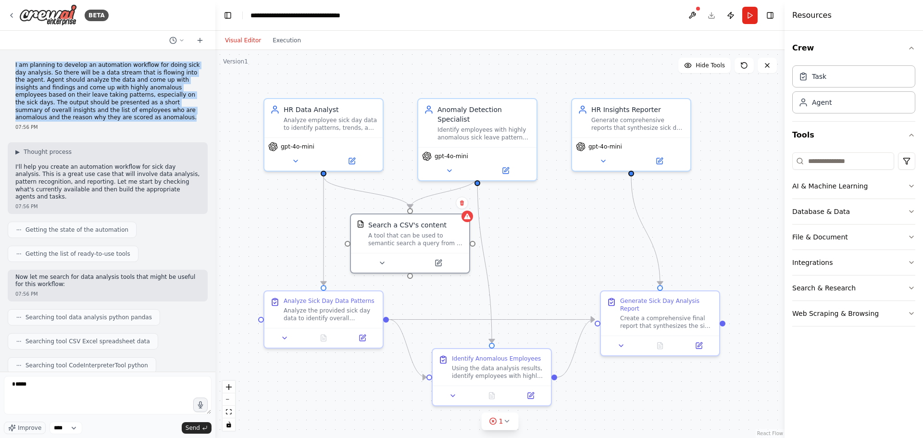
drag, startPoint x: 73, startPoint y: 118, endPoint x: 12, endPoint y: 62, distance: 82.0
click at [12, 62] on div "I am planning to develop an automation workflow for doing sick day analysis. So…" at bounding box center [108, 96] width 200 height 77
copy p "I am planning to develop an automation workflow for doing sick day analysis. So…"
